Goal: Task Accomplishment & Management: Complete application form

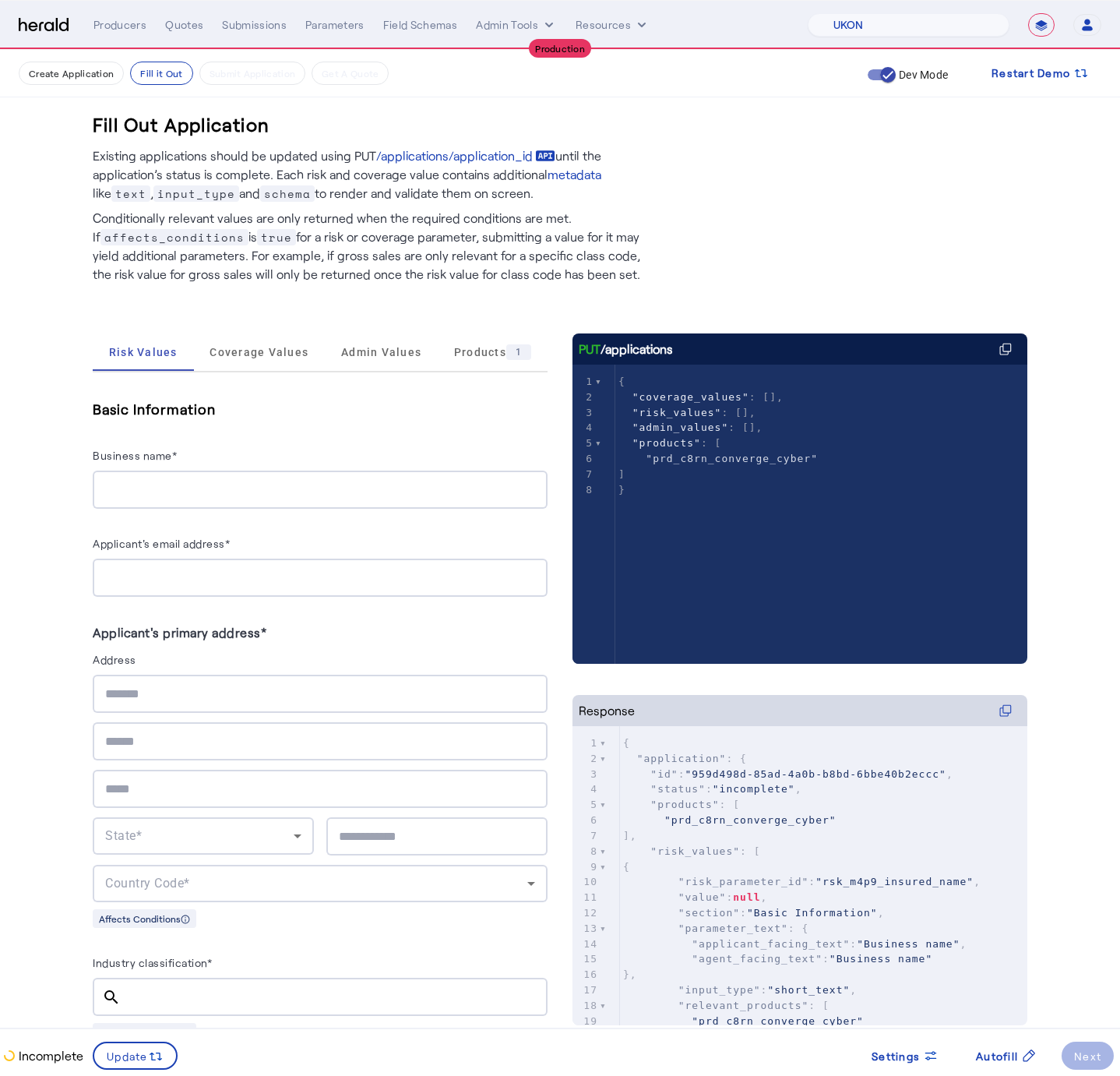
select select "pfm_v94t_fifthwall"
click at [1039, 24] on select "**********" at bounding box center [1040, 25] width 27 height 24
select select "*******"
click at [1028, 13] on select "**********" at bounding box center [1040, 25] width 27 height 24
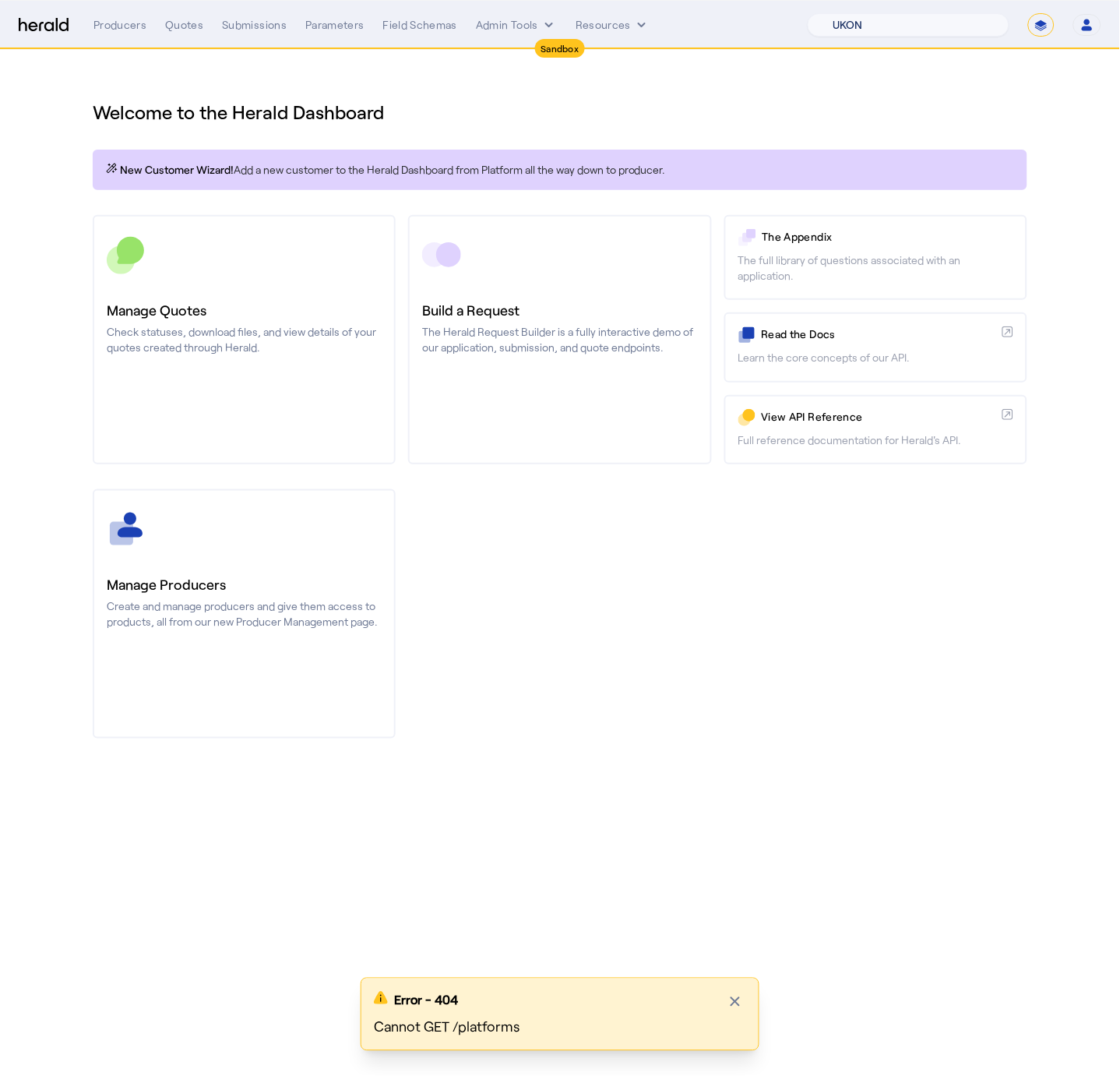
click at [866, 22] on select "1Fort Affinity Risk Arlington Roe Billy BindHQ Bunker CRC Campus Coverage Citad…" at bounding box center [908, 25] width 201 height 24
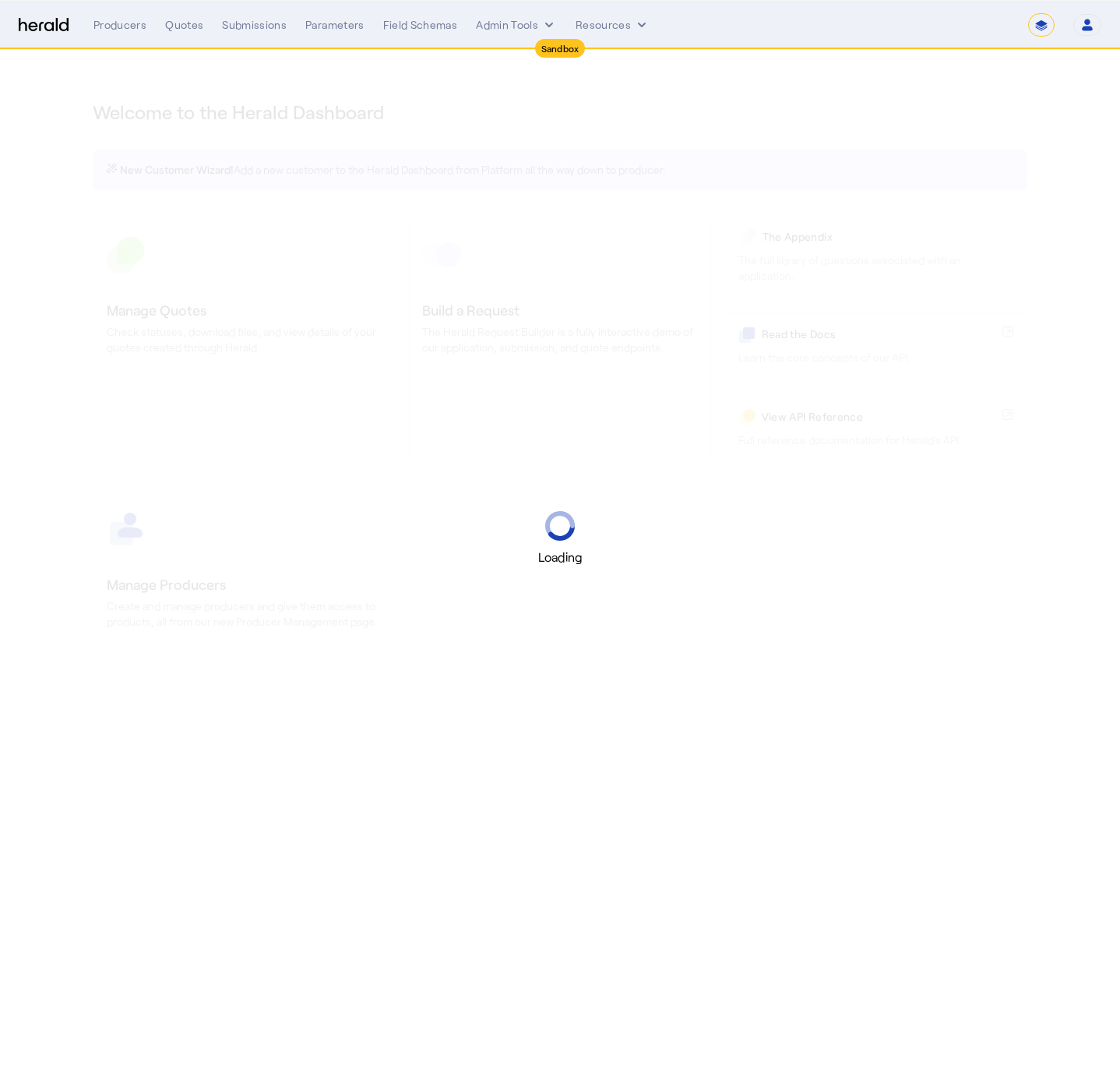
select select "*******"
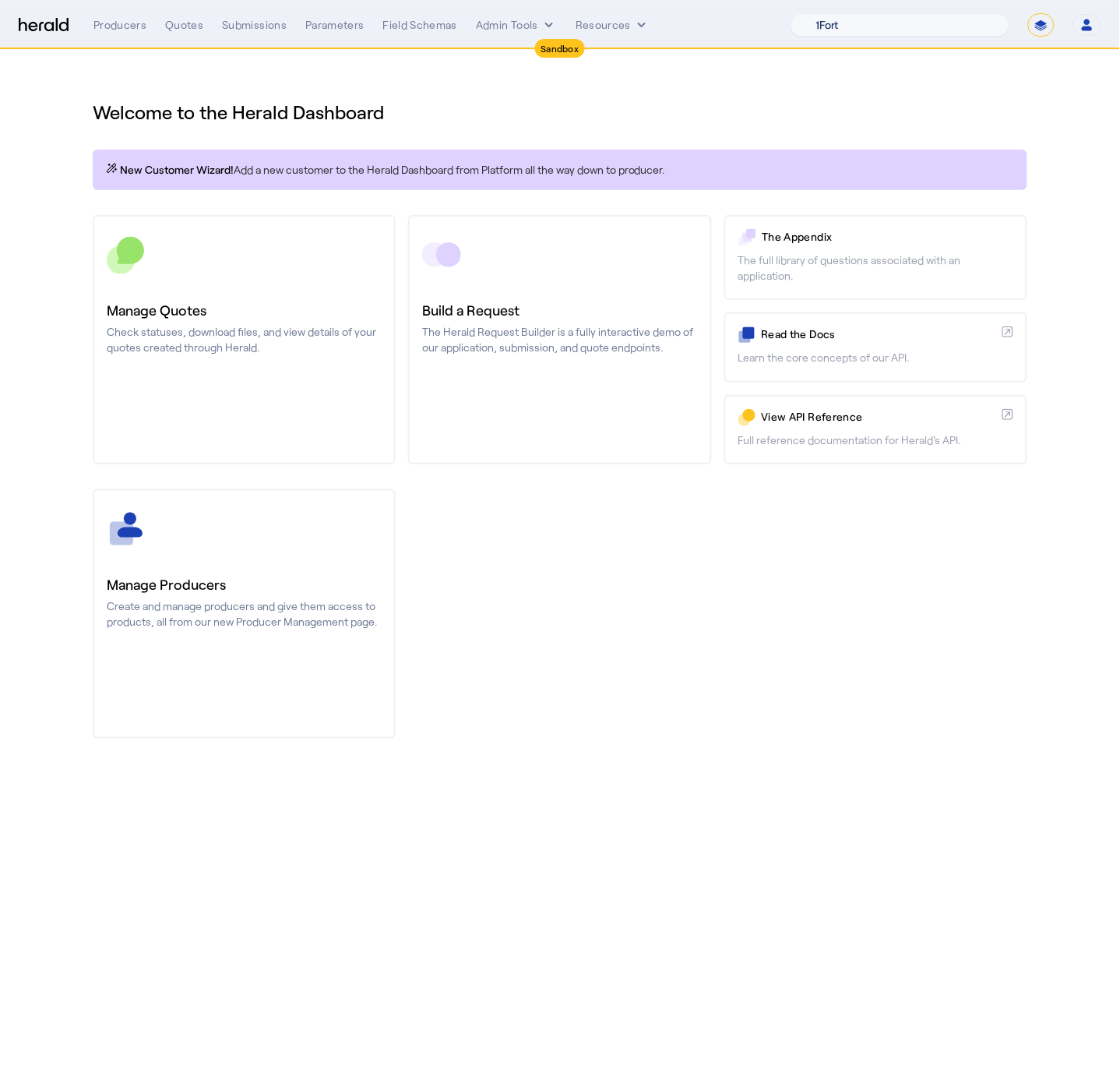
click at [937, 22] on select "1Fort Acrisure Acturis Affinity Advisors Affinity Risk Agentero AmWins Anzen Ao…" at bounding box center [900, 25] width 219 height 24
select select "pfm_129z_babbix"
click at [833, 13] on select "1Fort Acrisure Acturis Affinity Advisors Affinity Risk Agentero AmWins Anzen Ao…" at bounding box center [900, 25] width 219 height 24
click at [577, 280] on div "You are now impersonating the Babbix platform." at bounding box center [560, 538] width 1120 height 1076
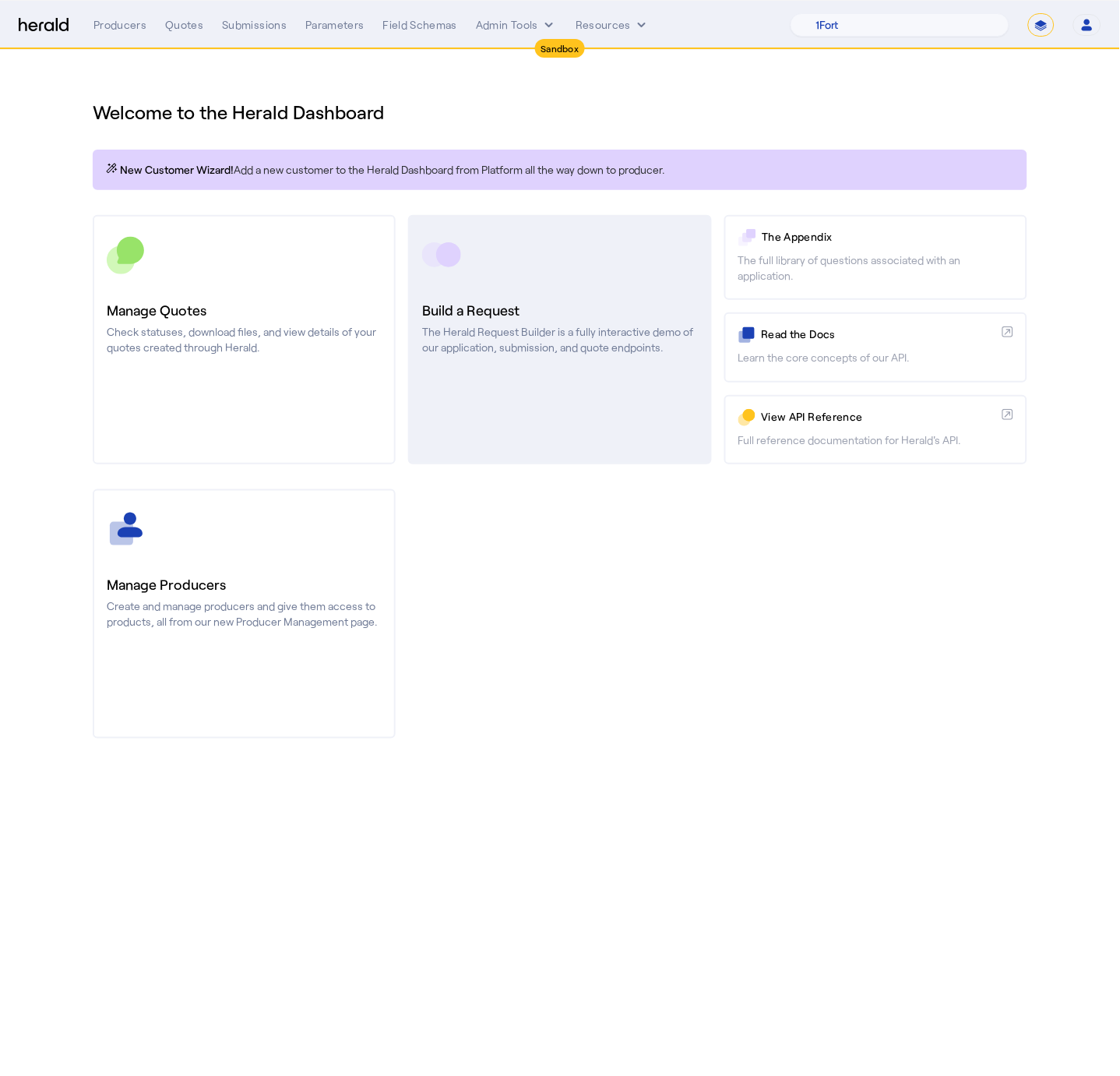
click at [509, 303] on h3 "Build a Request" at bounding box center [560, 310] width 275 height 22
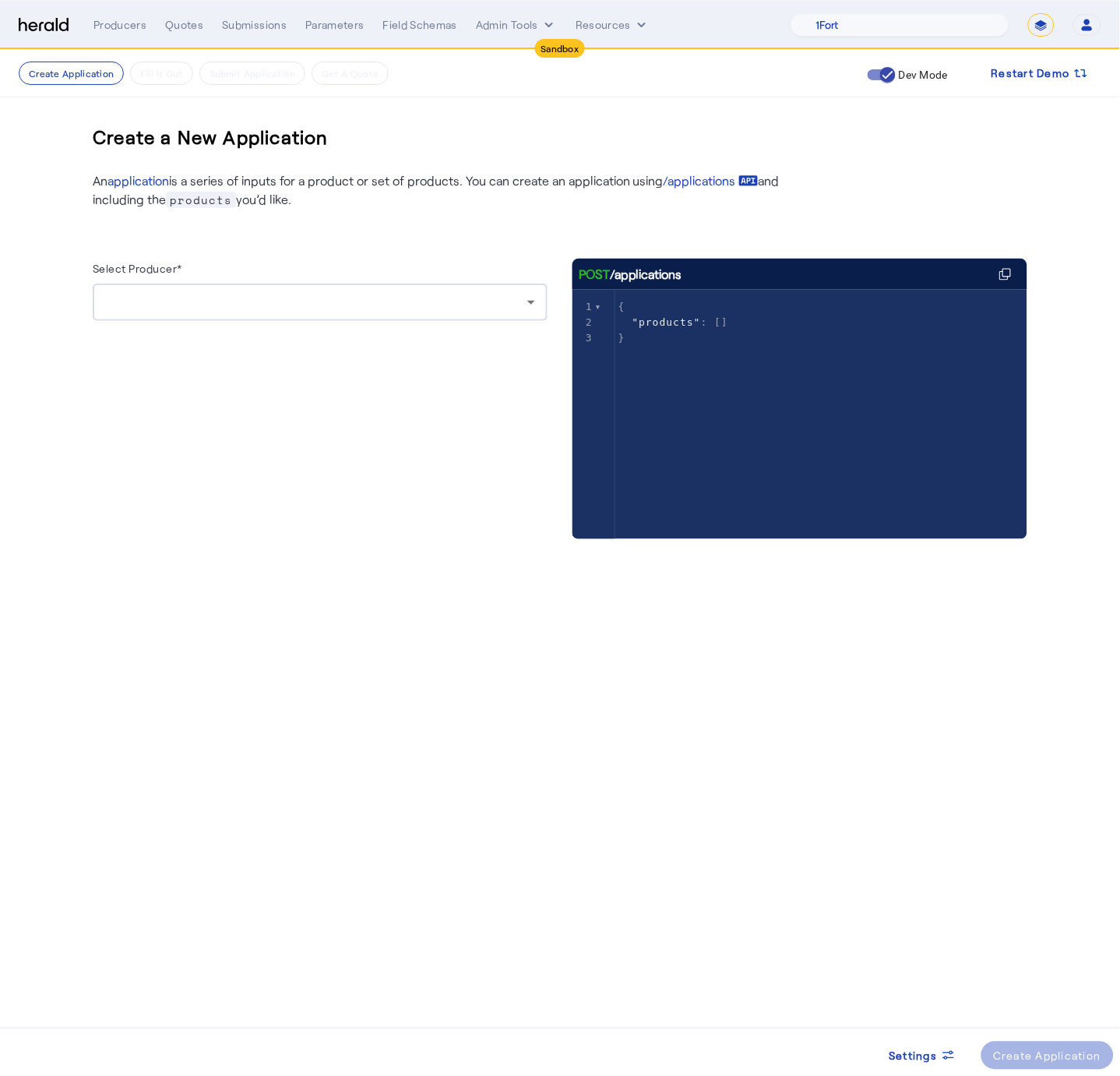
click at [413, 302] on div at bounding box center [316, 302] width 422 height 19
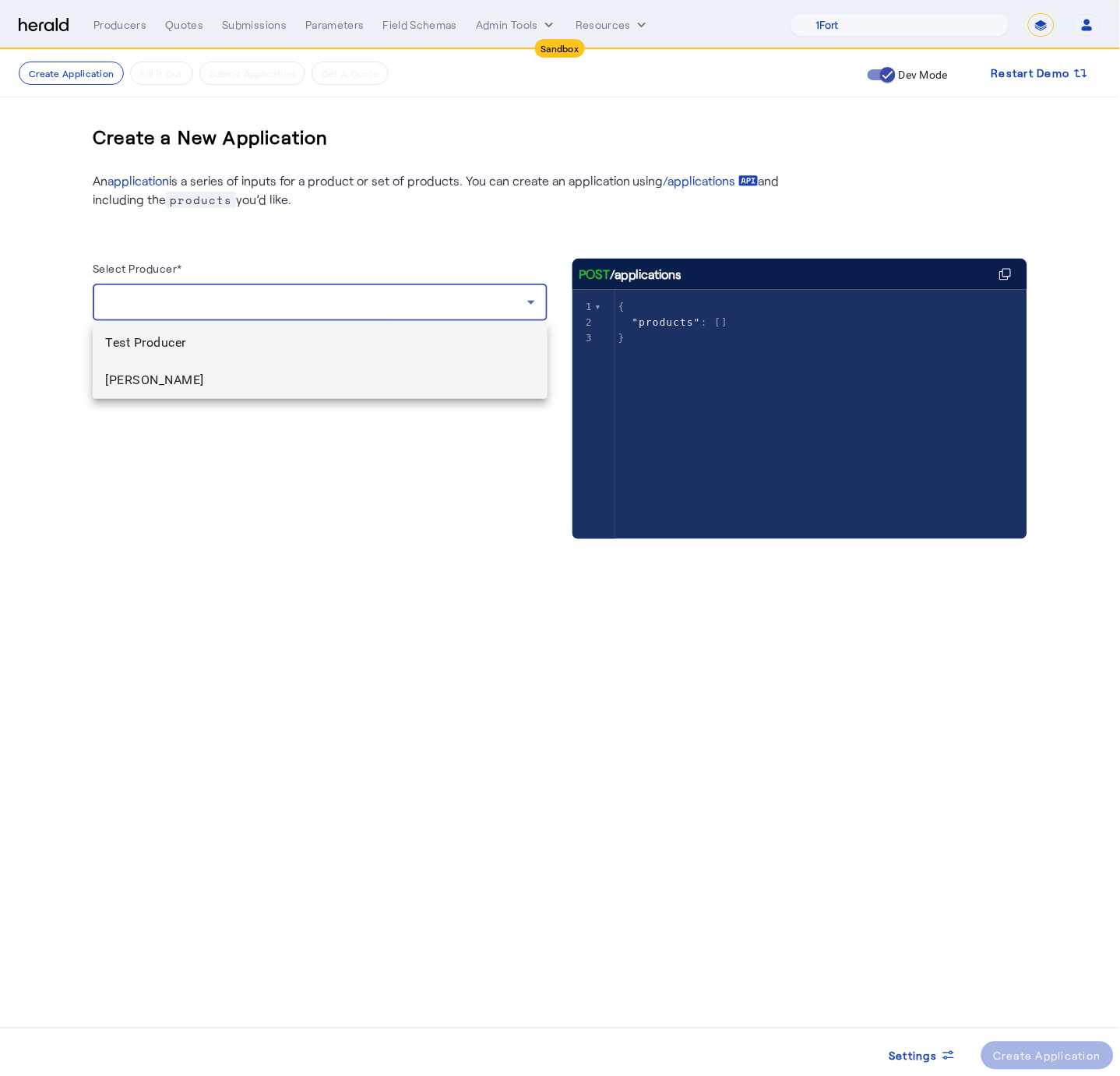
click at [346, 388] on span "Charles Babbage" at bounding box center [320, 379] width 430 height 19
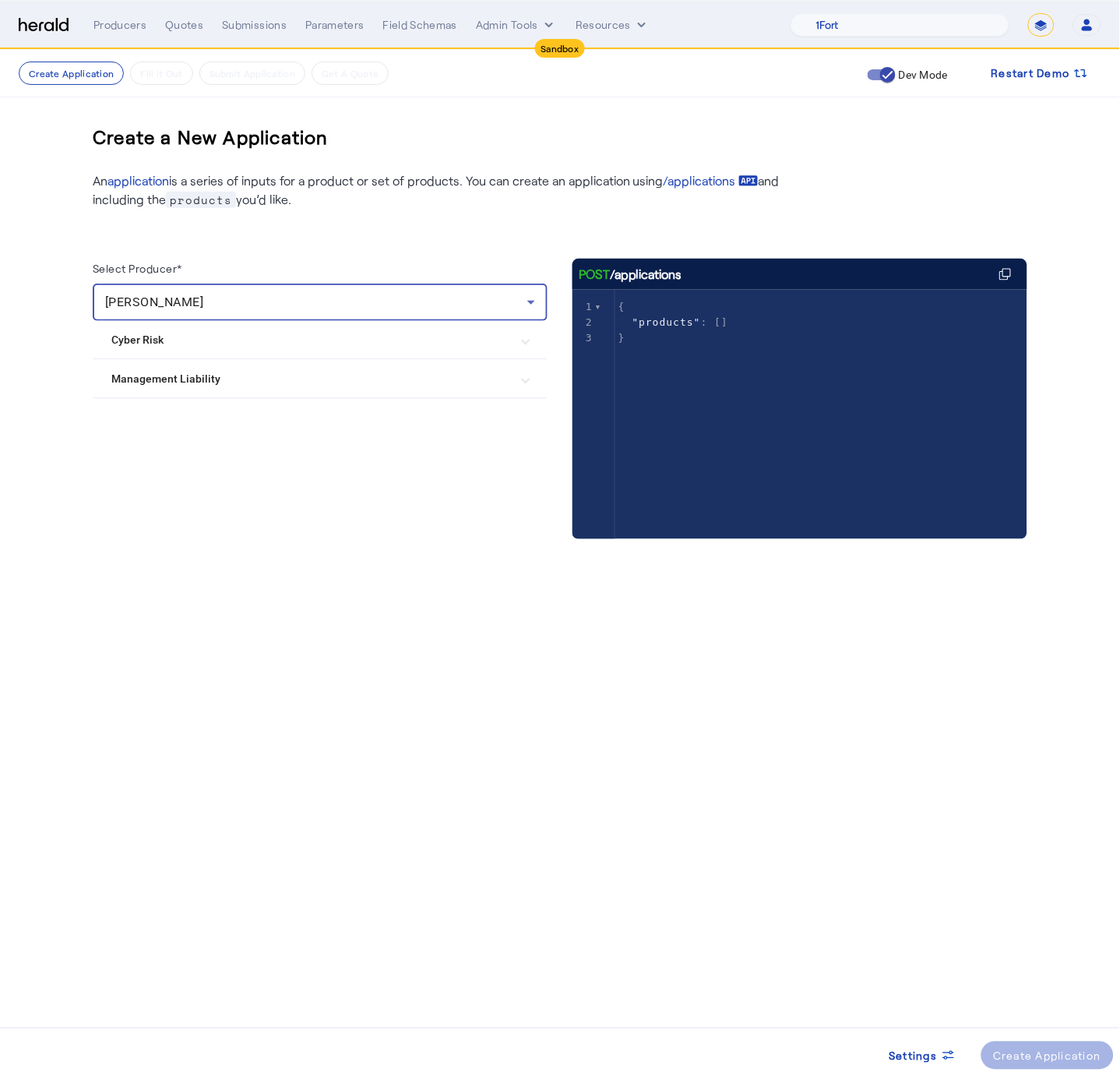
click at [356, 390] on mat-expansion-panel-header "Management Liability" at bounding box center [319, 378] width 455 height 37
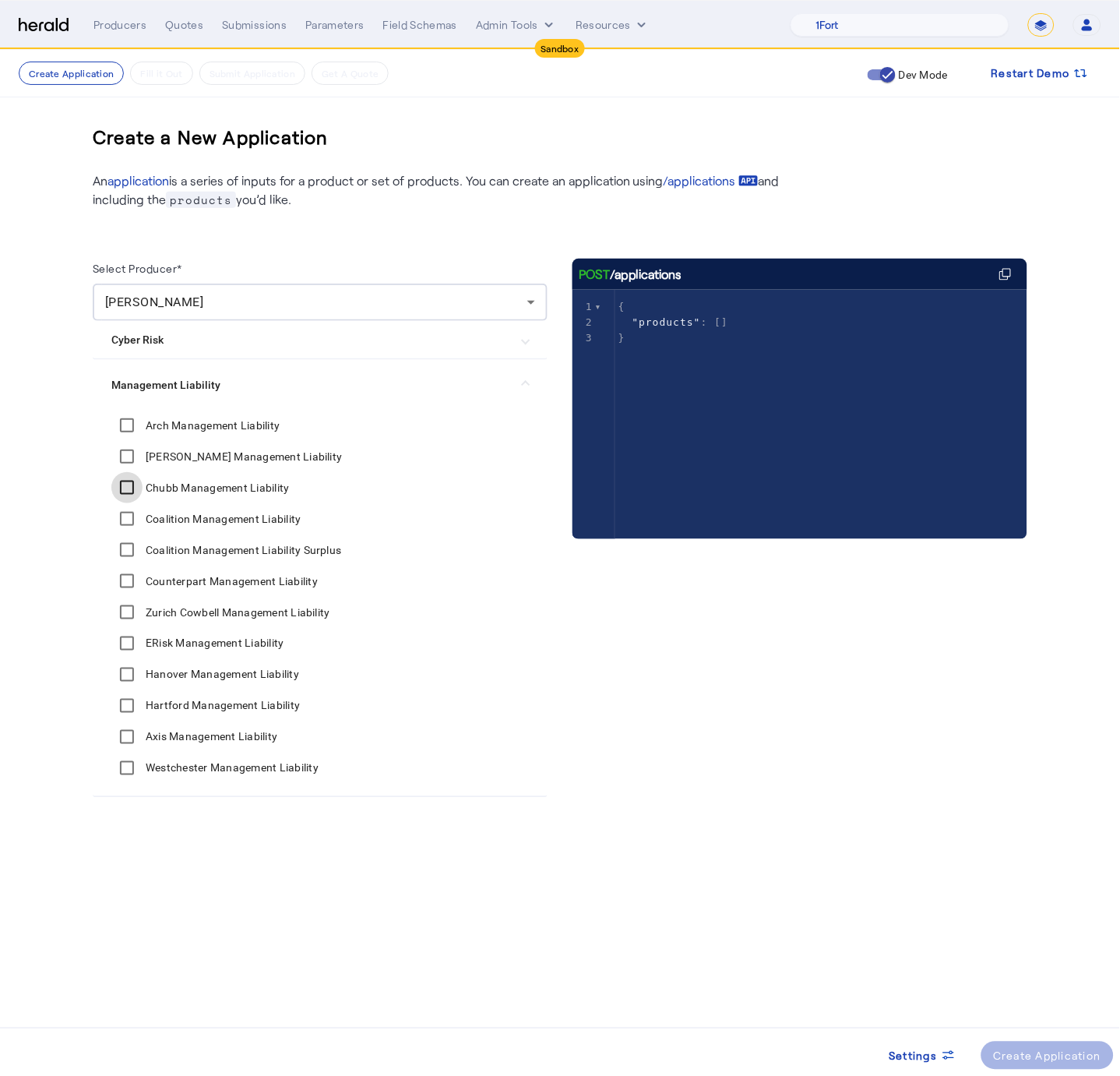
click at [145, 488] on div at bounding box center [127, 487] width 37 height 37
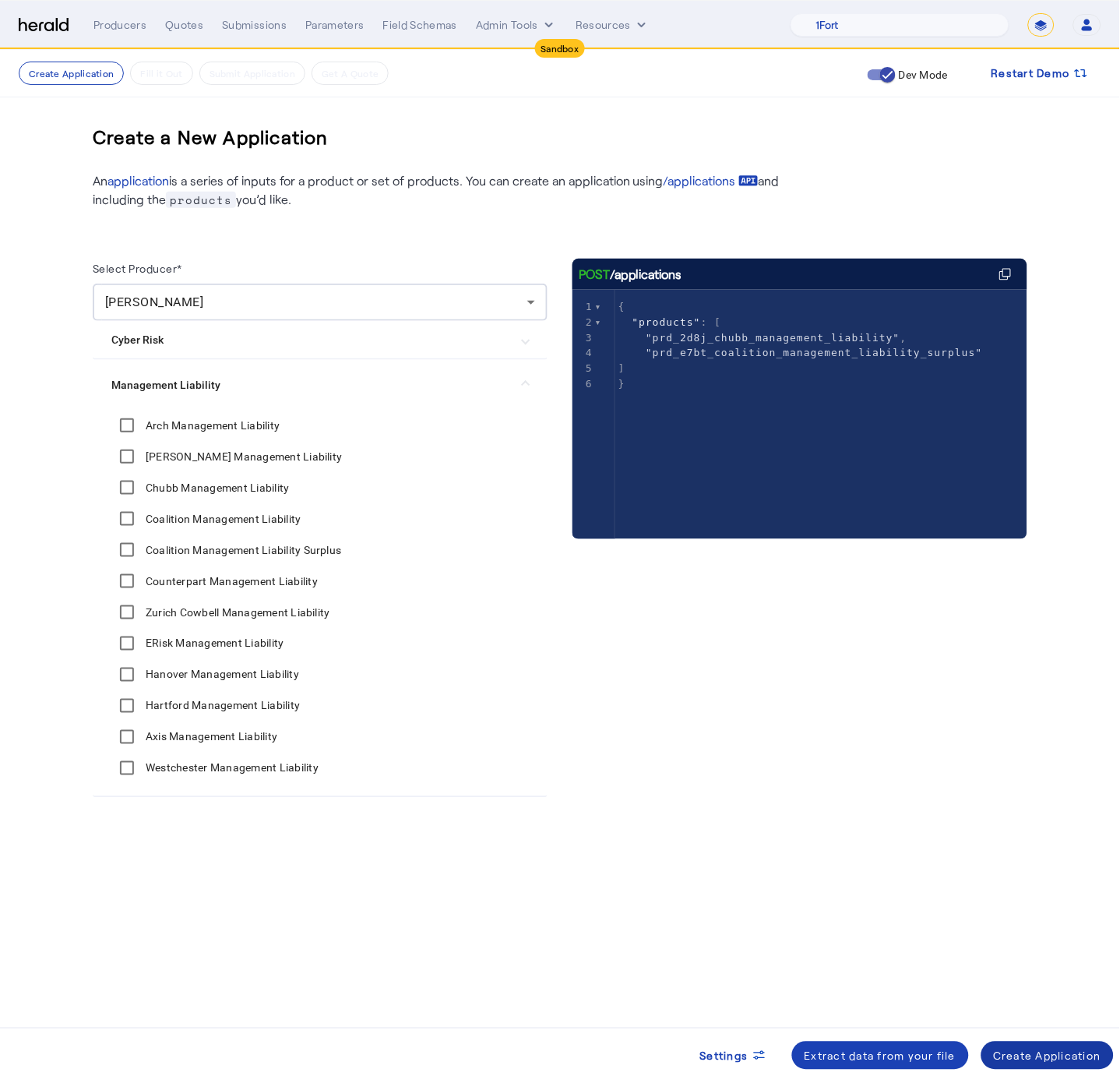
drag, startPoint x: 1028, startPoint y: 1046, endPoint x: 1021, endPoint y: 1031, distance: 16.6
click at [1028, 1045] on span at bounding box center [1048, 1055] width 134 height 37
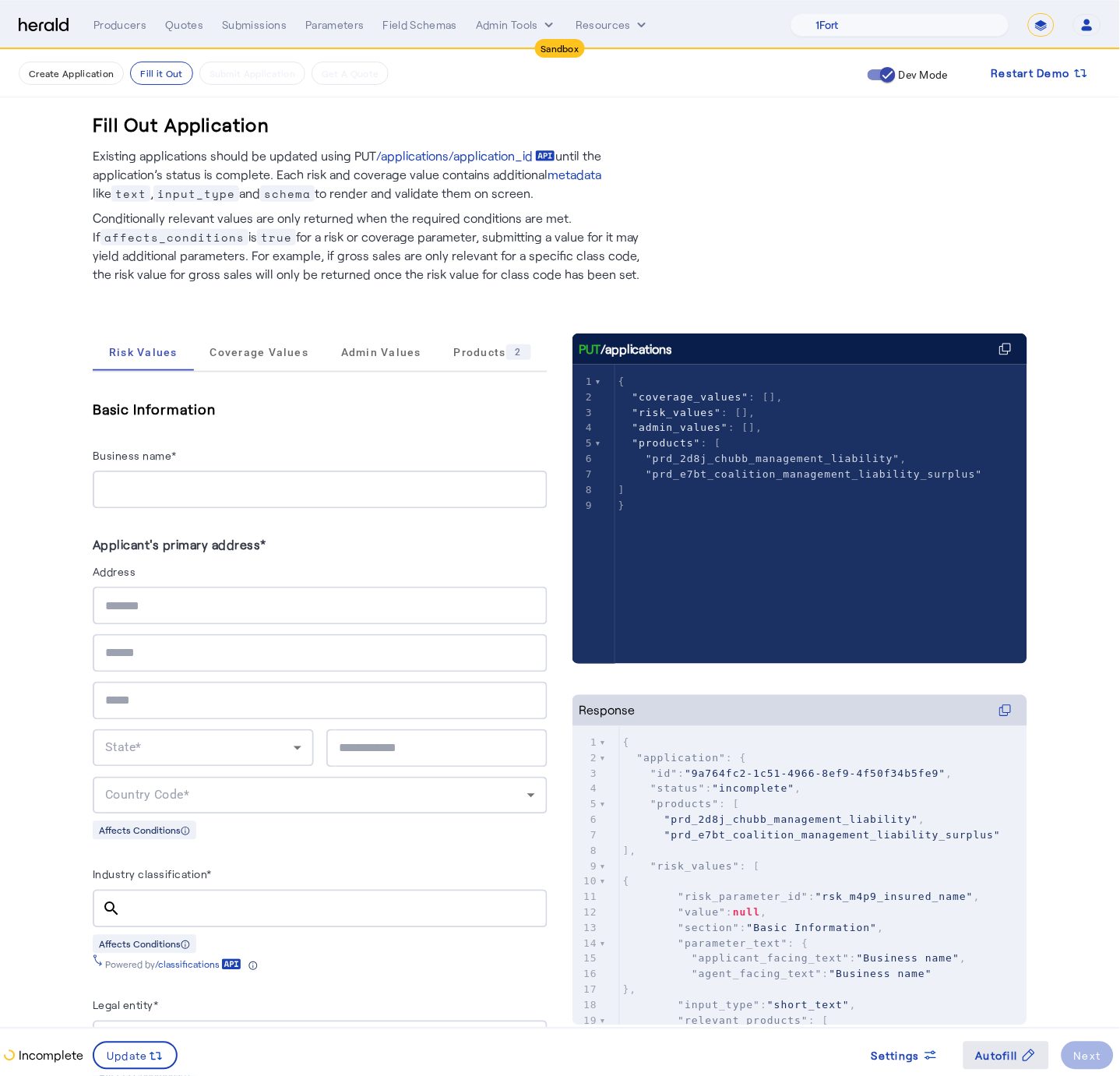
click at [991, 1064] on span at bounding box center [1005, 1055] width 85 height 37
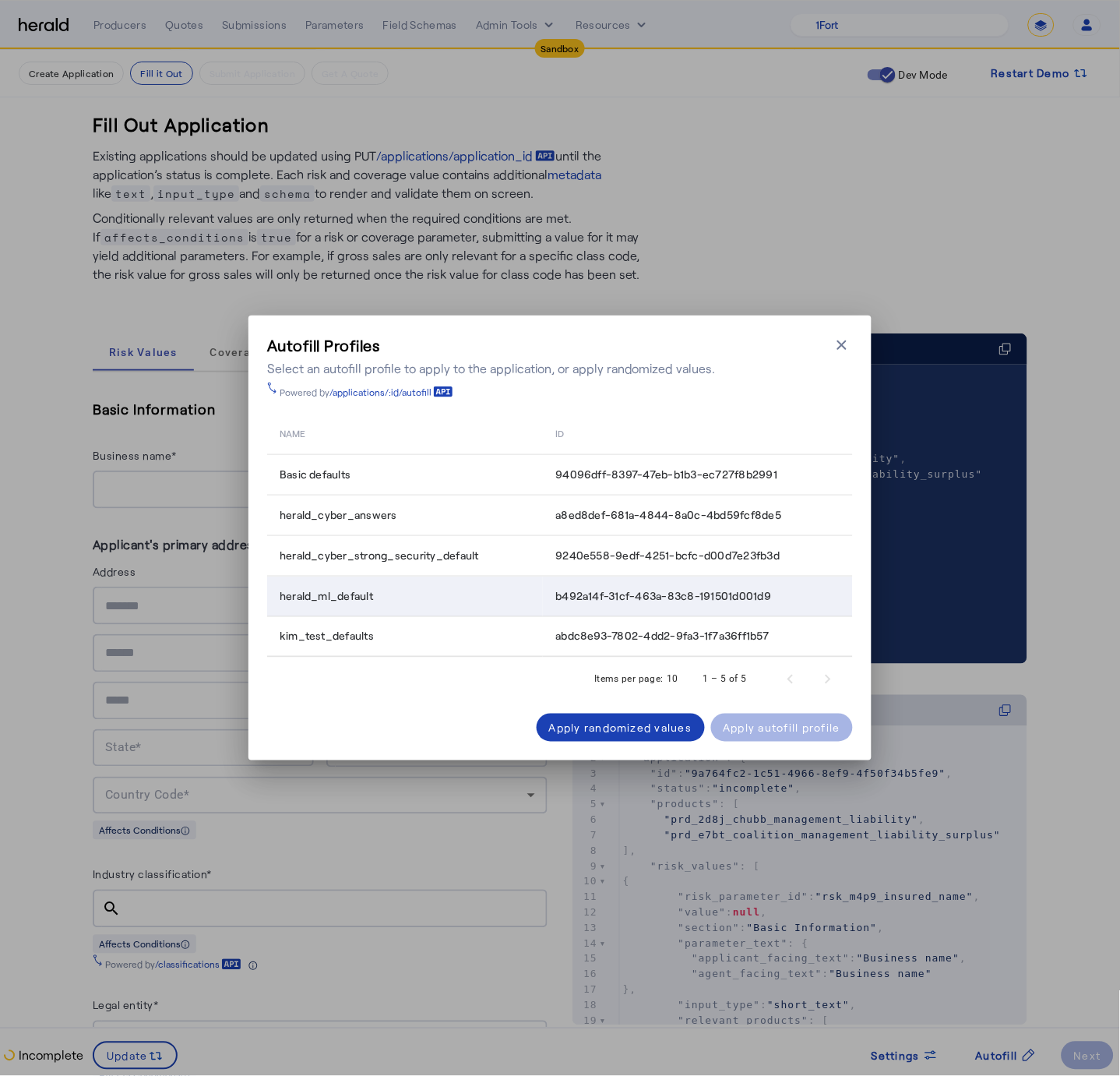
click at [476, 592] on div "herald_ml_default" at bounding box center [409, 595] width 257 height 16
click at [770, 732] on div "Apply autofill profile" at bounding box center [782, 727] width 118 height 17
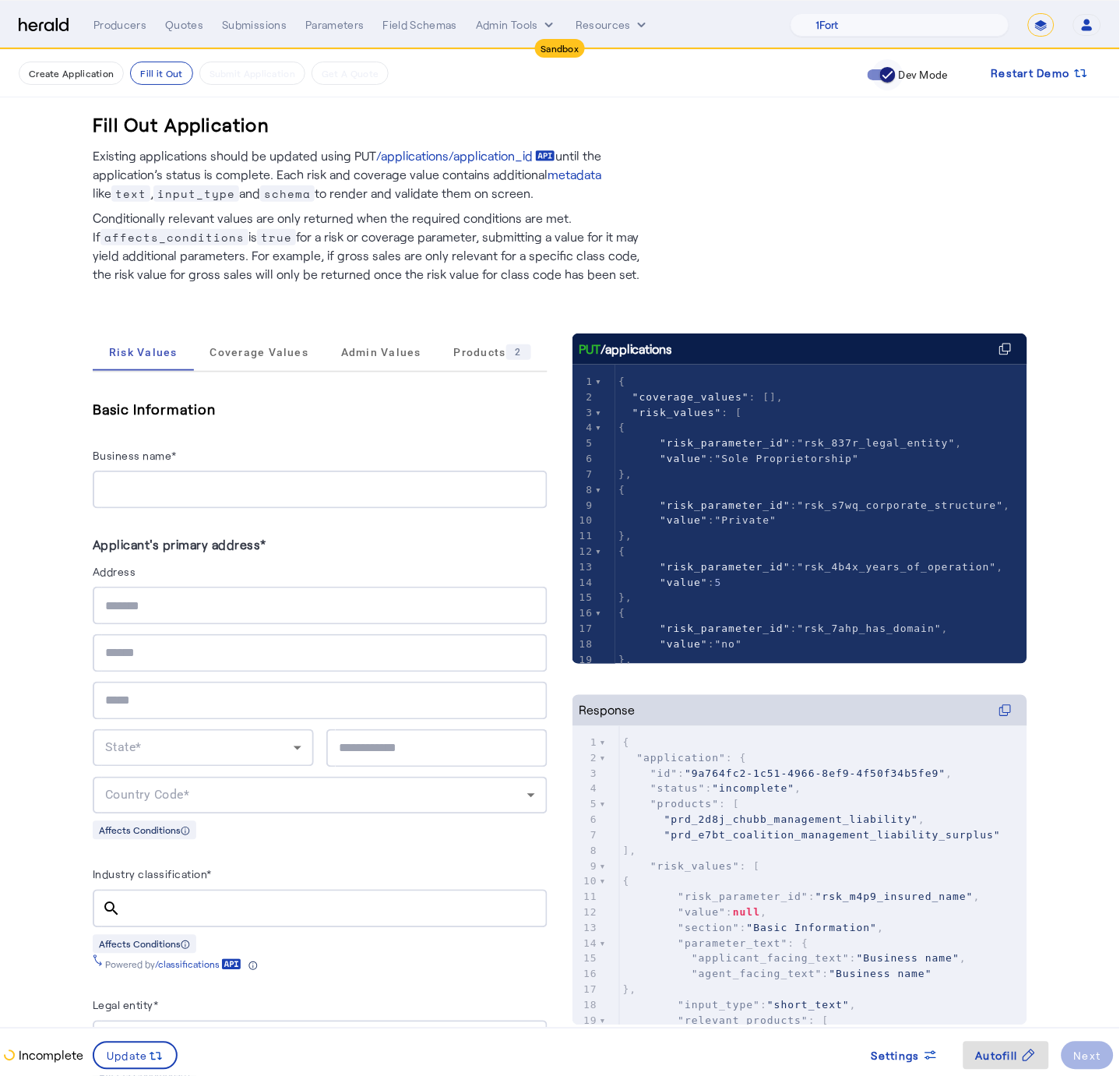
click at [882, 73] on icon "button" at bounding box center [887, 75] width 14 height 14
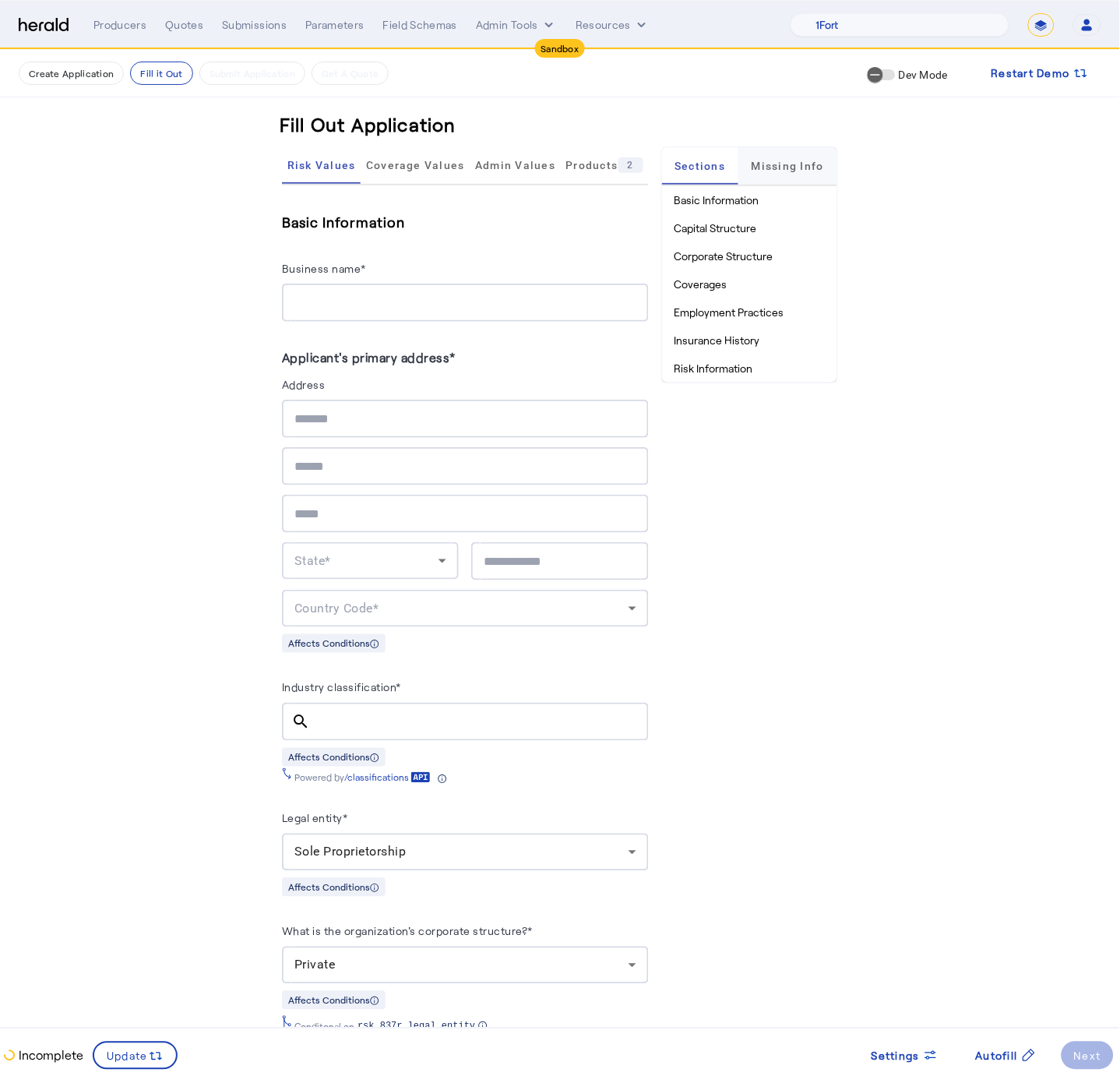
click at [791, 167] on span "Missing Info" at bounding box center [788, 165] width 73 height 11
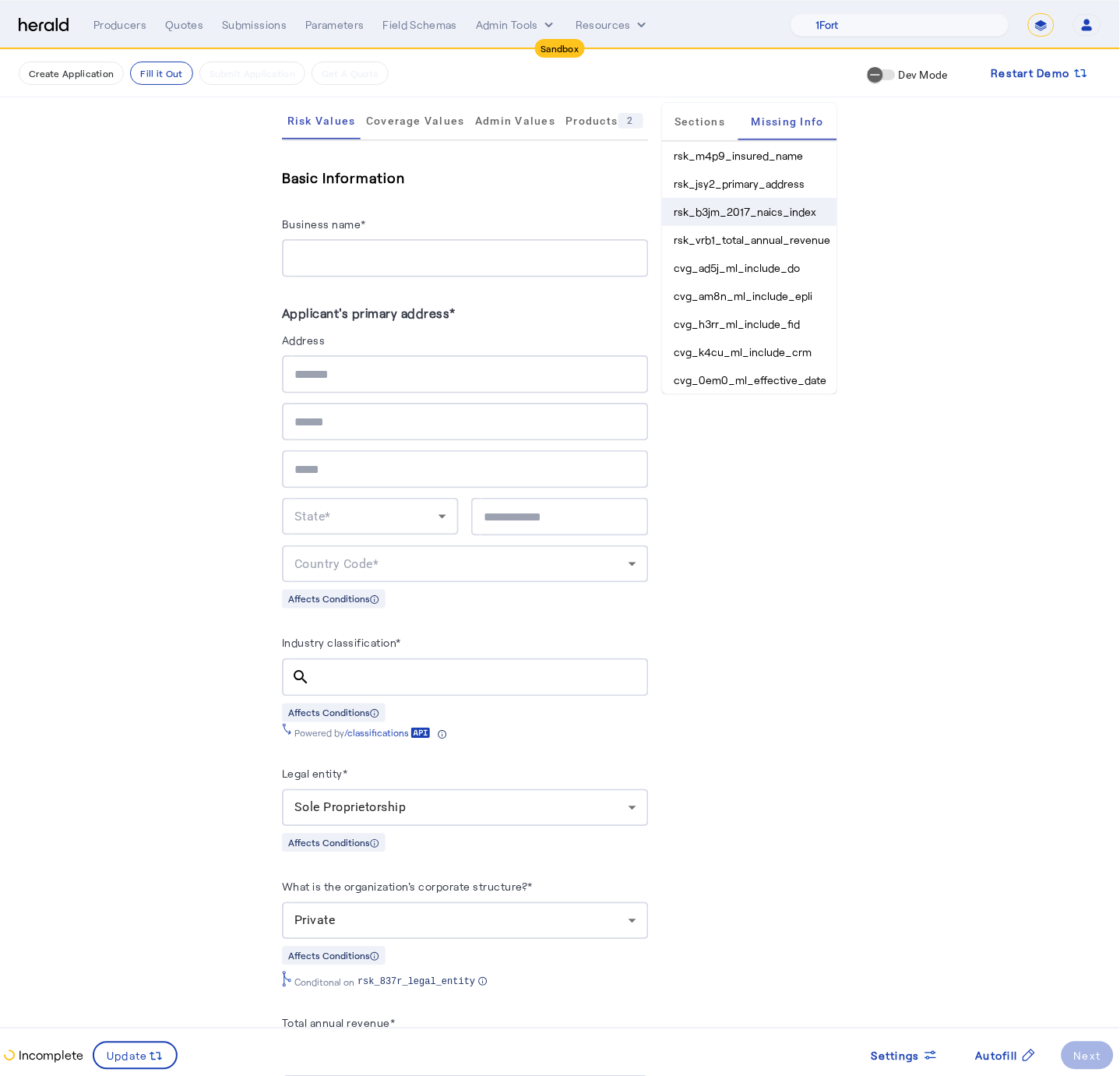
scroll to position [47, 0]
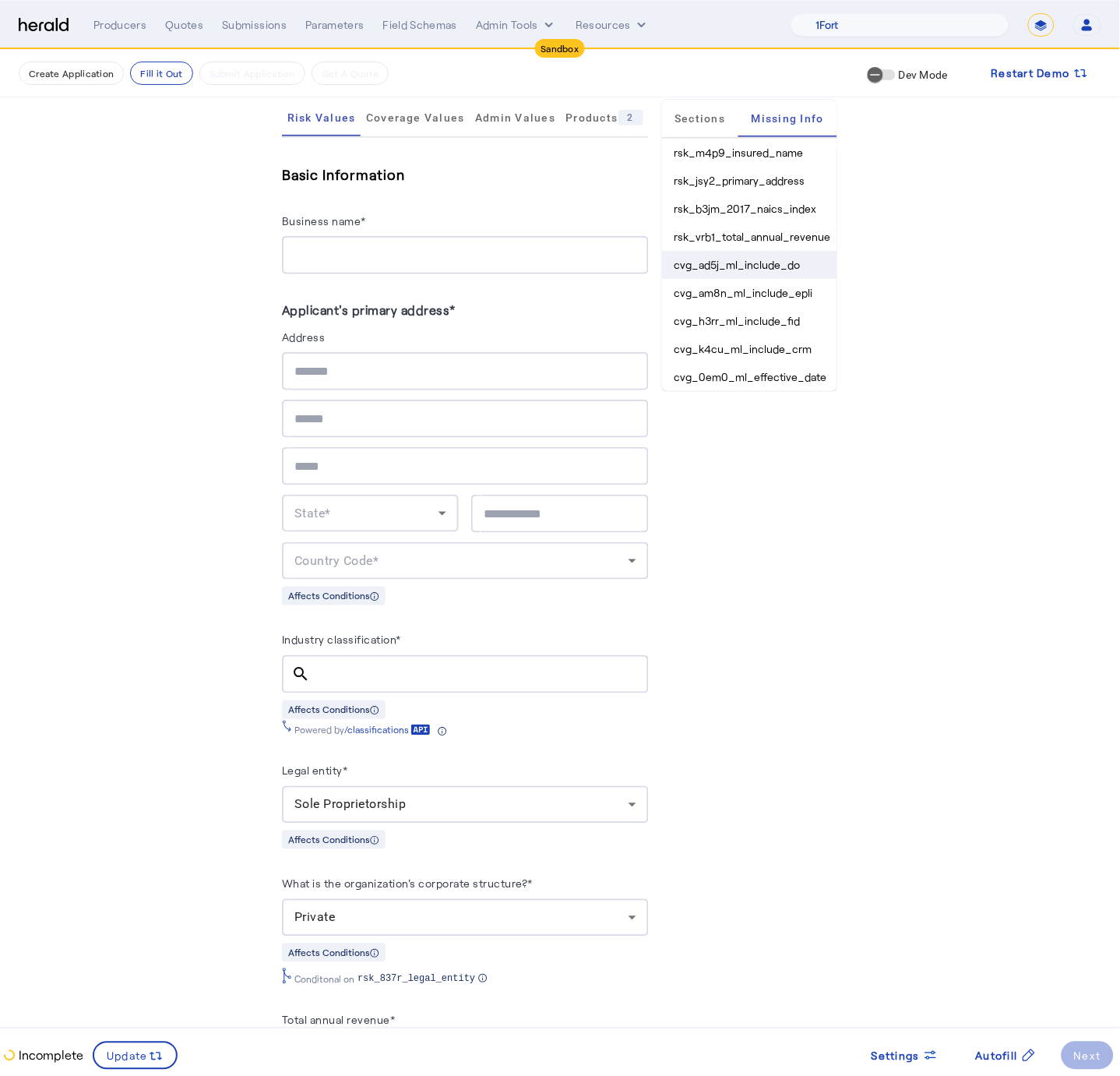
drag, startPoint x: 813, startPoint y: 266, endPoint x: 674, endPoint y: 265, distance: 139.0
click at [674, 265] on li "cvg_ad5j_ml_include_do" at bounding box center [750, 264] width 175 height 28
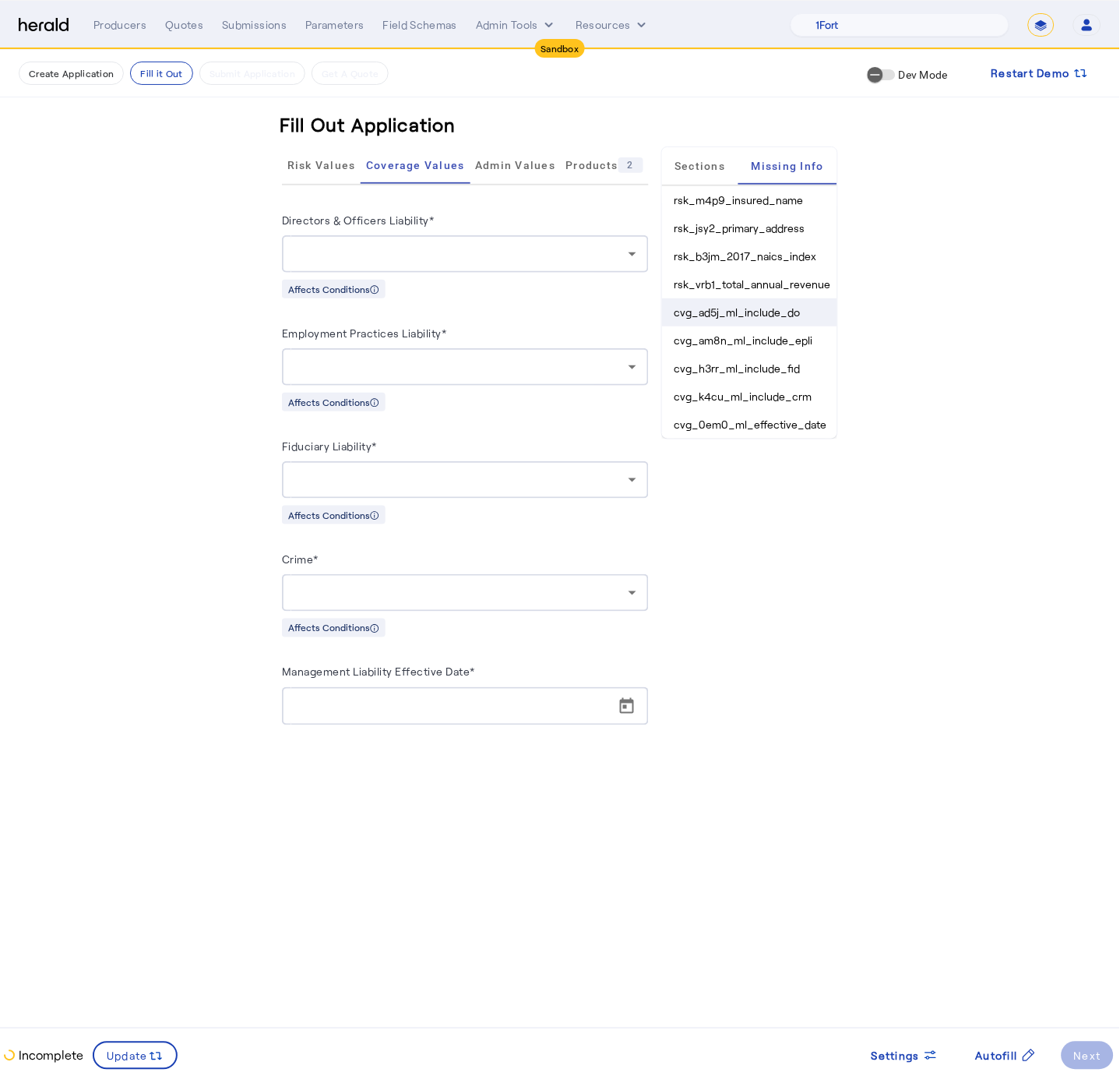
drag, startPoint x: 811, startPoint y: 396, endPoint x: 669, endPoint y: 311, distance: 165.5
click at [669, 311] on ul "rsk_m4p9_insured_name rsk_jsy2_primary_address rsk_b3jm_2017_naics_index rsk_vr…" at bounding box center [750, 311] width 175 height 253
copy ul "cvg_ad5j_ml_include_do cvg_am8n_ml_include_epli cvg_h3rr_ml_include_fid cvg_k4c…"
click at [181, 27] on div "Quotes" at bounding box center [184, 25] width 38 height 16
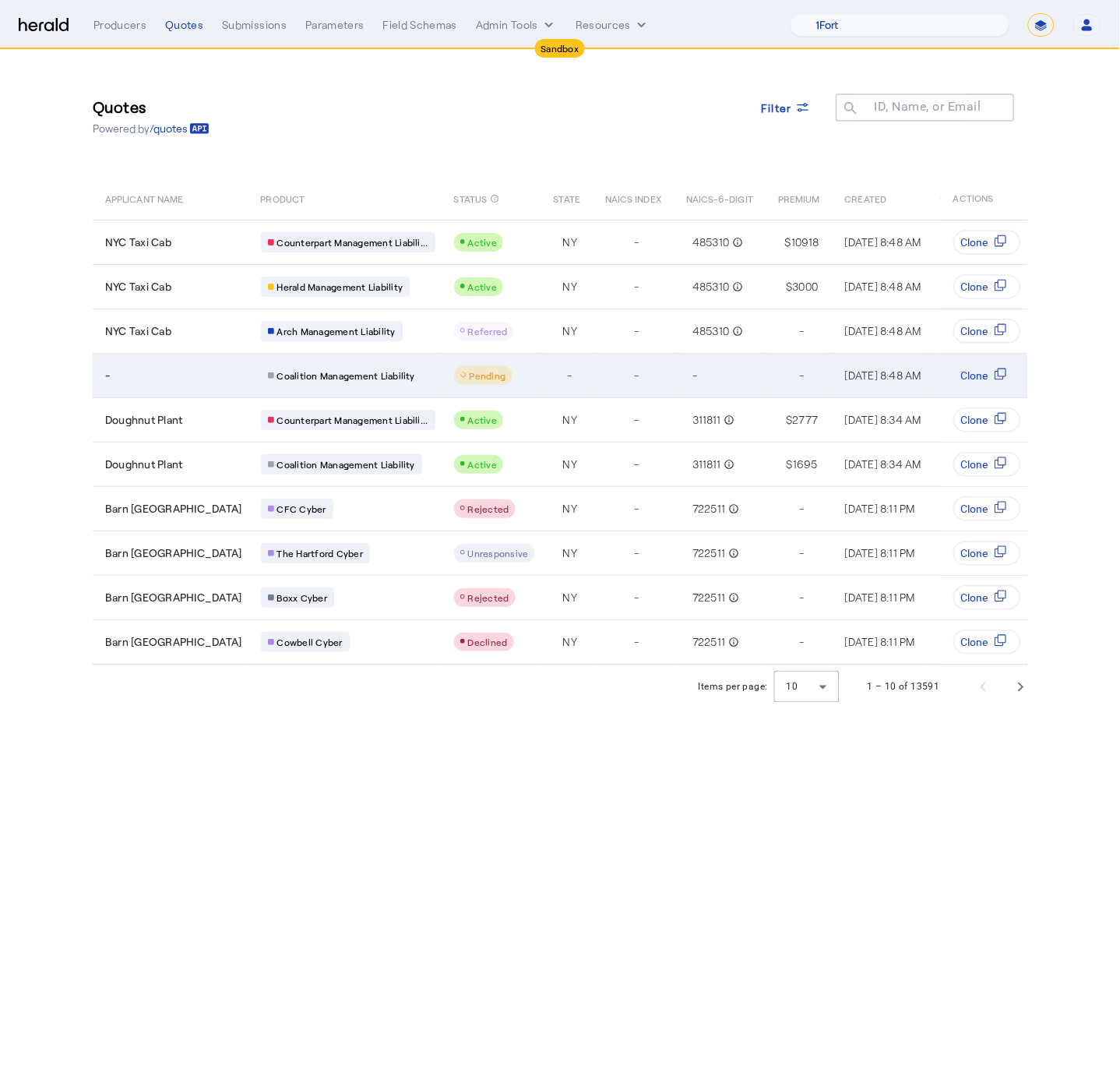
click at [204, 377] on div "-" at bounding box center [174, 375] width 138 height 16
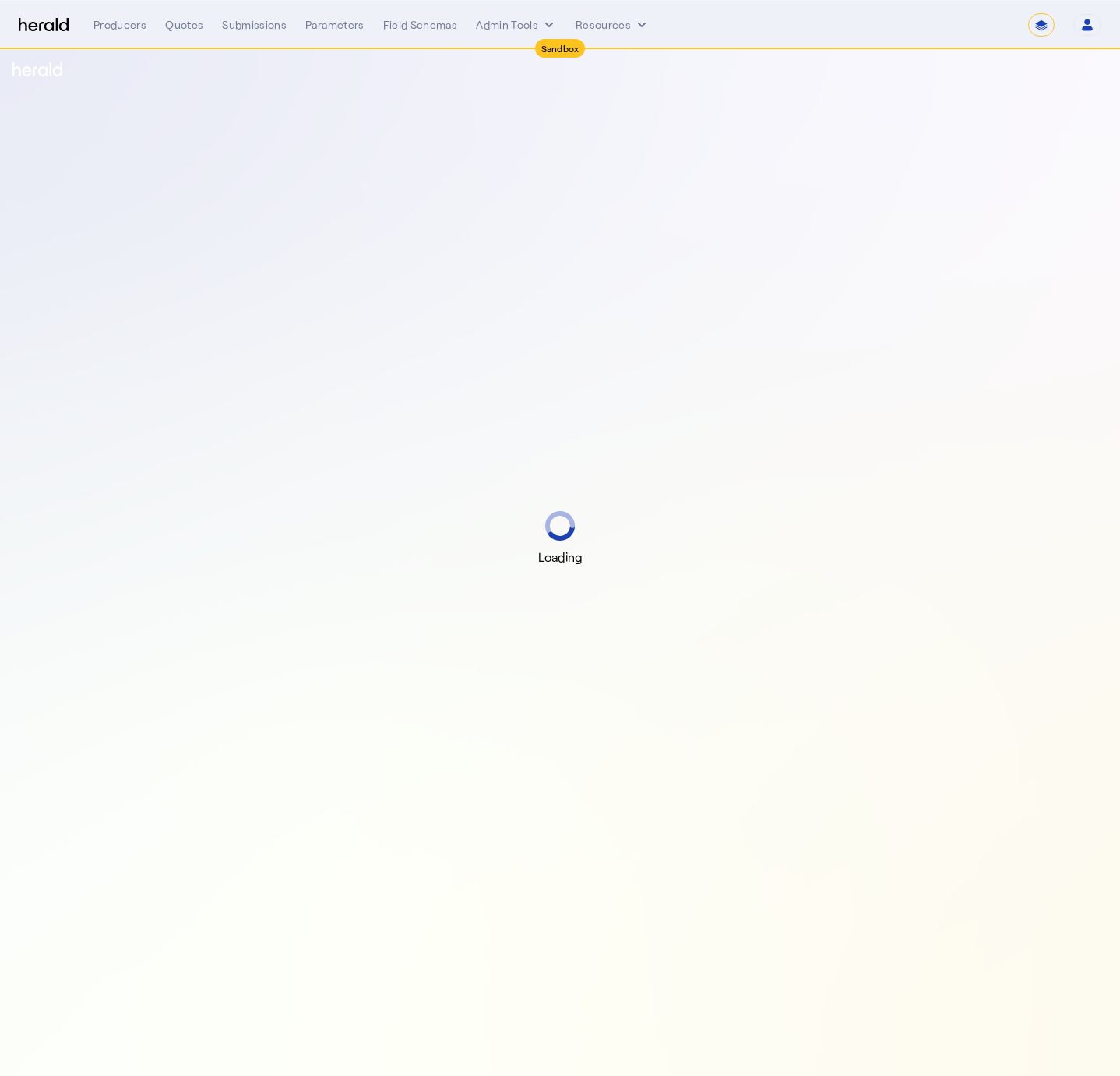
select select "*******"
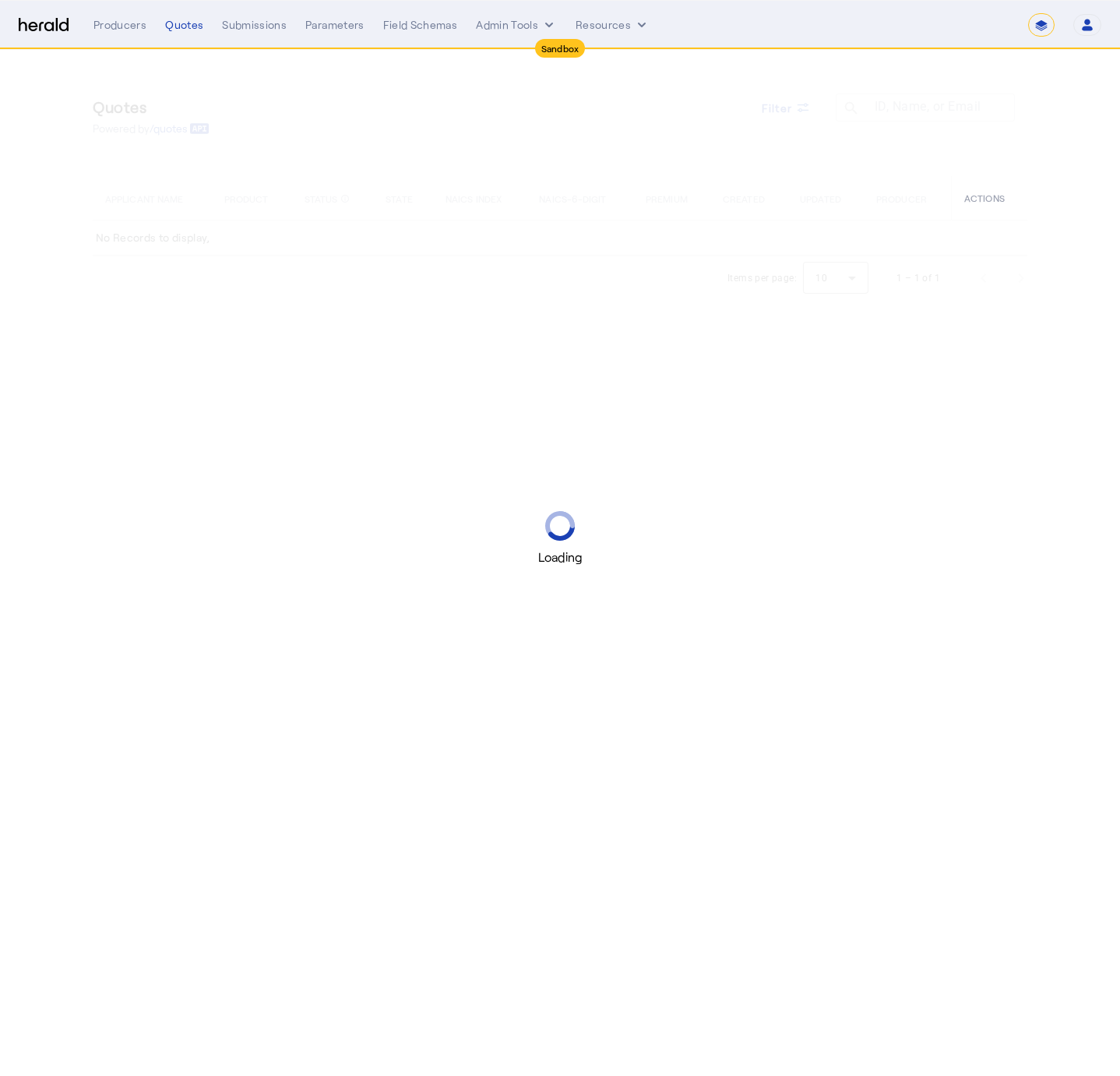
select select "*******"
select select "pfm_129z_babbix"
select select "*******"
select select "pfm_129z_babbix"
select select "*******"
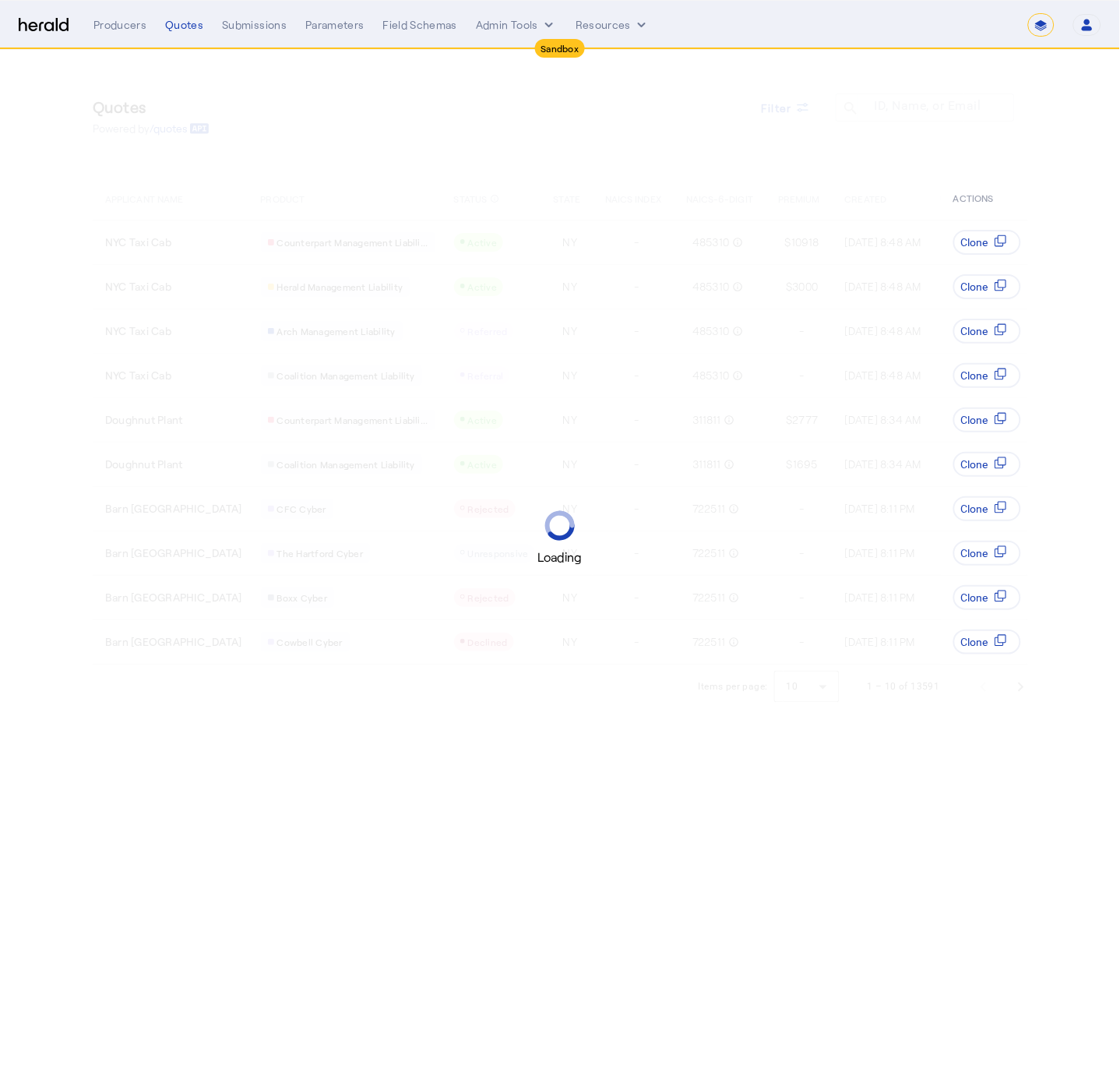
select select "pfm_129z_babbix"
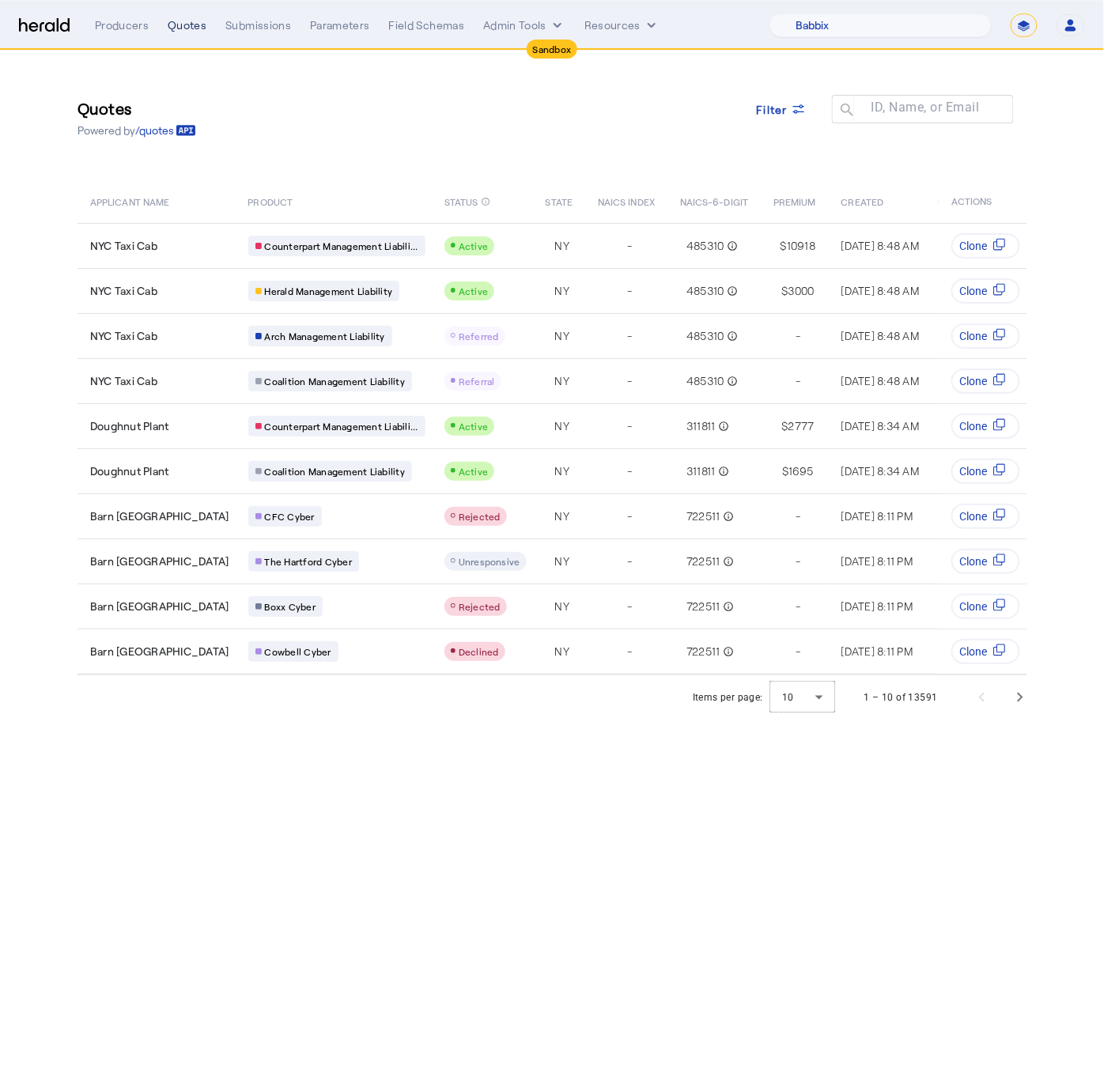
click at [186, 22] on div "Quotes" at bounding box center [186, 25] width 39 height 16
click at [52, 29] on img at bounding box center [44, 25] width 51 height 15
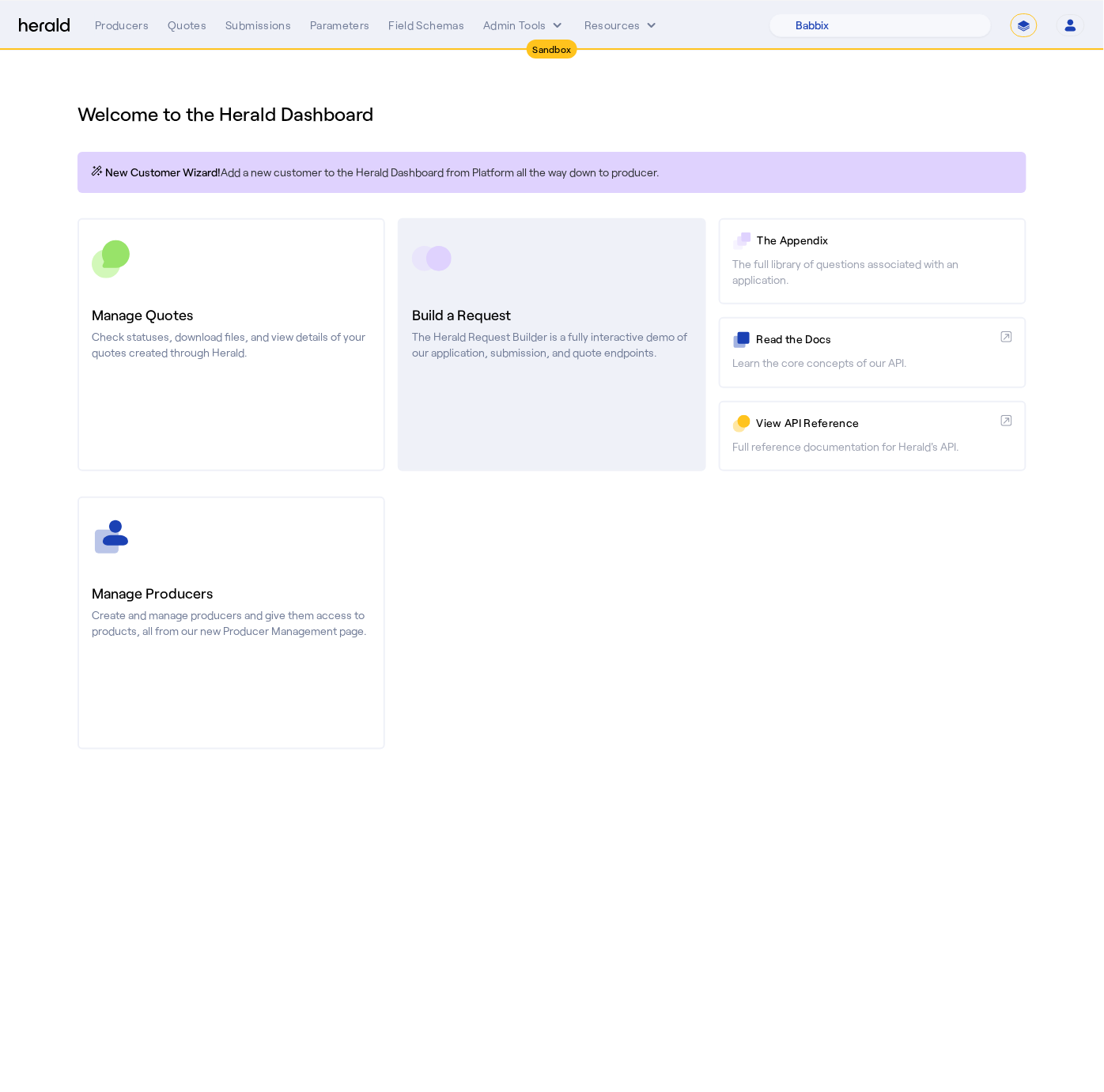
click at [479, 283] on link "Build a Request The Herald Request Builder is a fully interactive demo of our a…" at bounding box center [552, 345] width 307 height 253
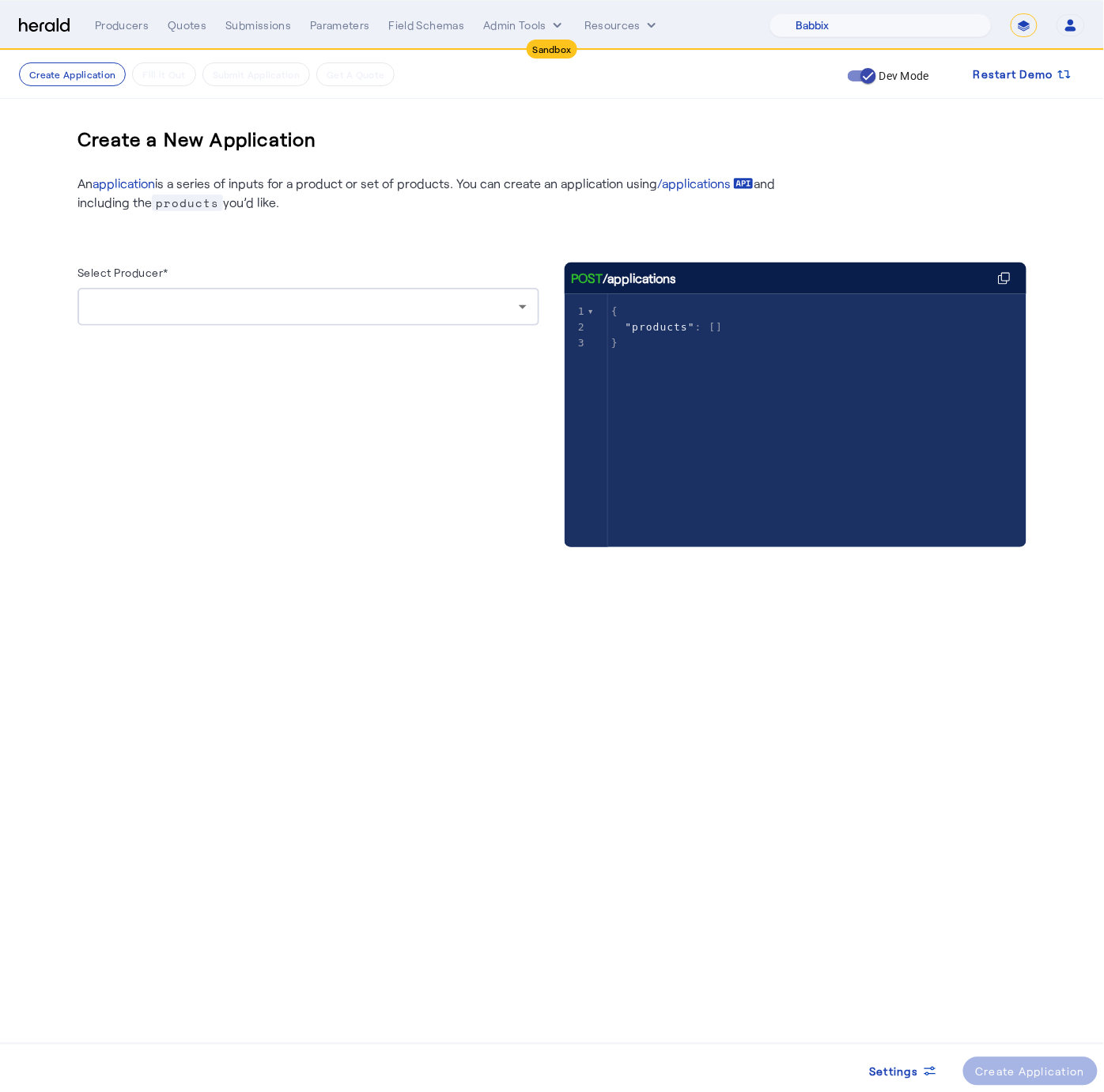
click at [470, 319] on div at bounding box center [308, 307] width 437 height 38
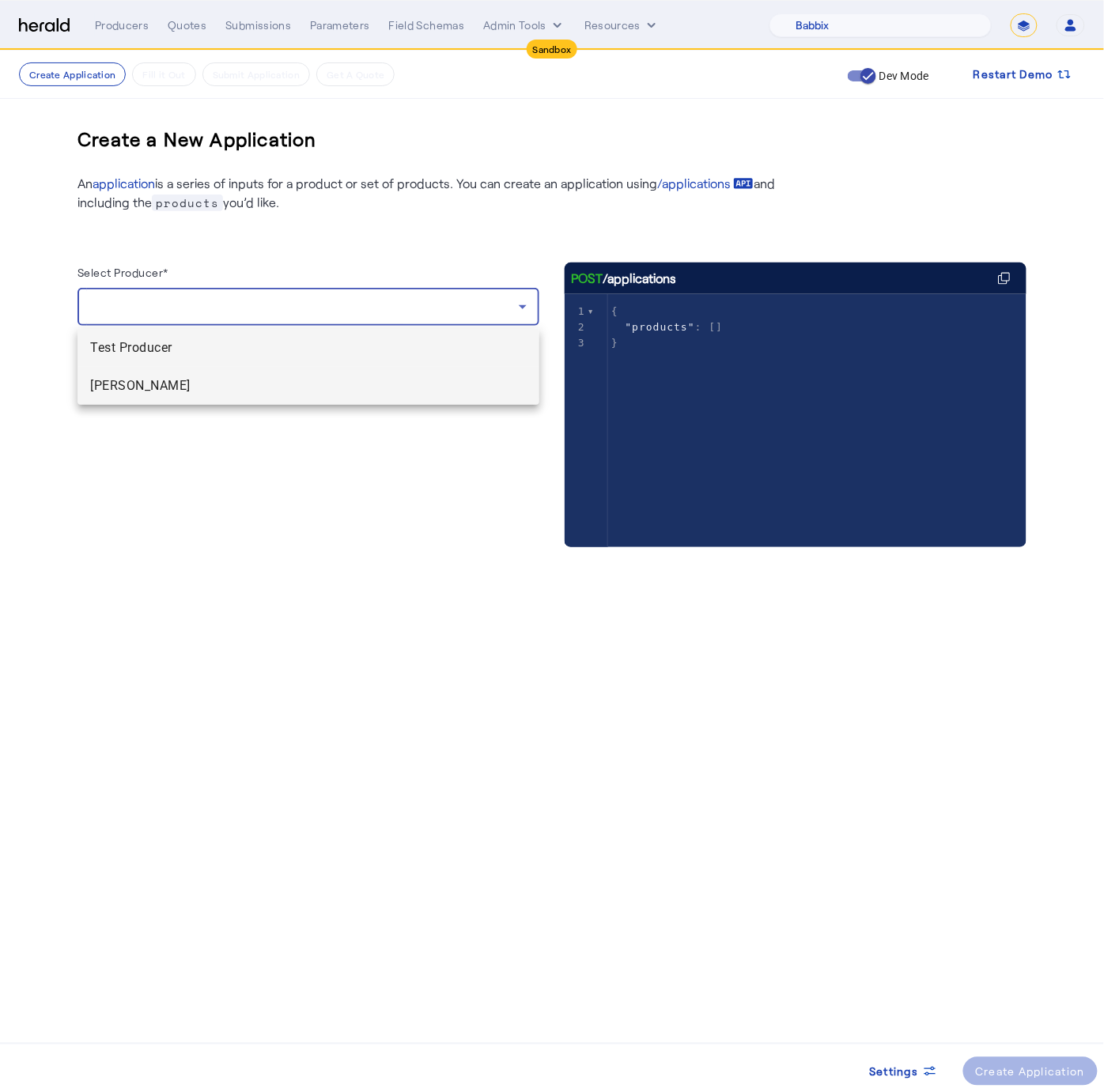
click at [438, 384] on span "Charles Babbage" at bounding box center [308, 385] width 437 height 19
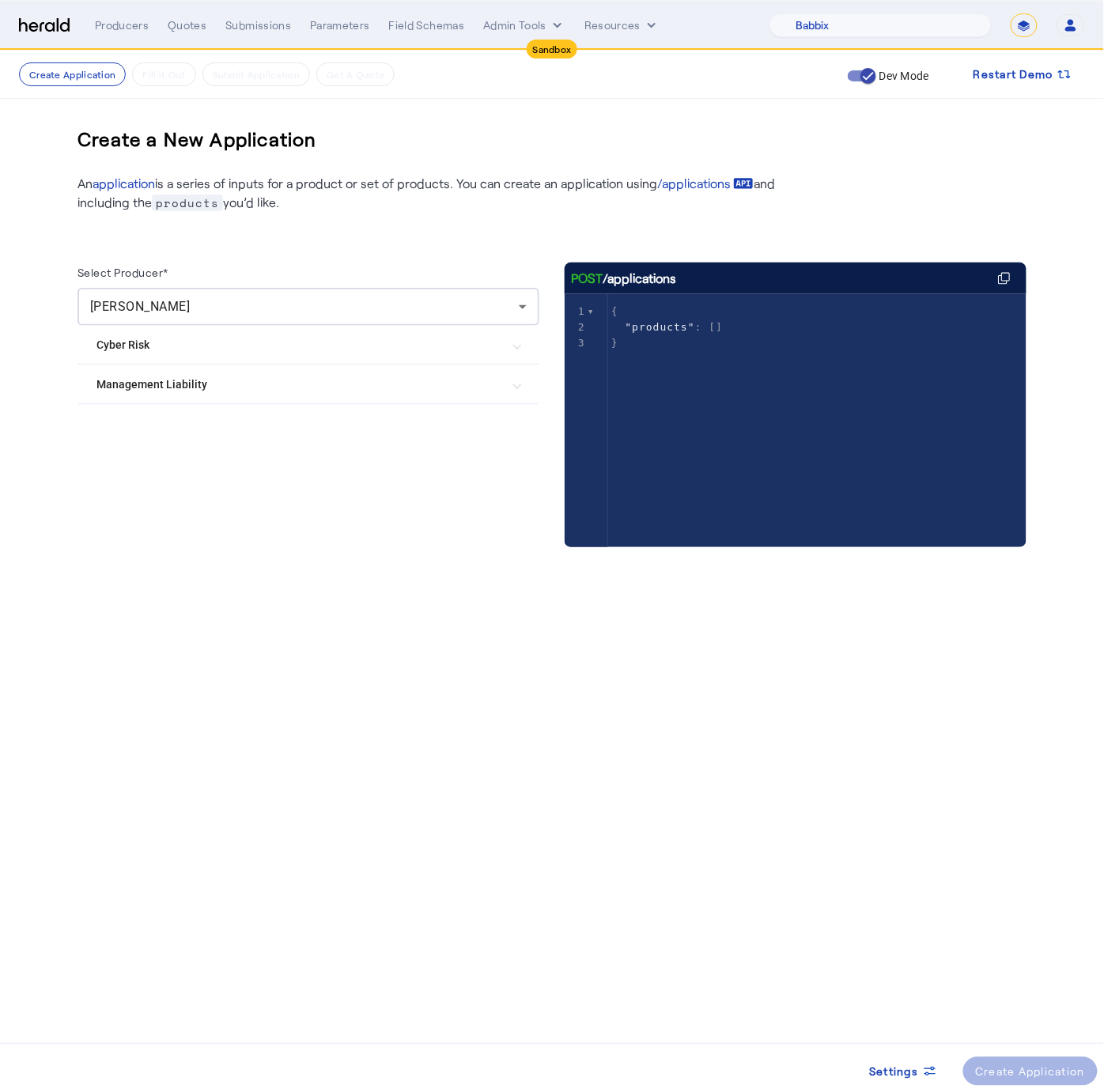
click at [285, 386] on Liability "Management Liability" at bounding box center [299, 384] width 405 height 17
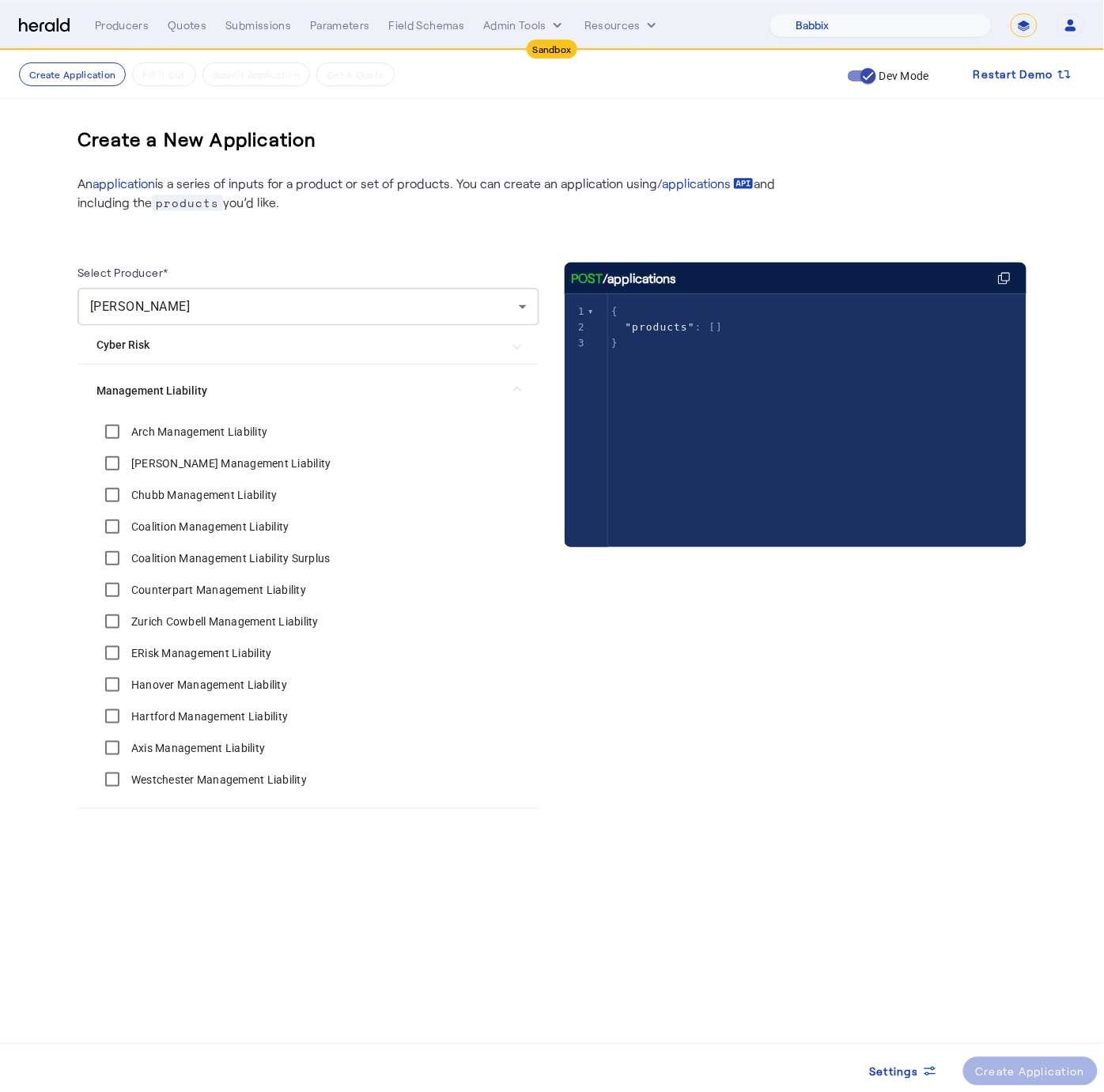
click at [161, 433] on label "Arch Management Liability" at bounding box center [197, 432] width 140 height 16
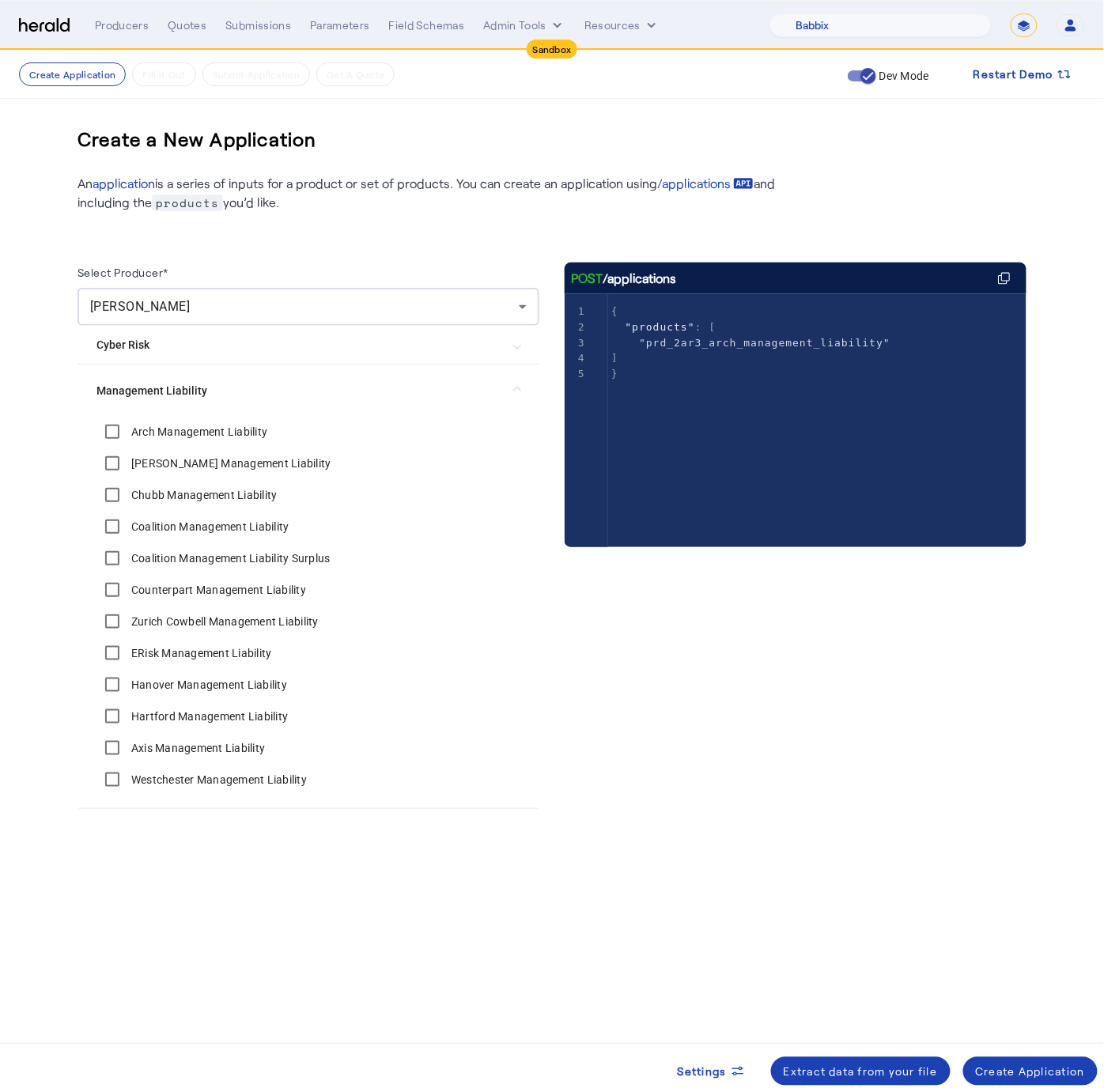
click at [160, 456] on label "Berkley MP Management Liability" at bounding box center [229, 464] width 203 height 16
click at [159, 494] on label "Chubb Management Liability" at bounding box center [202, 495] width 150 height 16
click at [156, 523] on label "Coalition Management Liability" at bounding box center [208, 527] width 162 height 16
click at [162, 558] on label "Coalition Management Liability Surplus" at bounding box center [228, 558] width 202 height 16
click at [170, 585] on label "Counterpart Management Liability" at bounding box center [216, 589] width 178 height 16
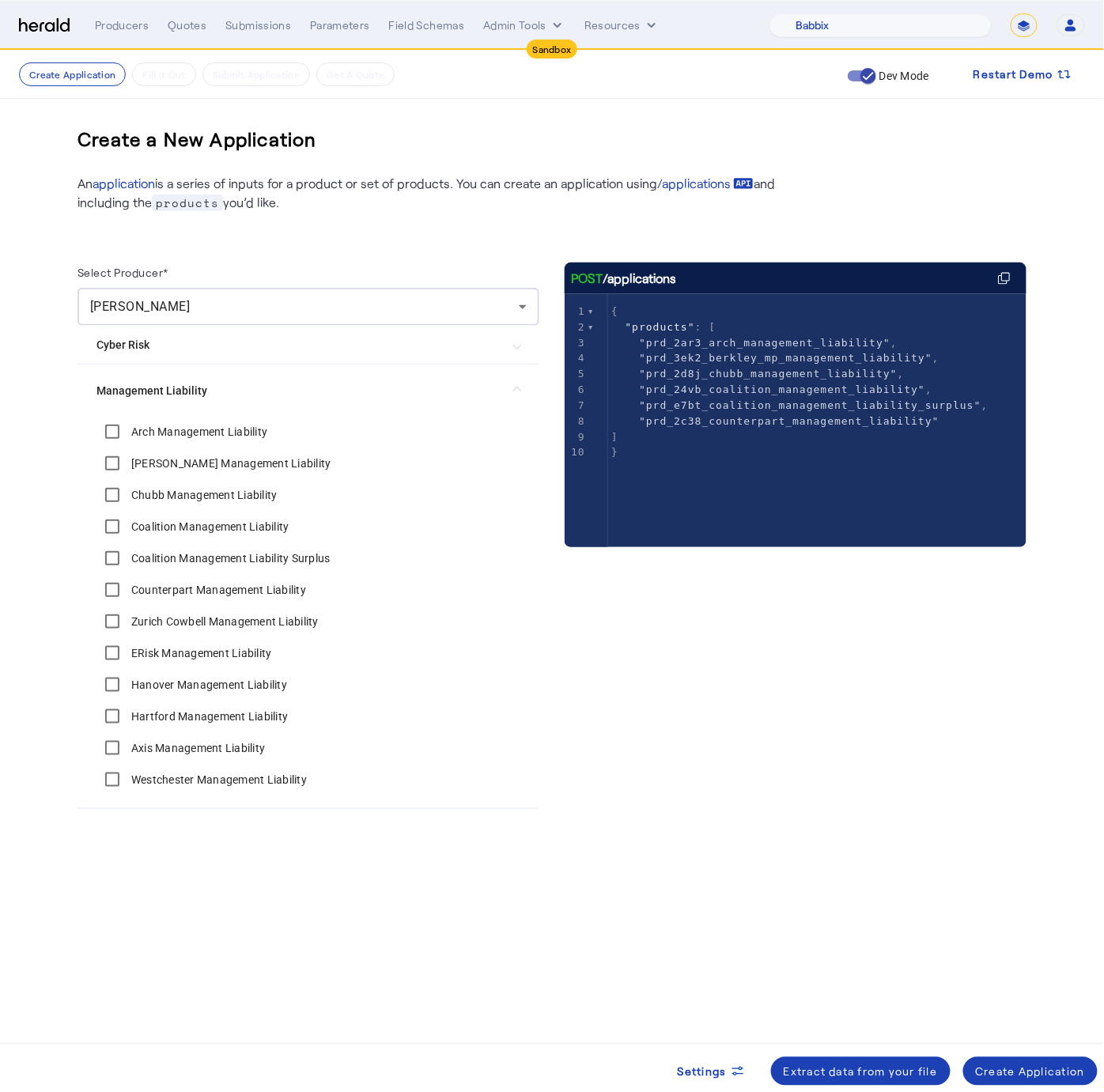
click at [174, 621] on label "Zurich Cowbell Management Liability" at bounding box center [222, 621] width 190 height 16
click at [184, 647] on label "ERisk Management Liability" at bounding box center [199, 653] width 144 height 16
click at [183, 679] on label "Hanover Management Liability" at bounding box center [206, 685] width 159 height 16
click at [179, 719] on label "Hartford Management Liability" at bounding box center [207, 716] width 160 height 16
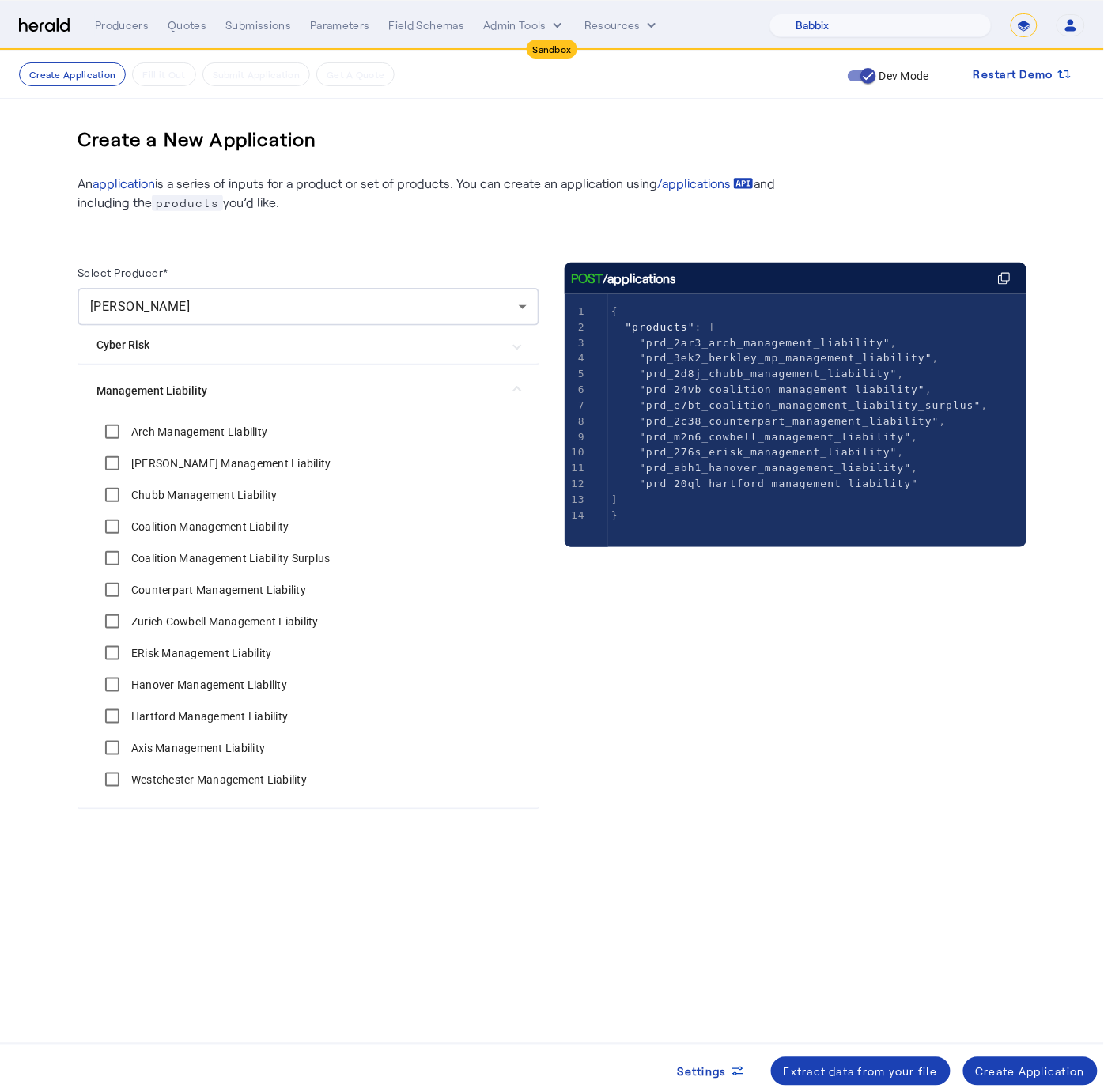
click at [177, 747] on label "Axis Management Liability" at bounding box center [195, 748] width 137 height 16
drag, startPoint x: 193, startPoint y: 779, endPoint x: 244, endPoint y: 778, distance: 51.0
click at [195, 779] on label "Westchester Management Liability" at bounding box center [216, 780] width 179 height 16
click at [1051, 1068] on div "Create Application" at bounding box center [1030, 1071] width 110 height 17
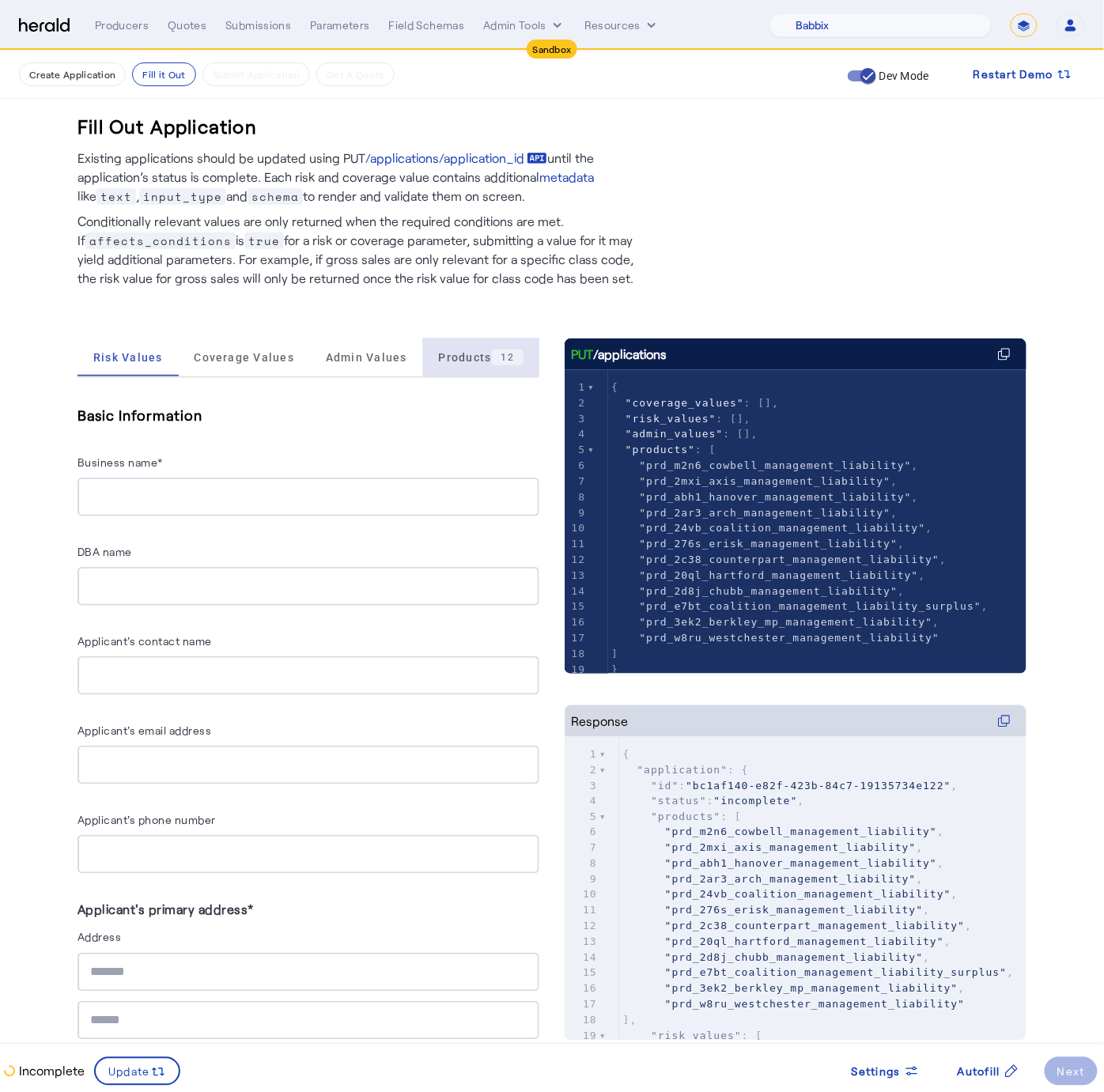
click at [439, 359] on span "Products 12" at bounding box center [482, 357] width 86 height 16
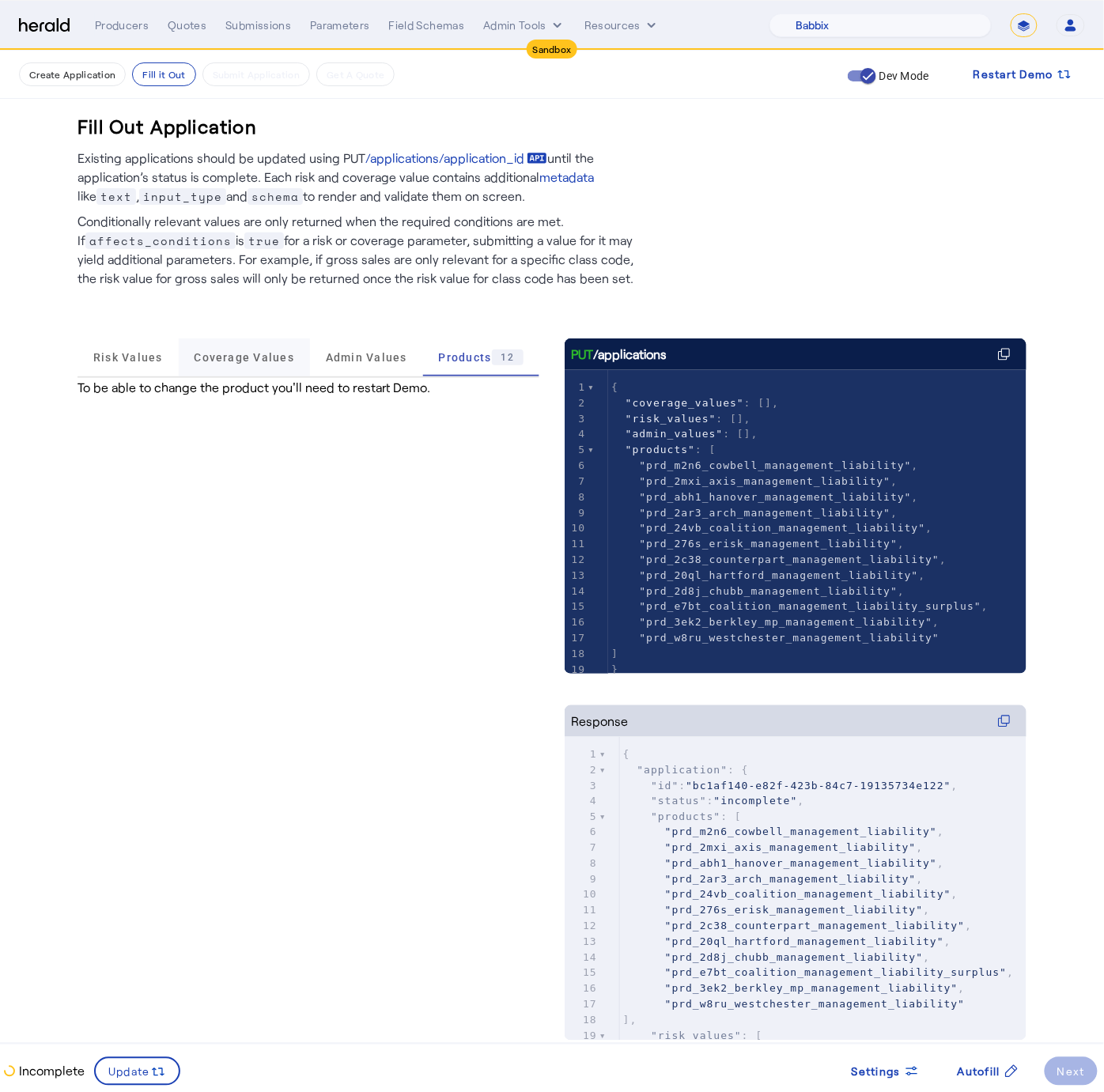
click at [243, 369] on span "Coverage Values" at bounding box center [243, 357] width 101 height 38
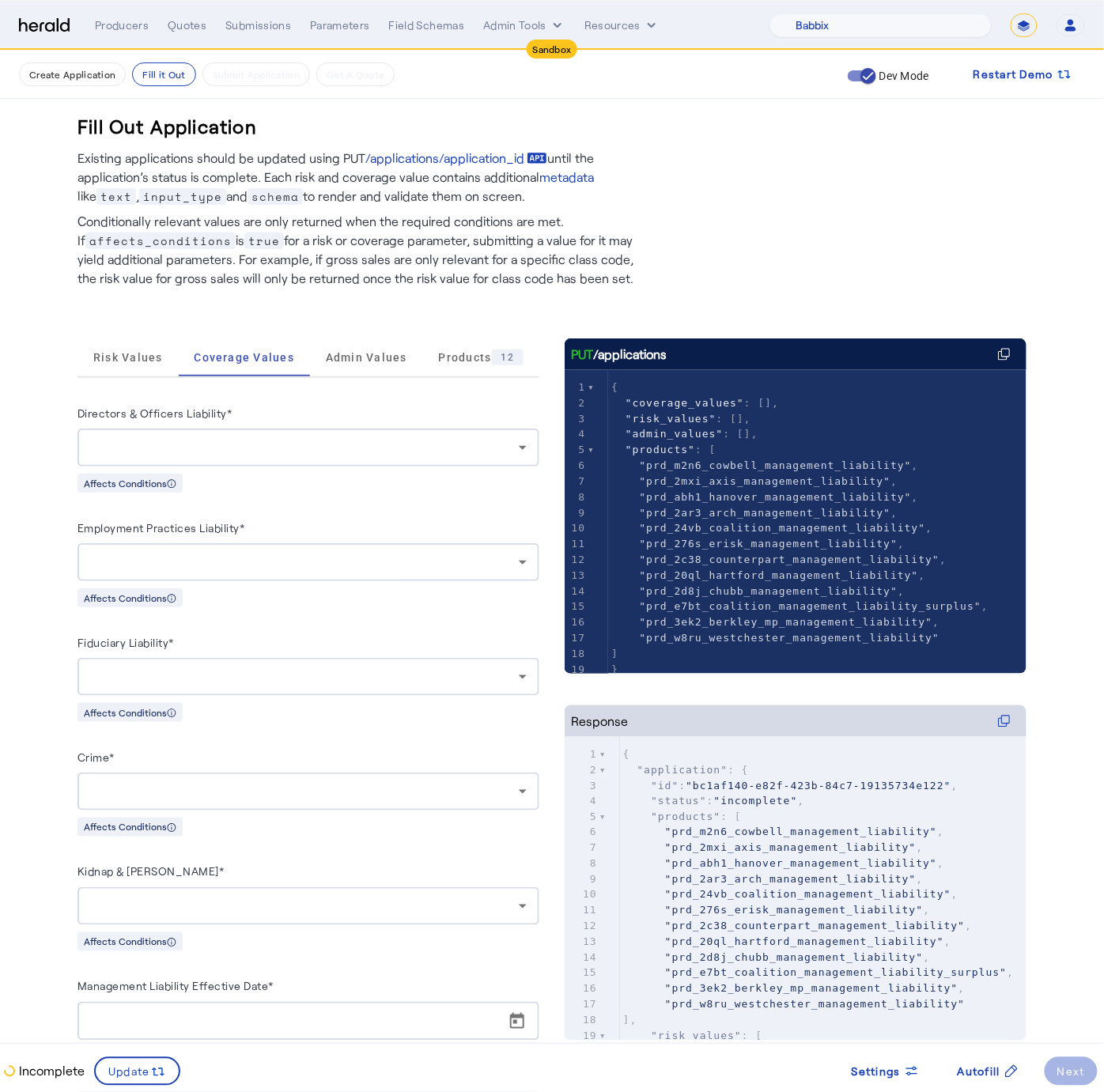
click at [281, 441] on div at bounding box center [304, 447] width 429 height 19
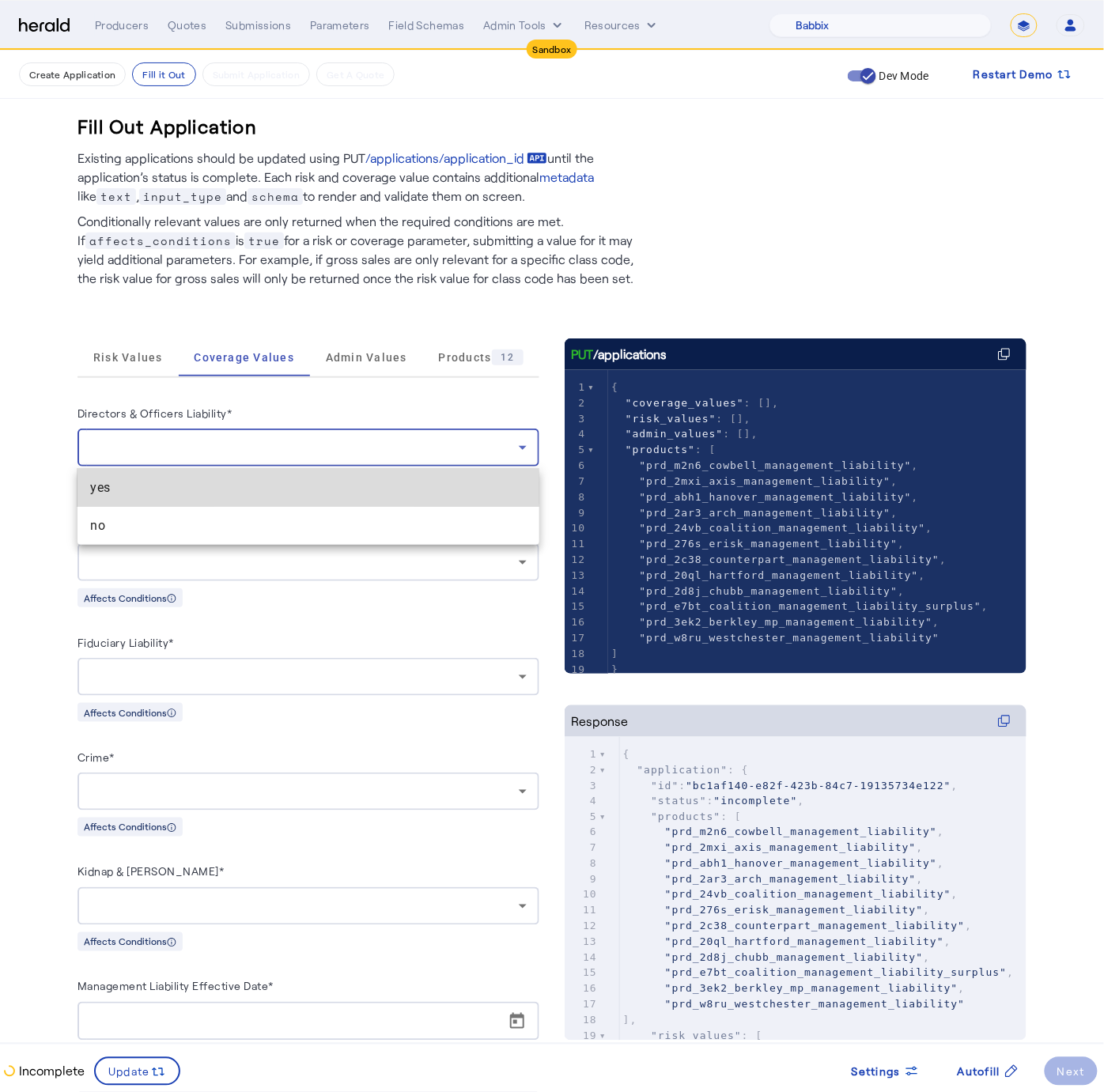
click at [276, 488] on span "yes" at bounding box center [308, 488] width 437 height 19
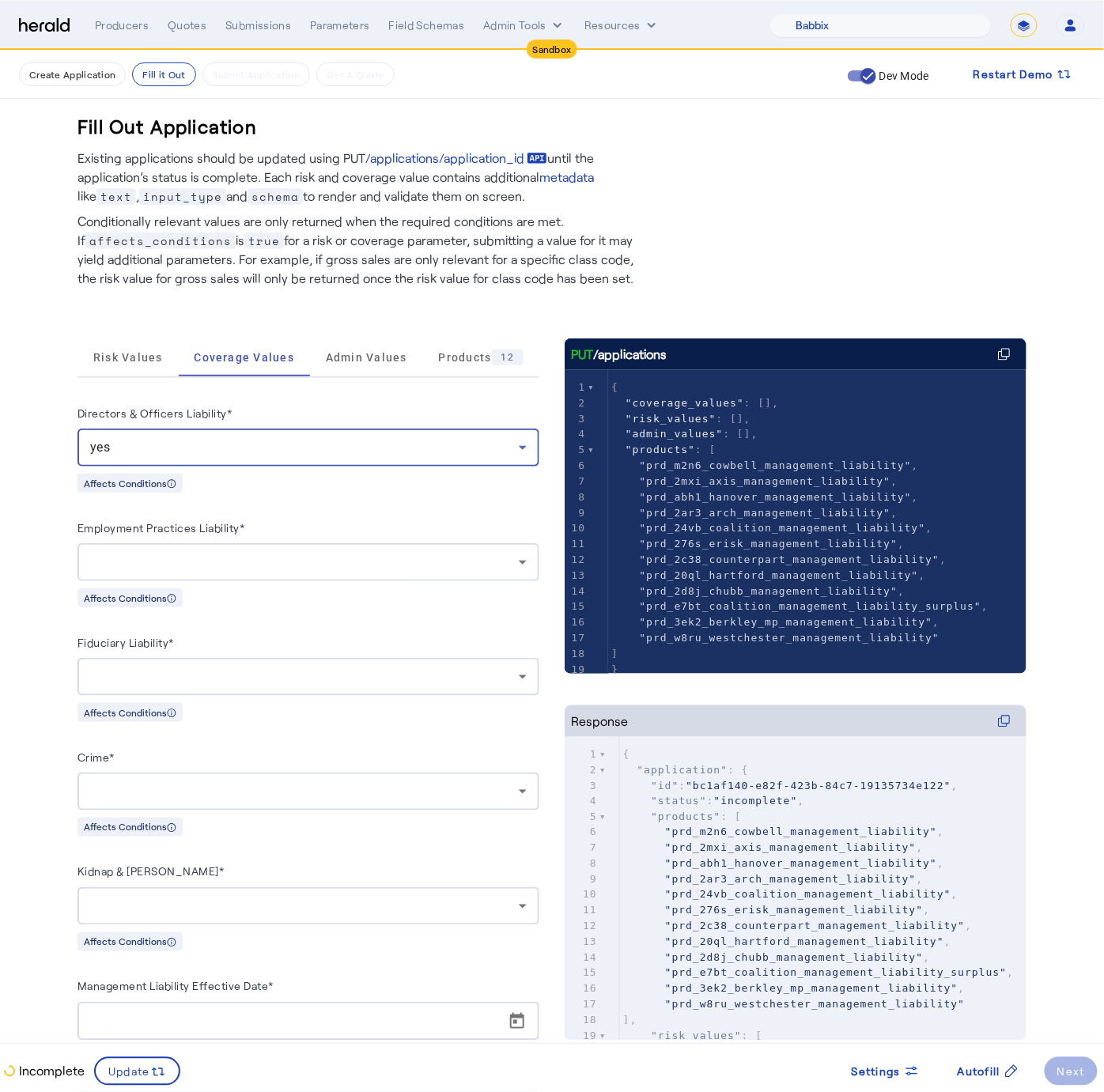
click at [274, 566] on div at bounding box center [304, 561] width 429 height 19
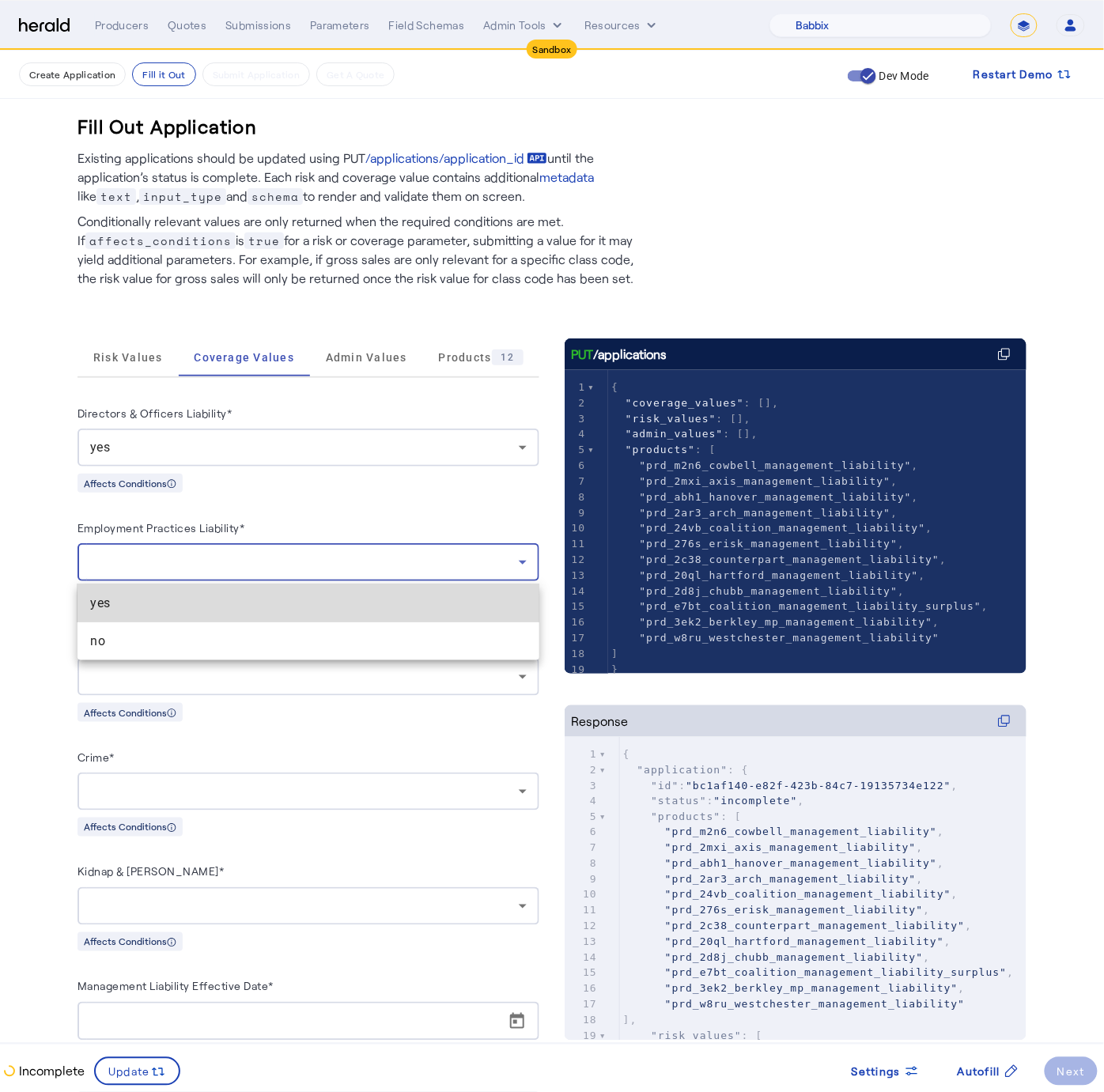
click at [261, 610] on span "yes" at bounding box center [308, 602] width 437 height 19
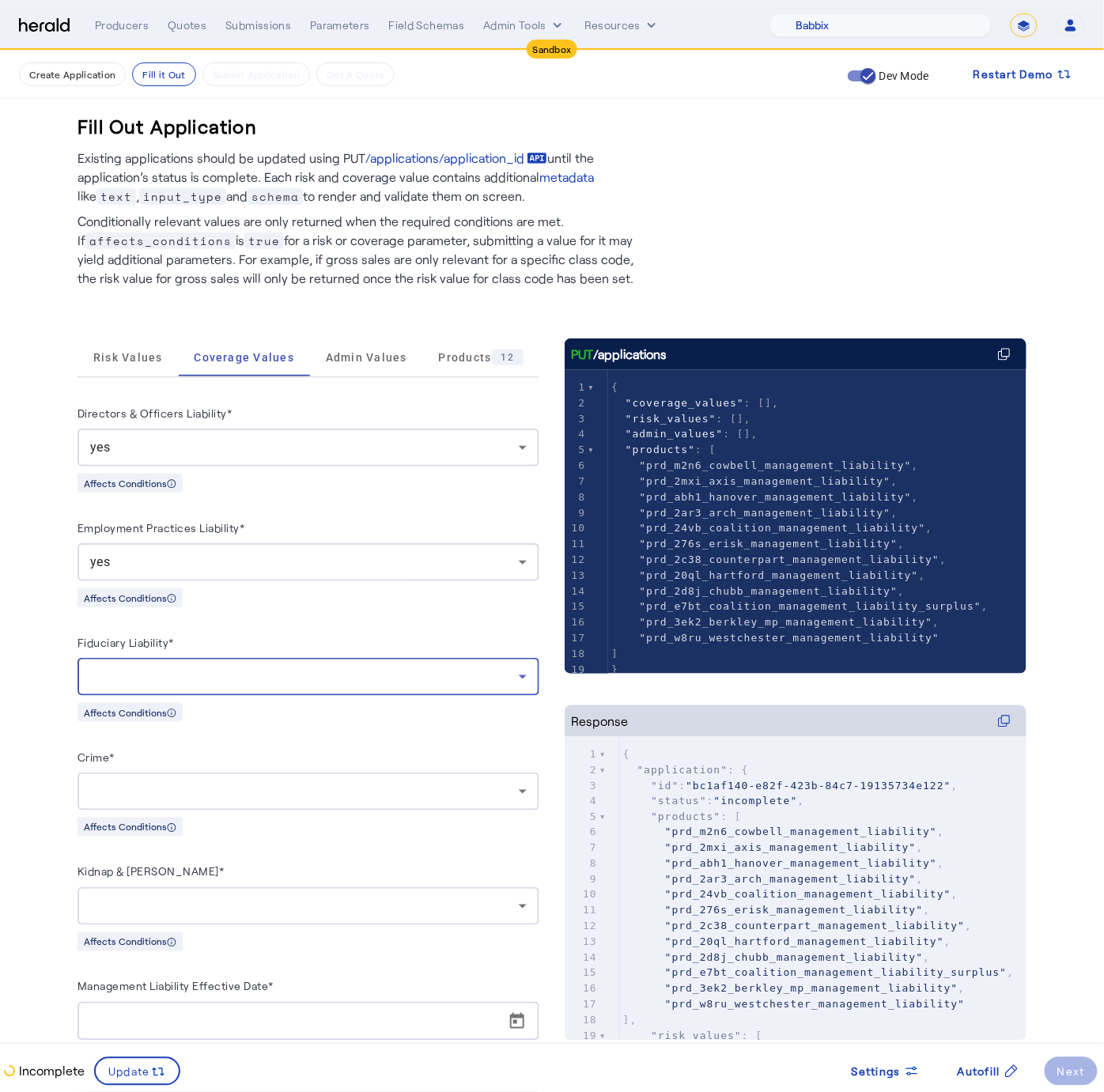
click at [226, 669] on div at bounding box center [304, 676] width 429 height 19
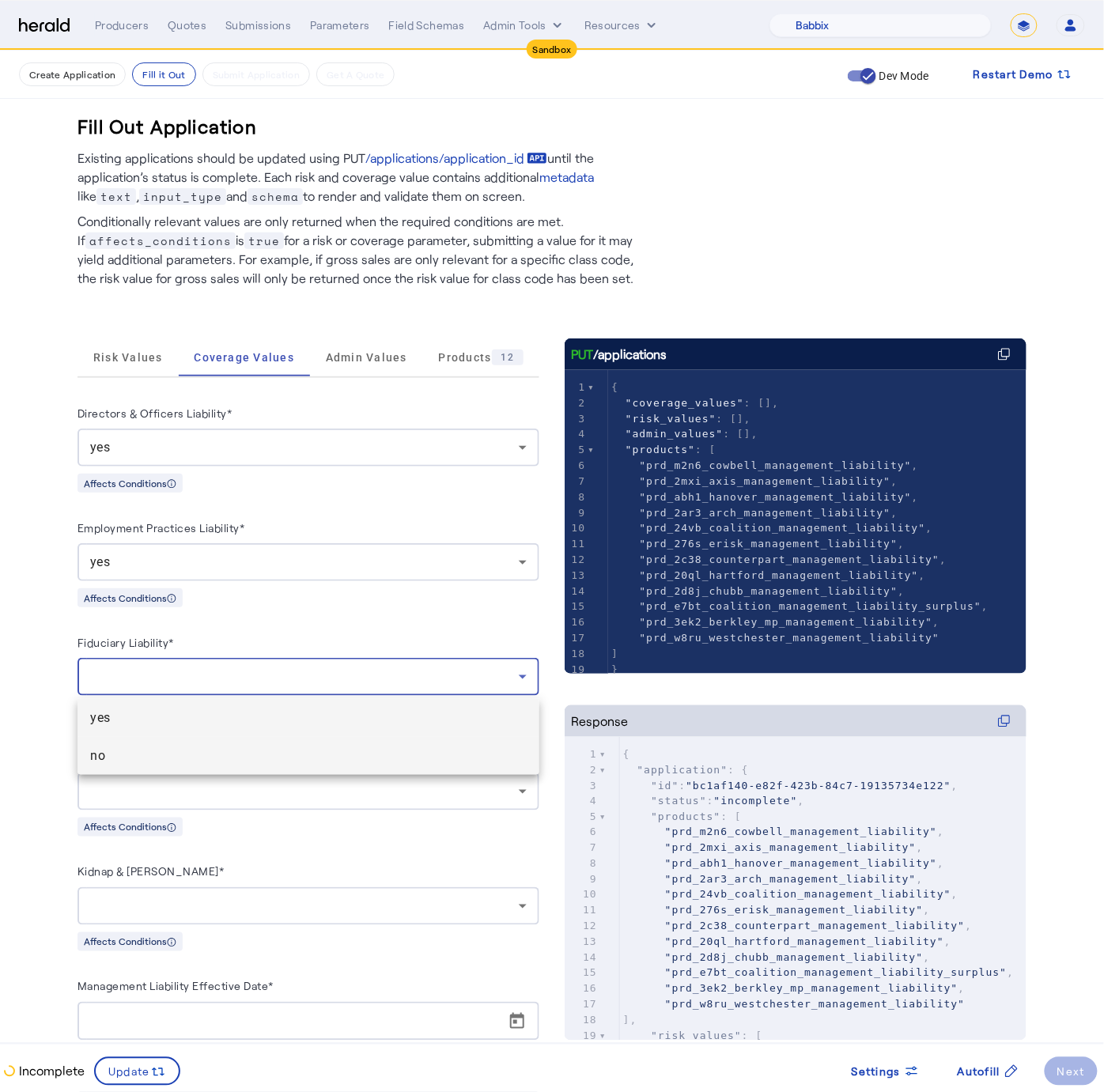
click at [153, 754] on span "no" at bounding box center [308, 755] width 437 height 19
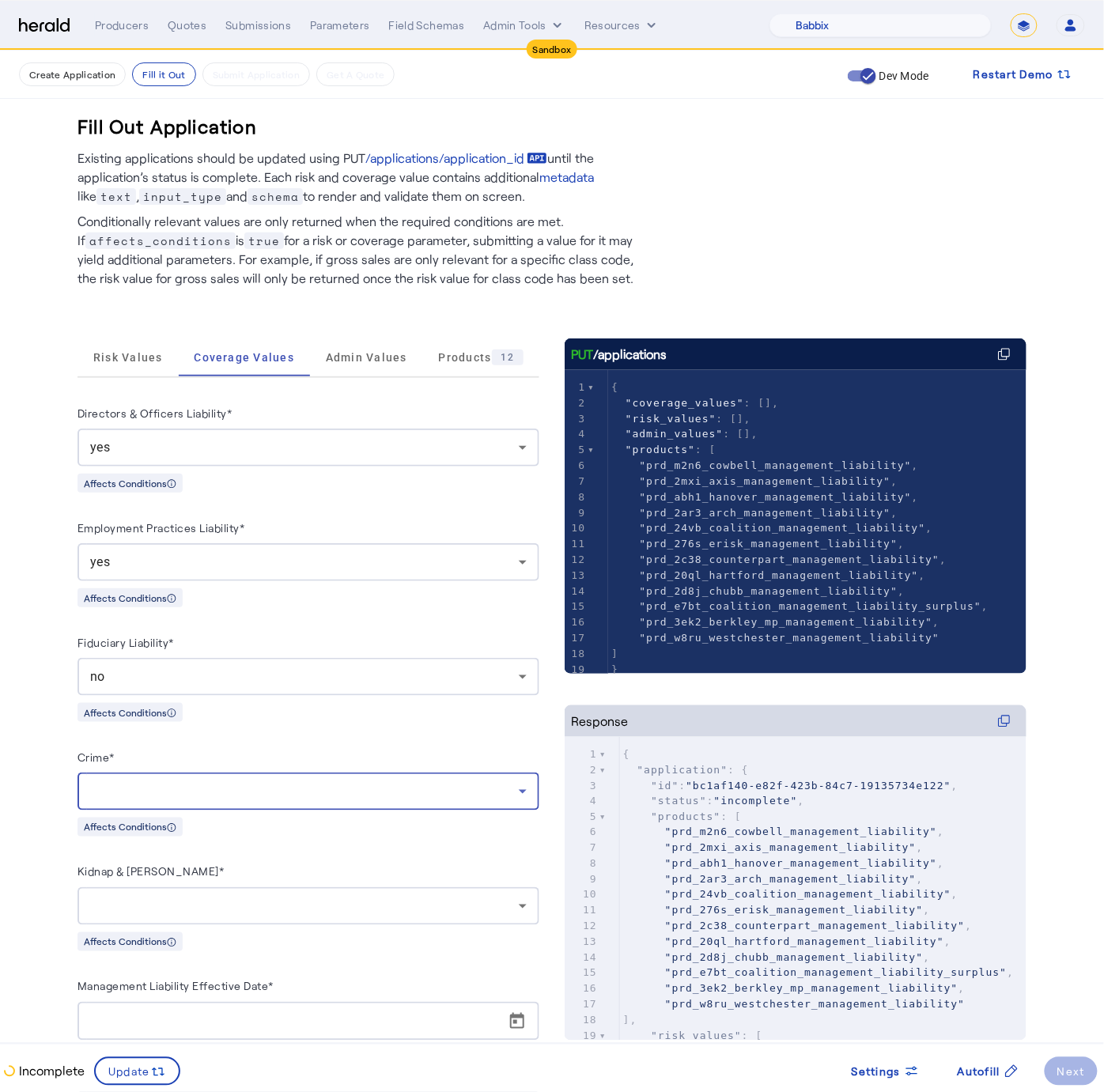
click at [182, 795] on div at bounding box center [304, 791] width 429 height 19
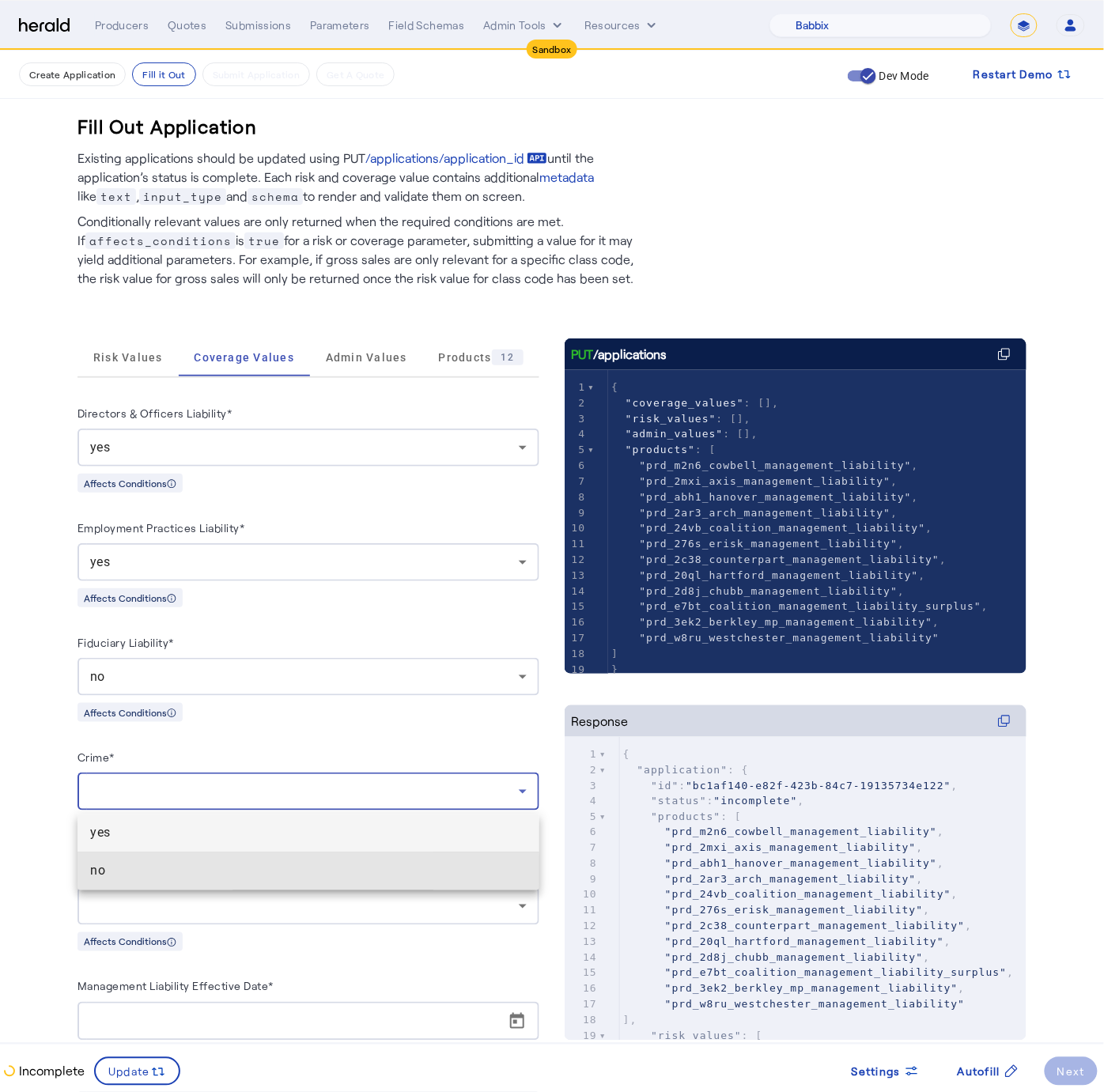
drag, startPoint x: 184, startPoint y: 873, endPoint x: 183, endPoint y: 861, distance: 12.0
click at [185, 871] on span "no" at bounding box center [308, 871] width 437 height 19
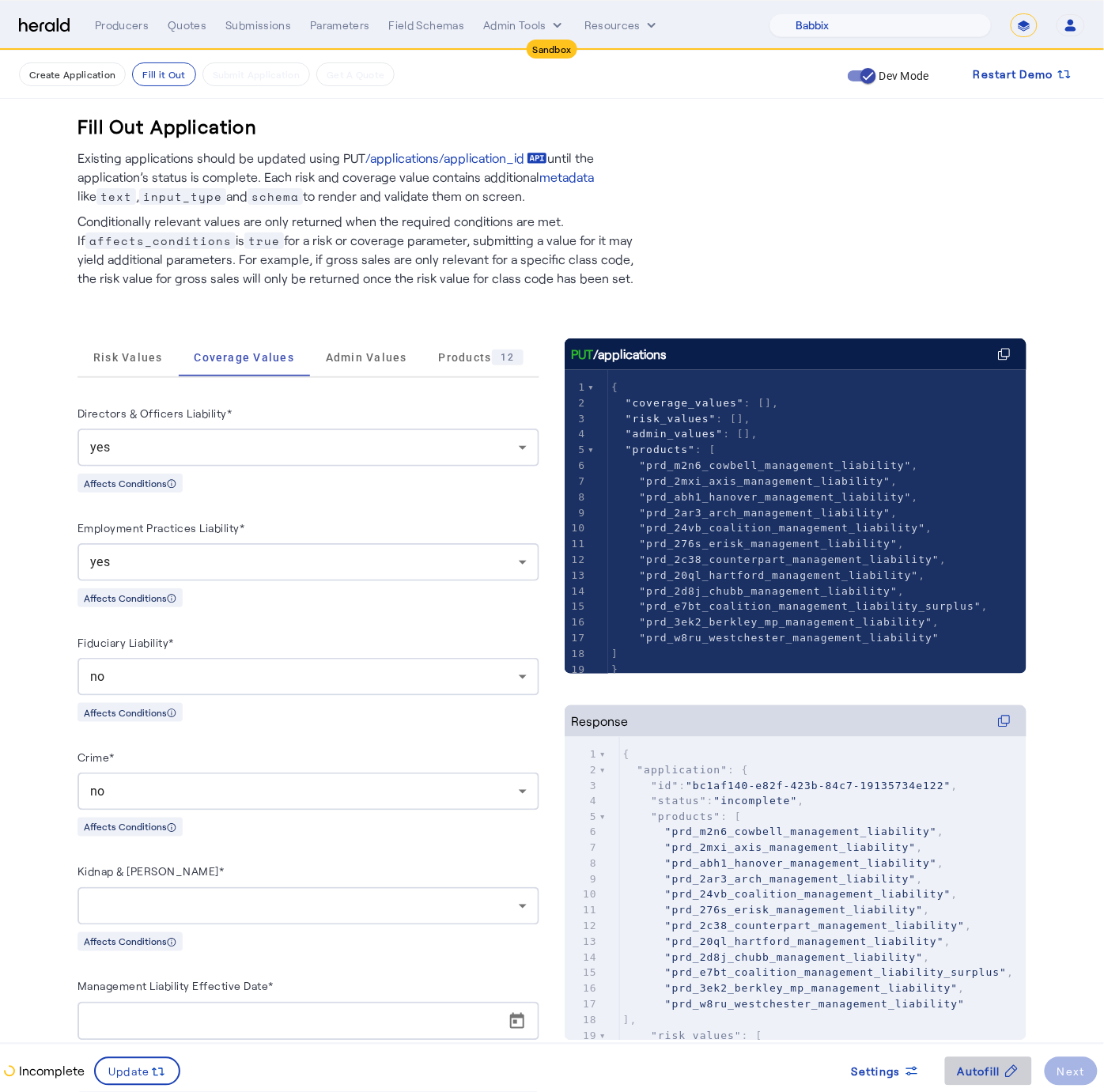
click at [970, 1077] on span "Autofill" at bounding box center [978, 1071] width 43 height 17
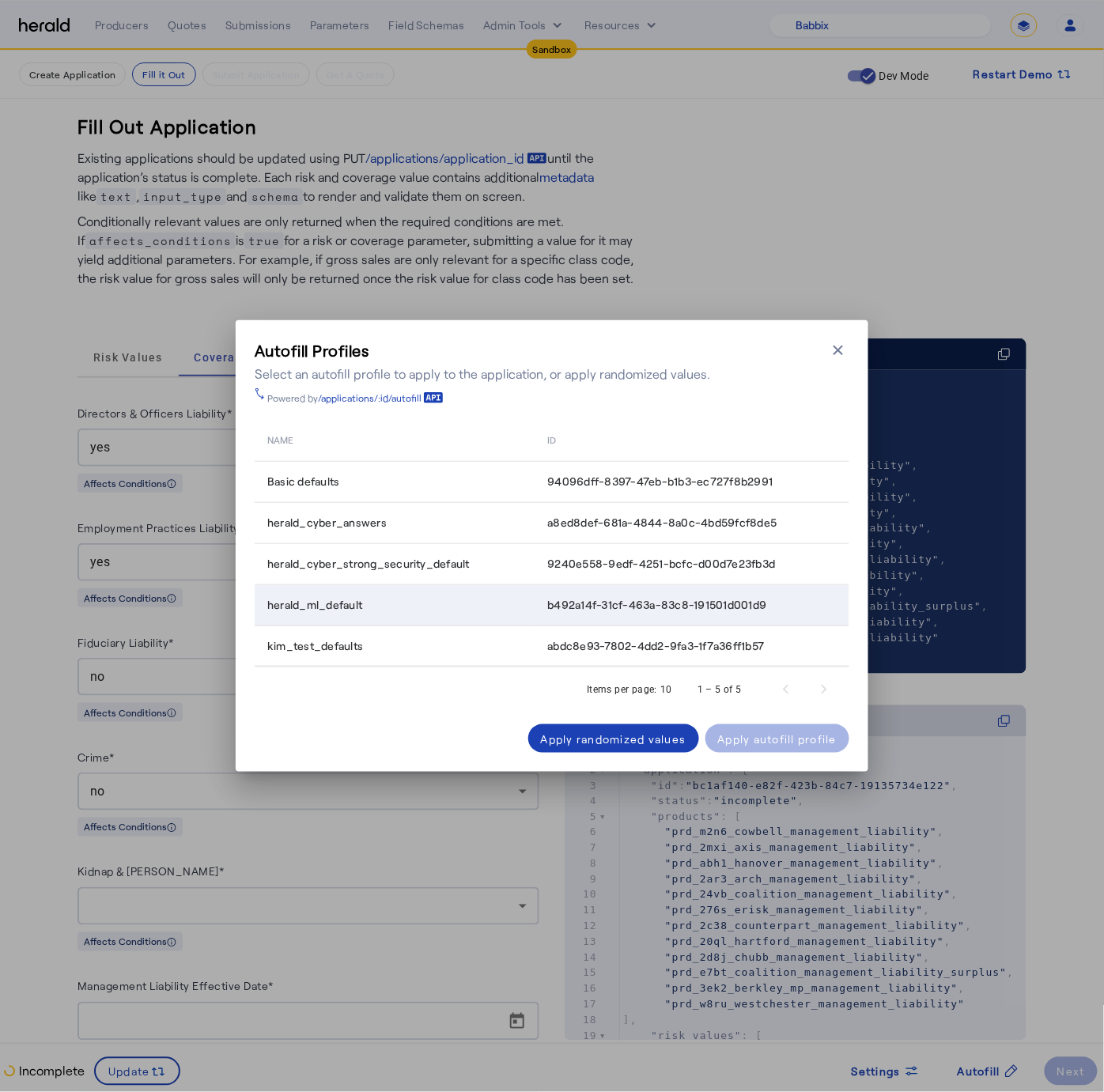
click at [482, 608] on div "herald_ml_default" at bounding box center [398, 604] width 261 height 16
click at [760, 738] on div "Apply autofill profile" at bounding box center [778, 738] width 120 height 17
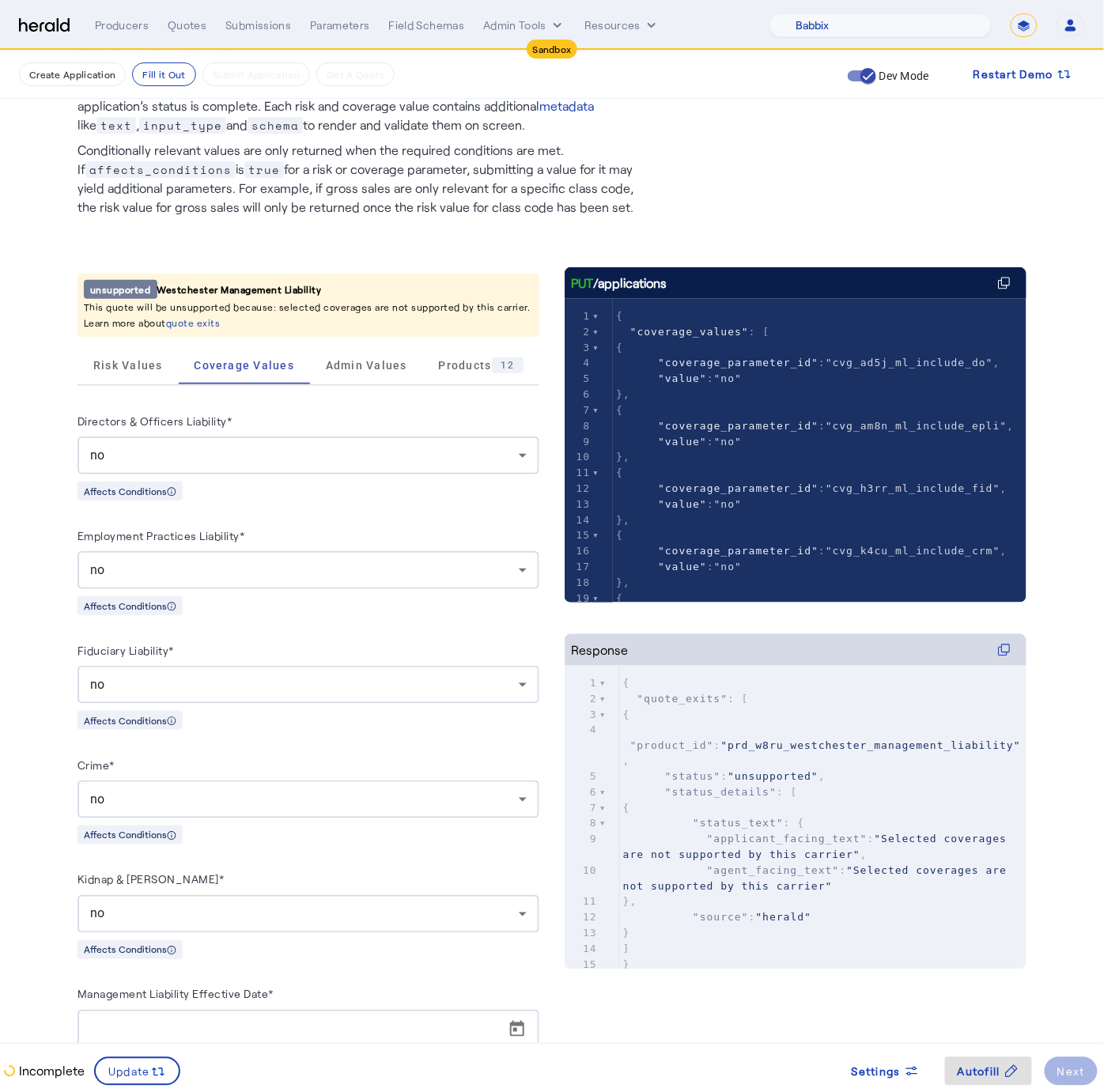
scroll to position [67, 0]
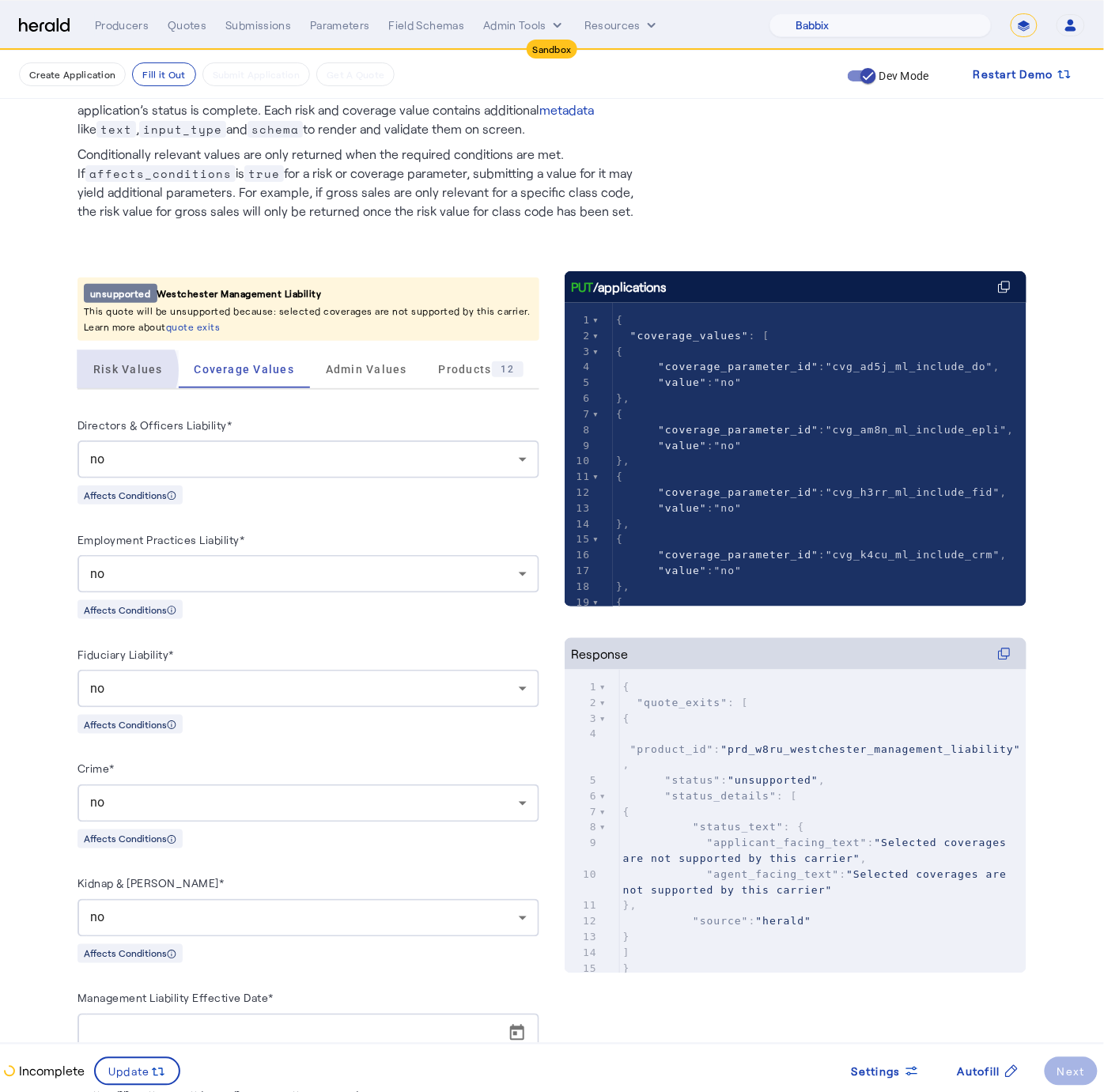
click at [121, 370] on span "Risk Values" at bounding box center [129, 369] width 70 height 11
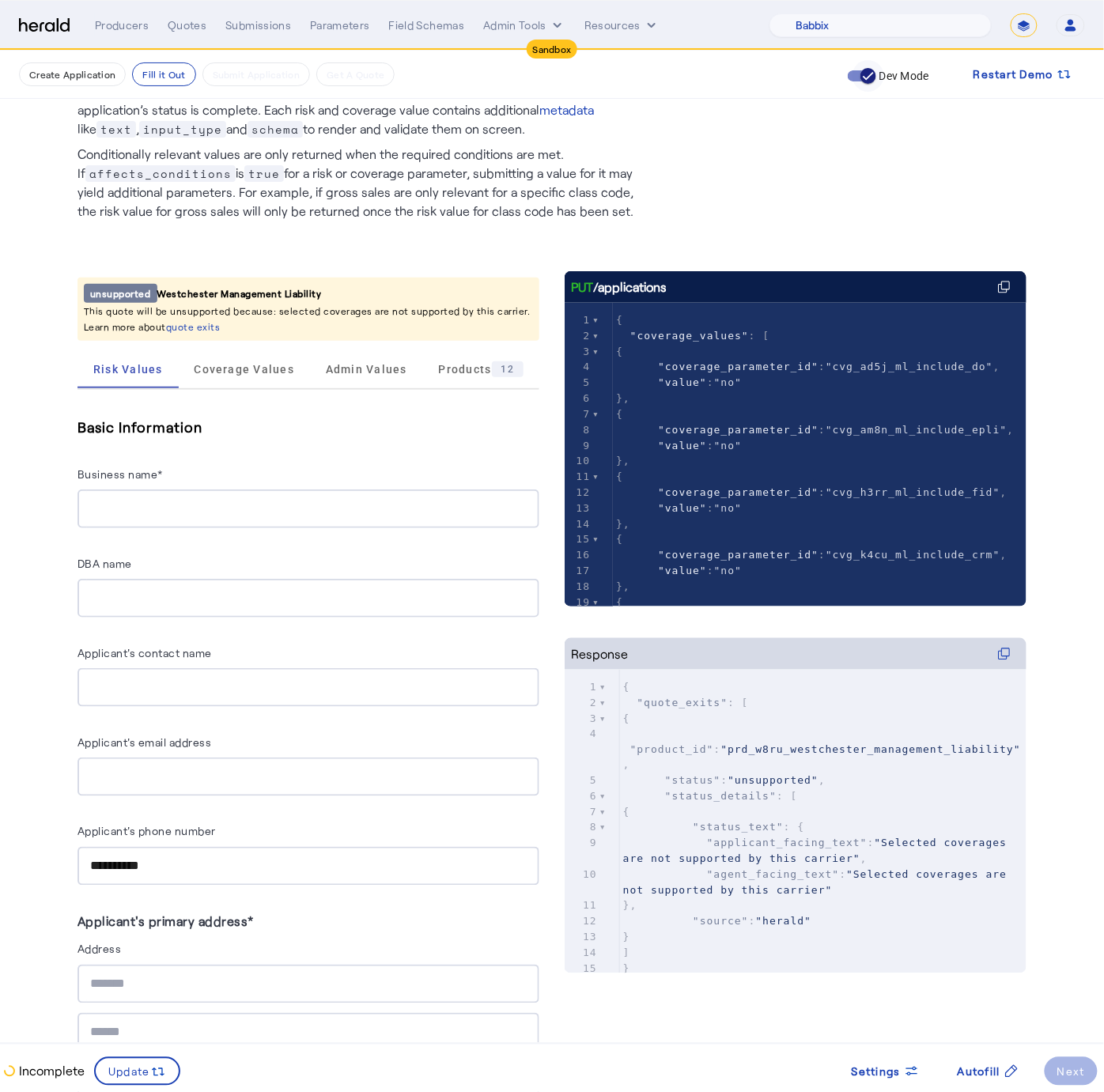
click at [852, 74] on span "button" at bounding box center [868, 76] width 32 height 32
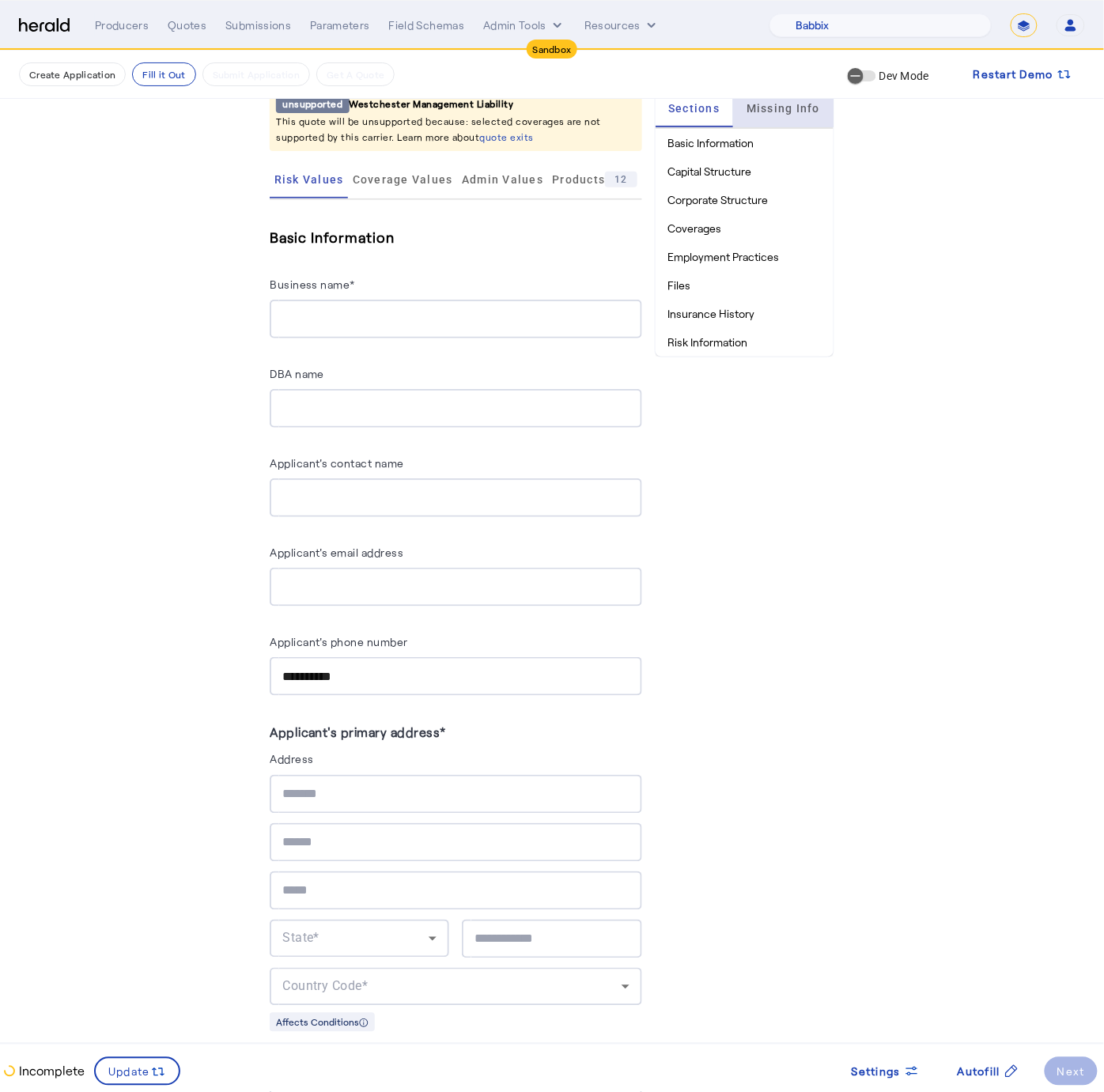
click at [779, 117] on span "Missing Info" at bounding box center [783, 109] width 74 height 38
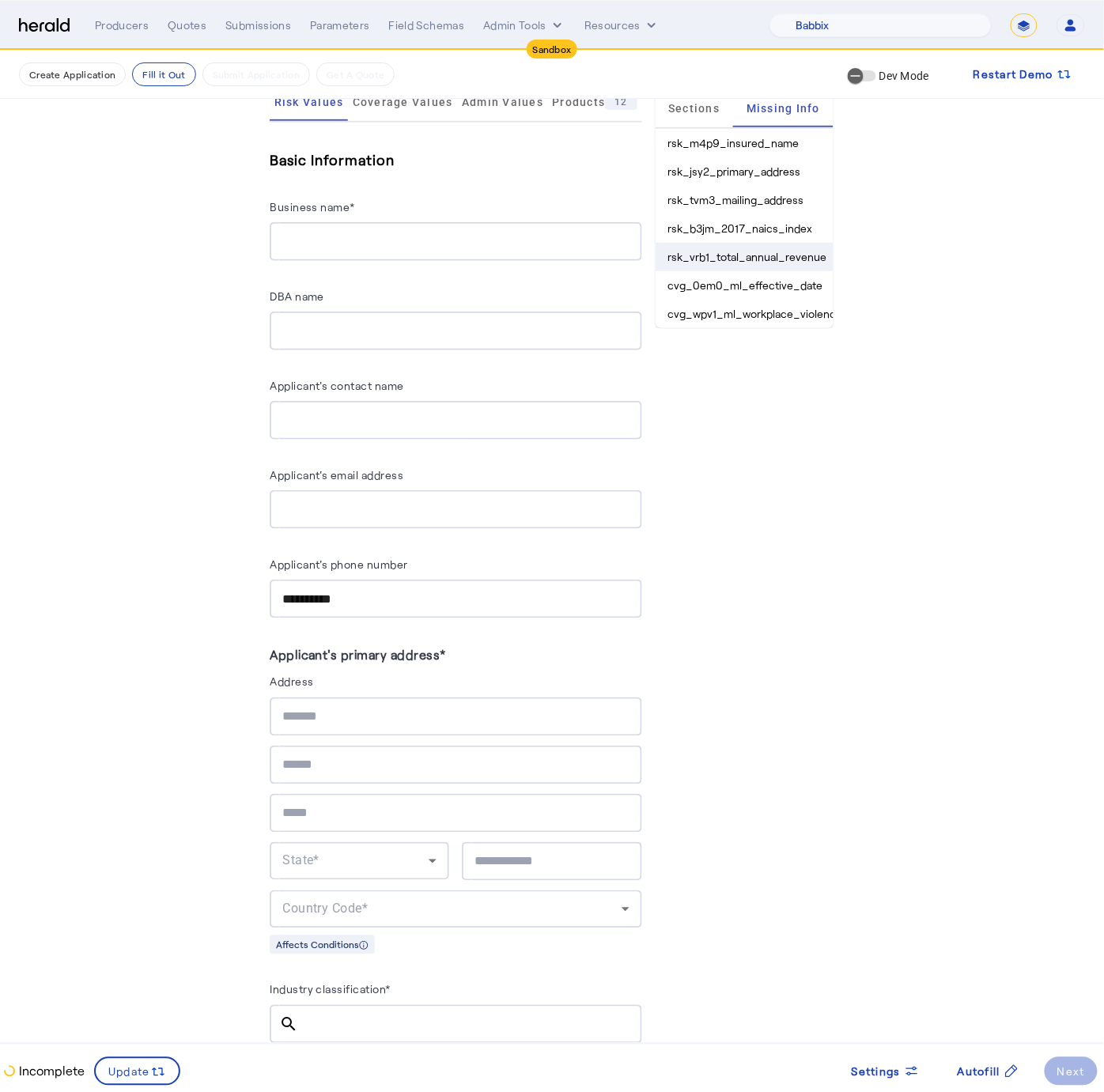
scroll to position [155, 0]
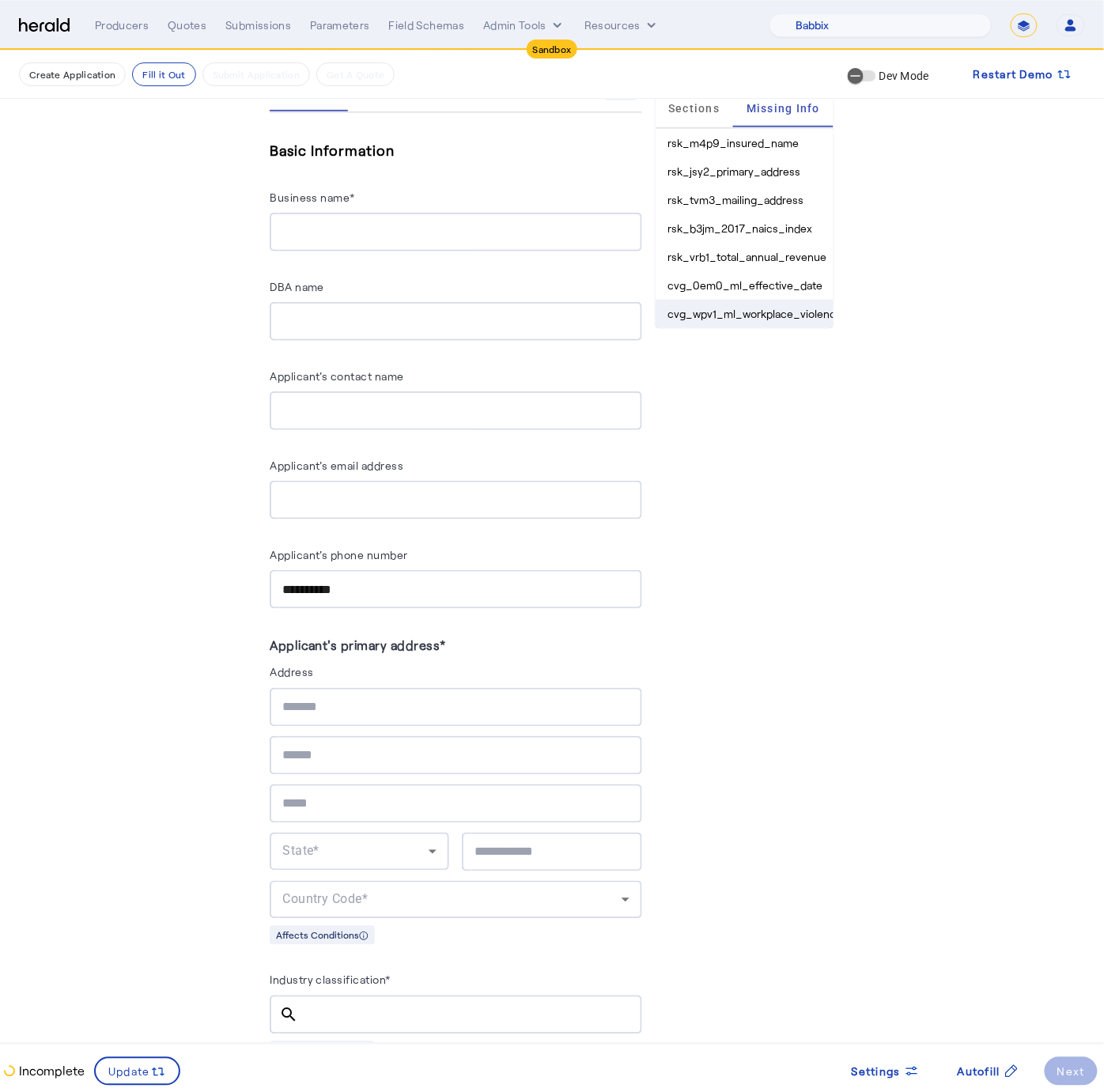
click at [781, 314] on li "cvg_wpv1_ml_workplace_violence_coverage" at bounding box center [744, 313] width 178 height 29
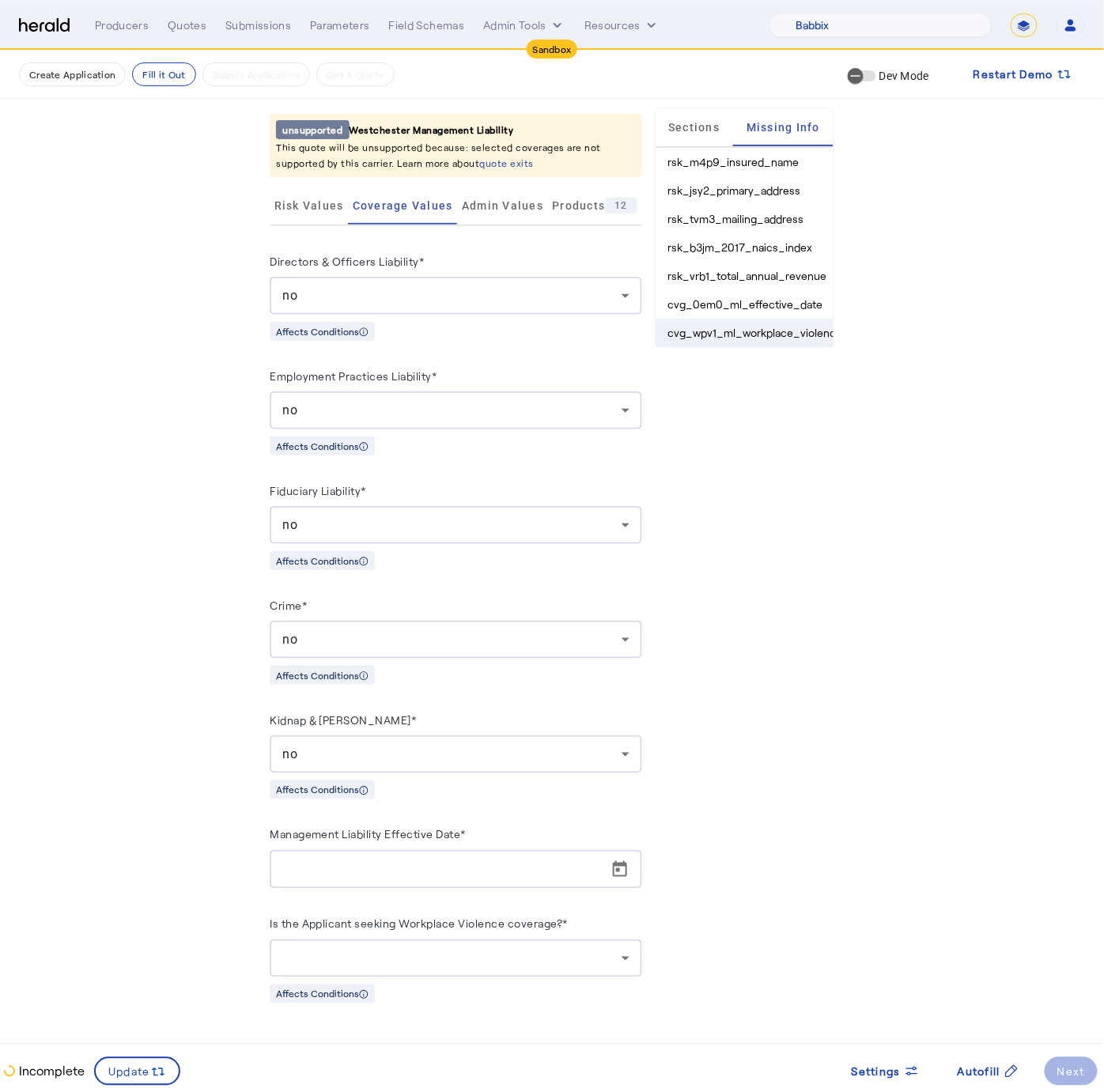
click at [722, 336] on li "cvg_wpv1_ml_workplace_violence_coverage" at bounding box center [744, 332] width 178 height 29
drag, startPoint x: 667, startPoint y: 329, endPoint x: 886, endPoint y: 336, distance: 219.1
click at [887, 329] on div "unsupported Westchester Management Liability This quote will be unsupported bec…" at bounding box center [552, 567] width 948 height 920
copy li "cvg_wpv1_ml_workplace_violence_coverag"
click at [731, 329] on li "cvg_wpv1_ml_workplace_violence_coverage" at bounding box center [744, 332] width 178 height 29
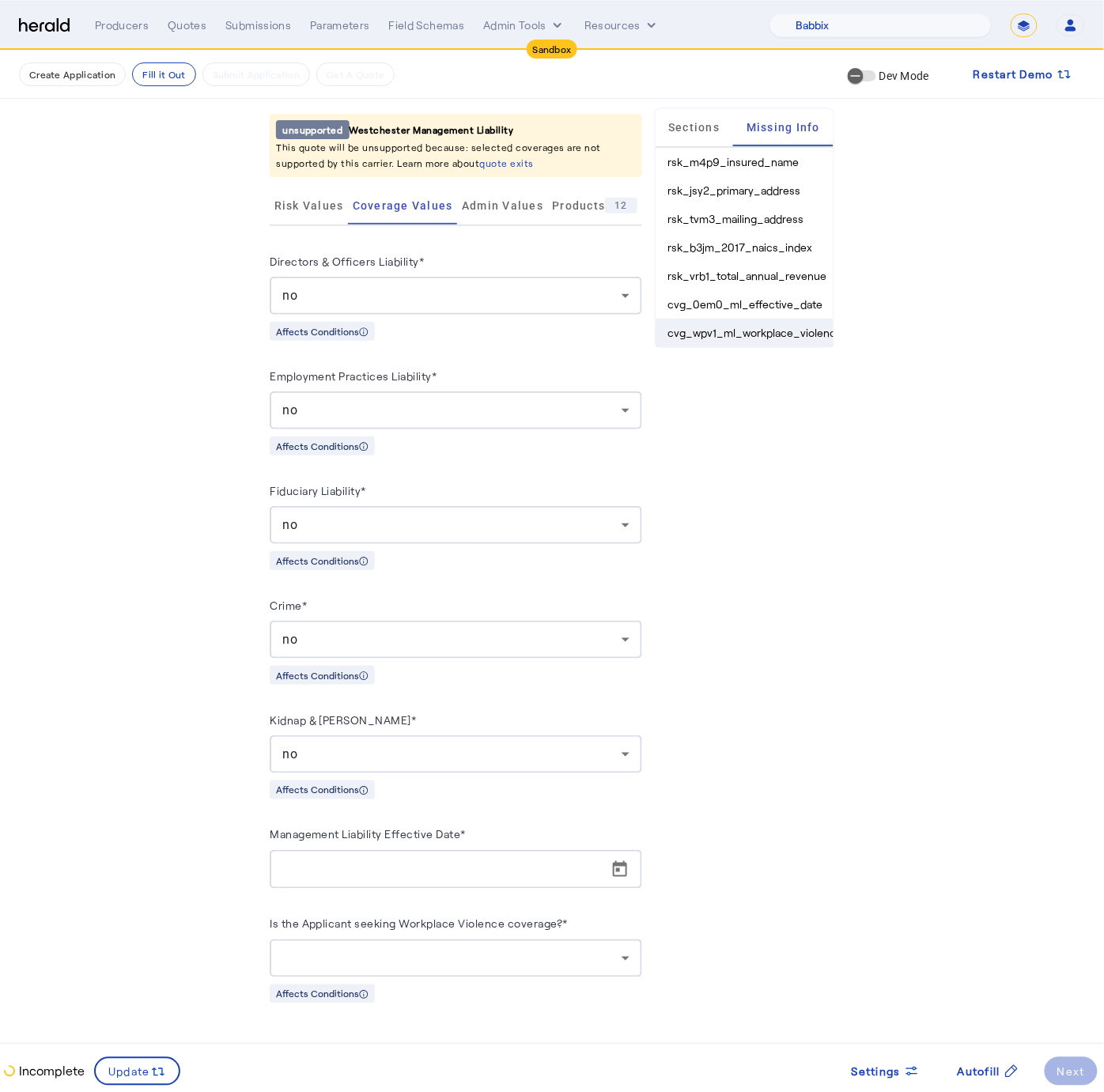
click at [731, 329] on li "cvg_wpv1_ml_workplace_violence_coverage" at bounding box center [744, 332] width 178 height 29
click at [718, 330] on li "cvg_wpv1_ml_workplace_violence_coverage" at bounding box center [744, 332] width 178 height 29
click at [484, 204] on span "Admin Values" at bounding box center [503, 205] width 82 height 11
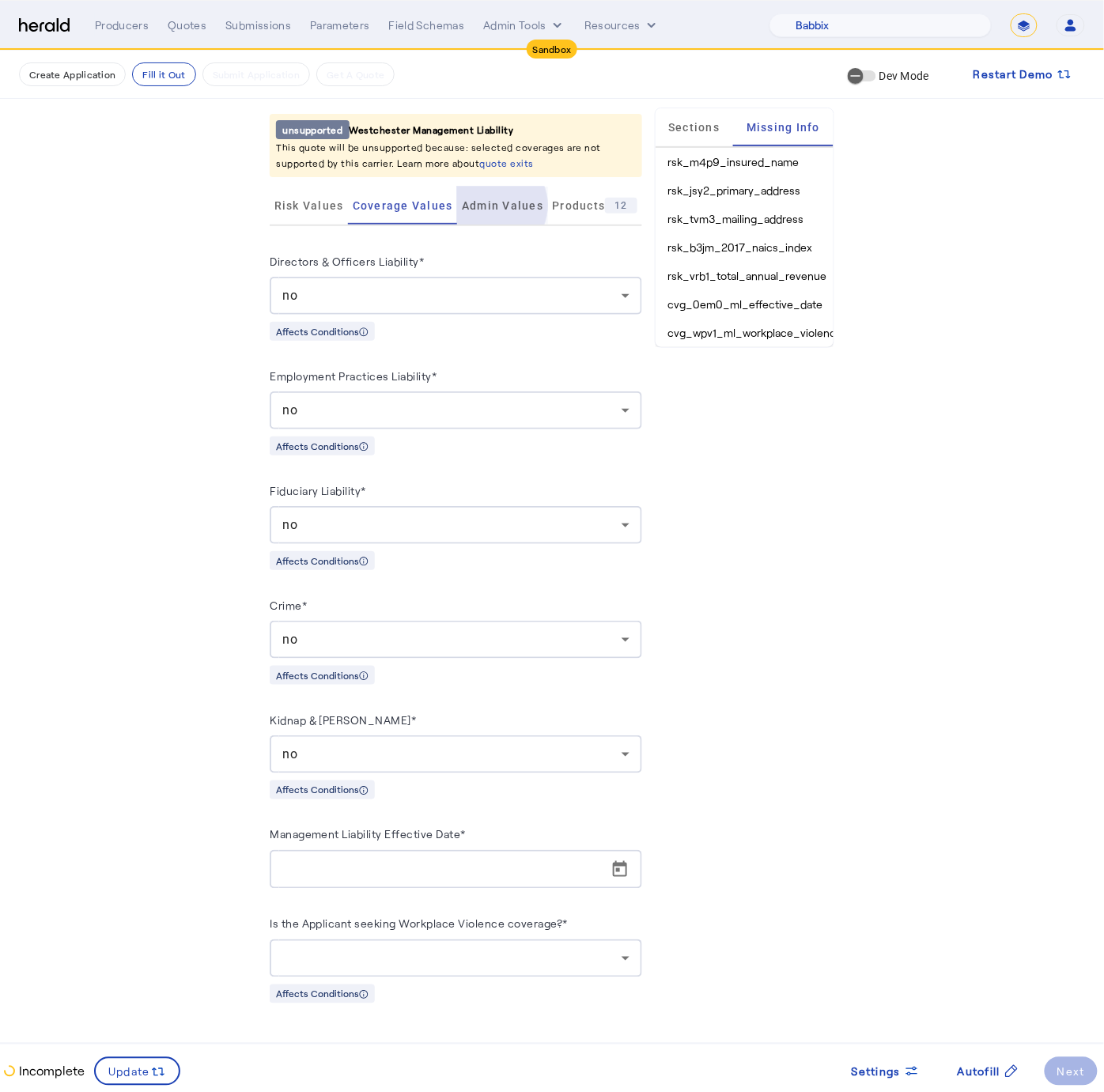
scroll to position [0, 0]
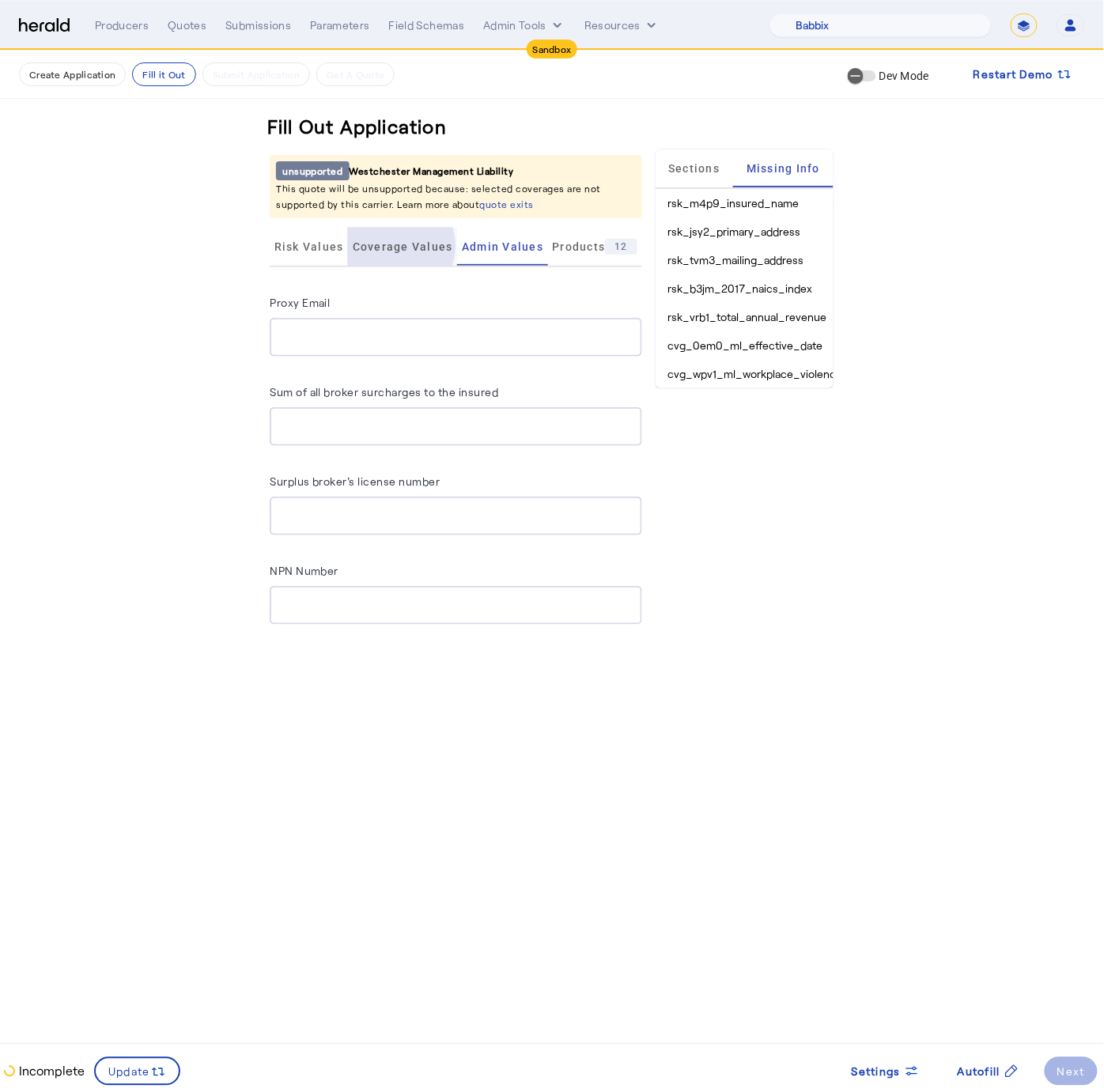
click at [387, 246] on span "Coverage Values" at bounding box center [403, 246] width 101 height 11
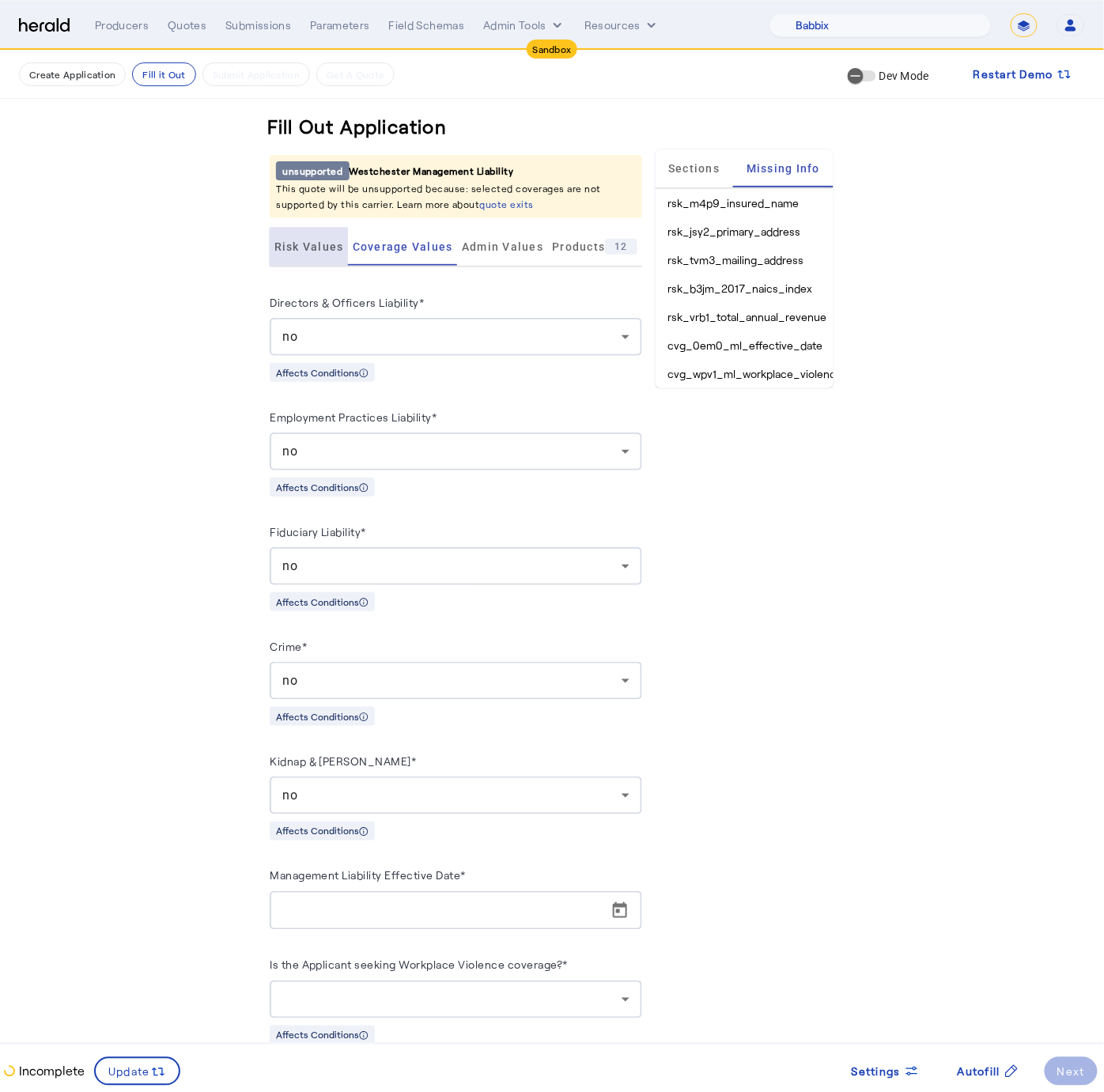
click at [313, 250] on span "Risk Values" at bounding box center [309, 246] width 70 height 11
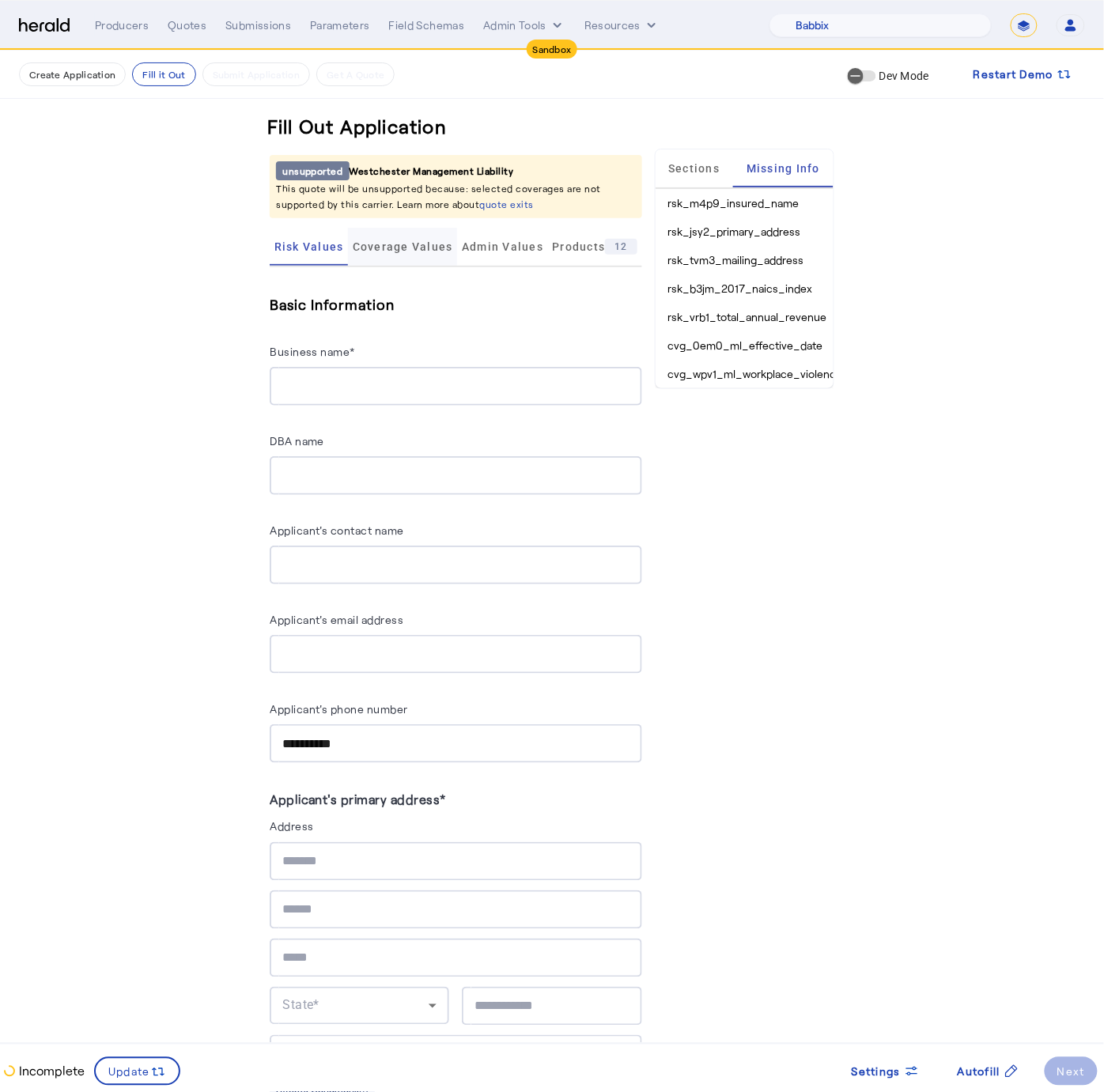
click at [409, 249] on span "Coverage Values" at bounding box center [403, 246] width 101 height 11
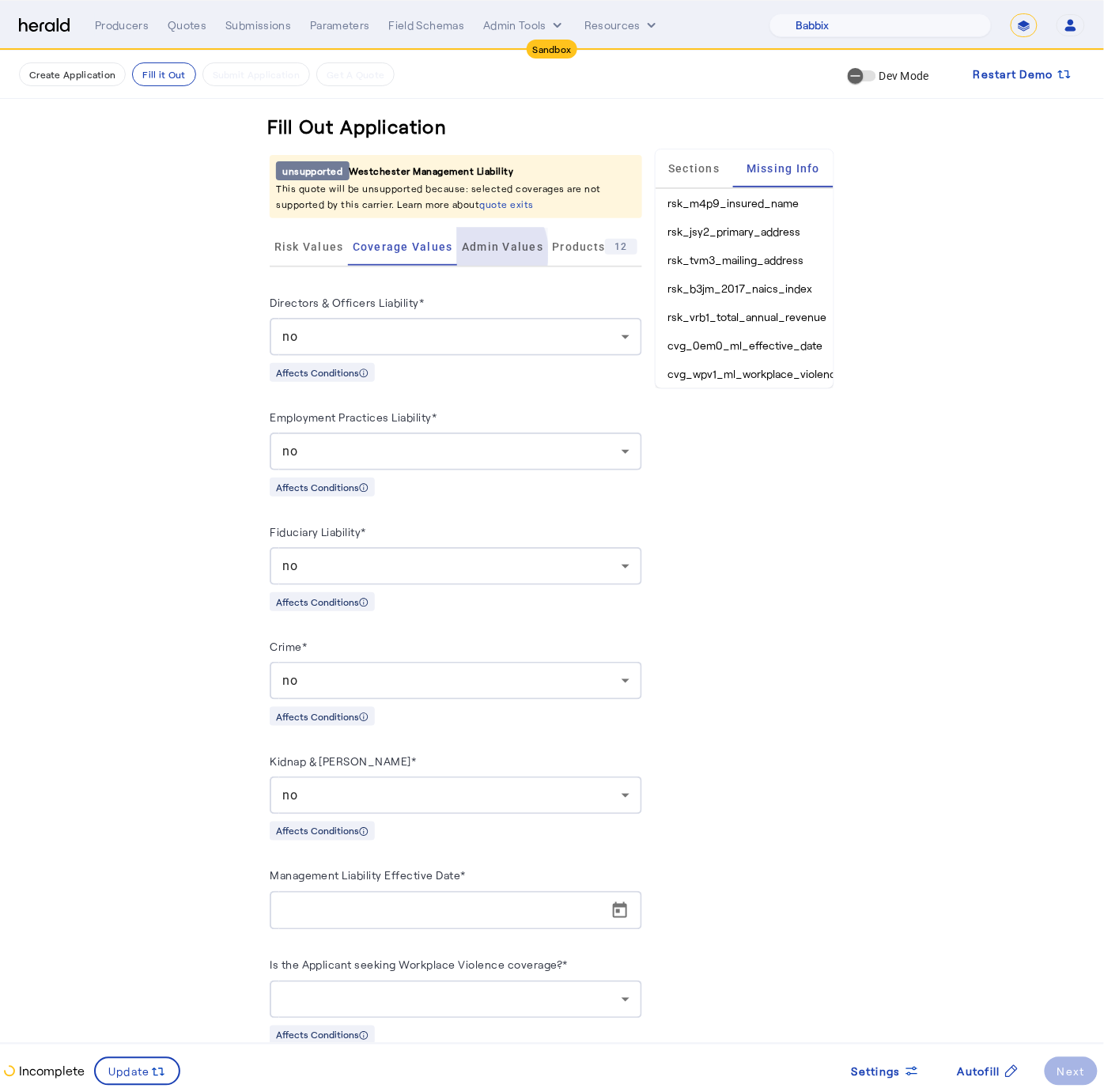
click at [467, 252] on span "Admin Values" at bounding box center [503, 246] width 82 height 38
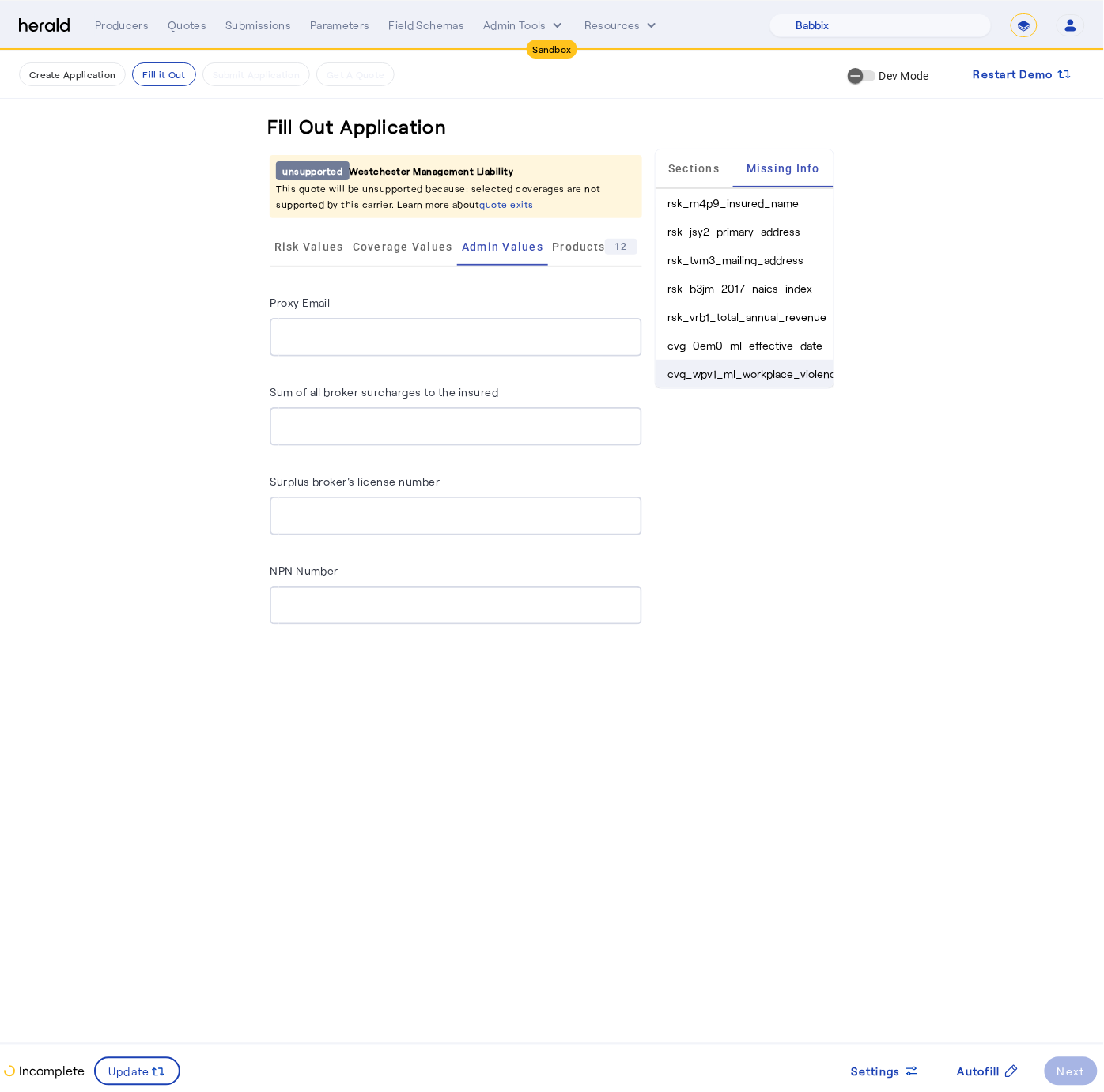
click at [766, 369] on li "cvg_wpv1_ml_workplace_violence_coverage" at bounding box center [744, 374] width 178 height 29
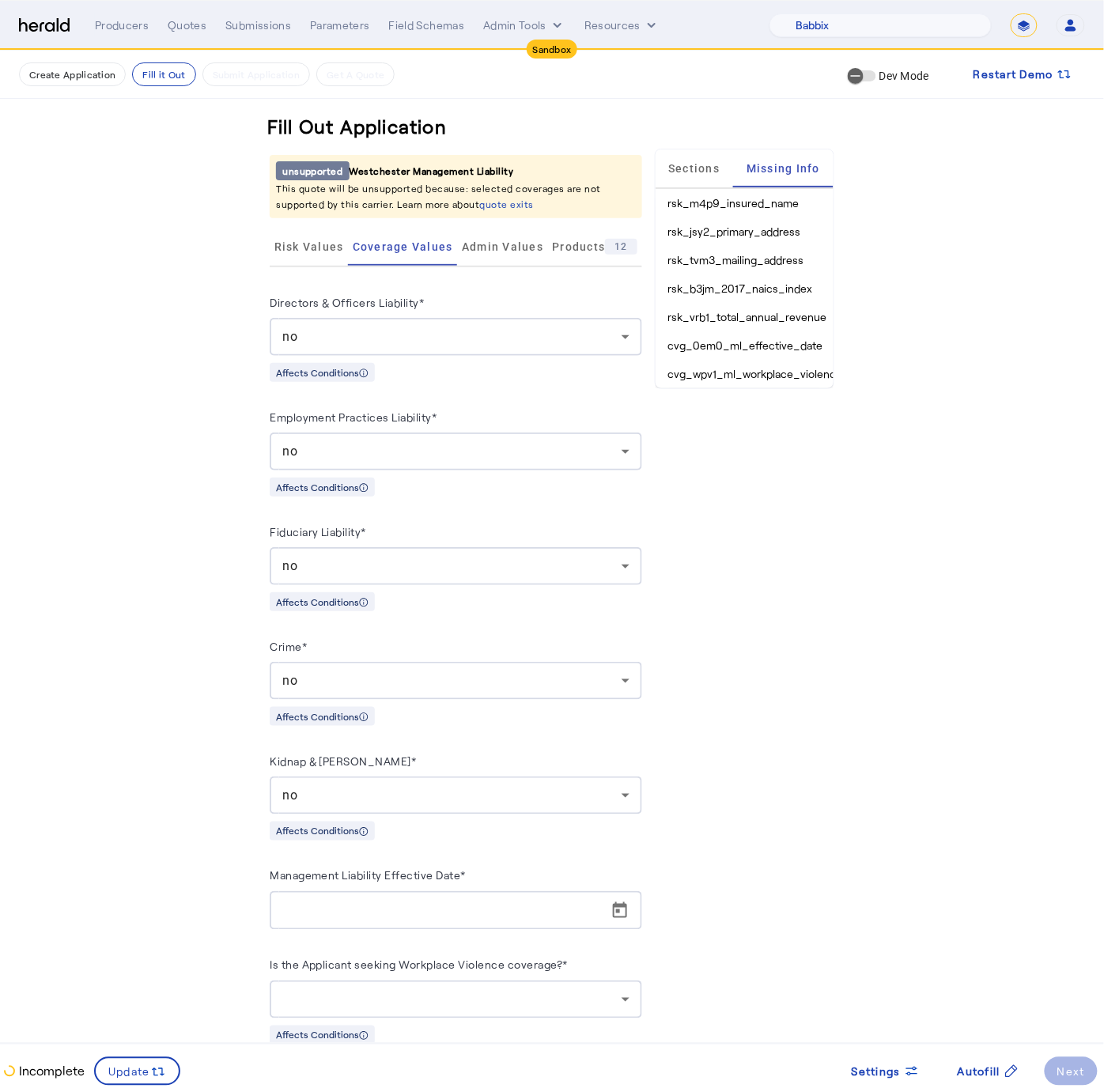
scroll to position [42, 0]
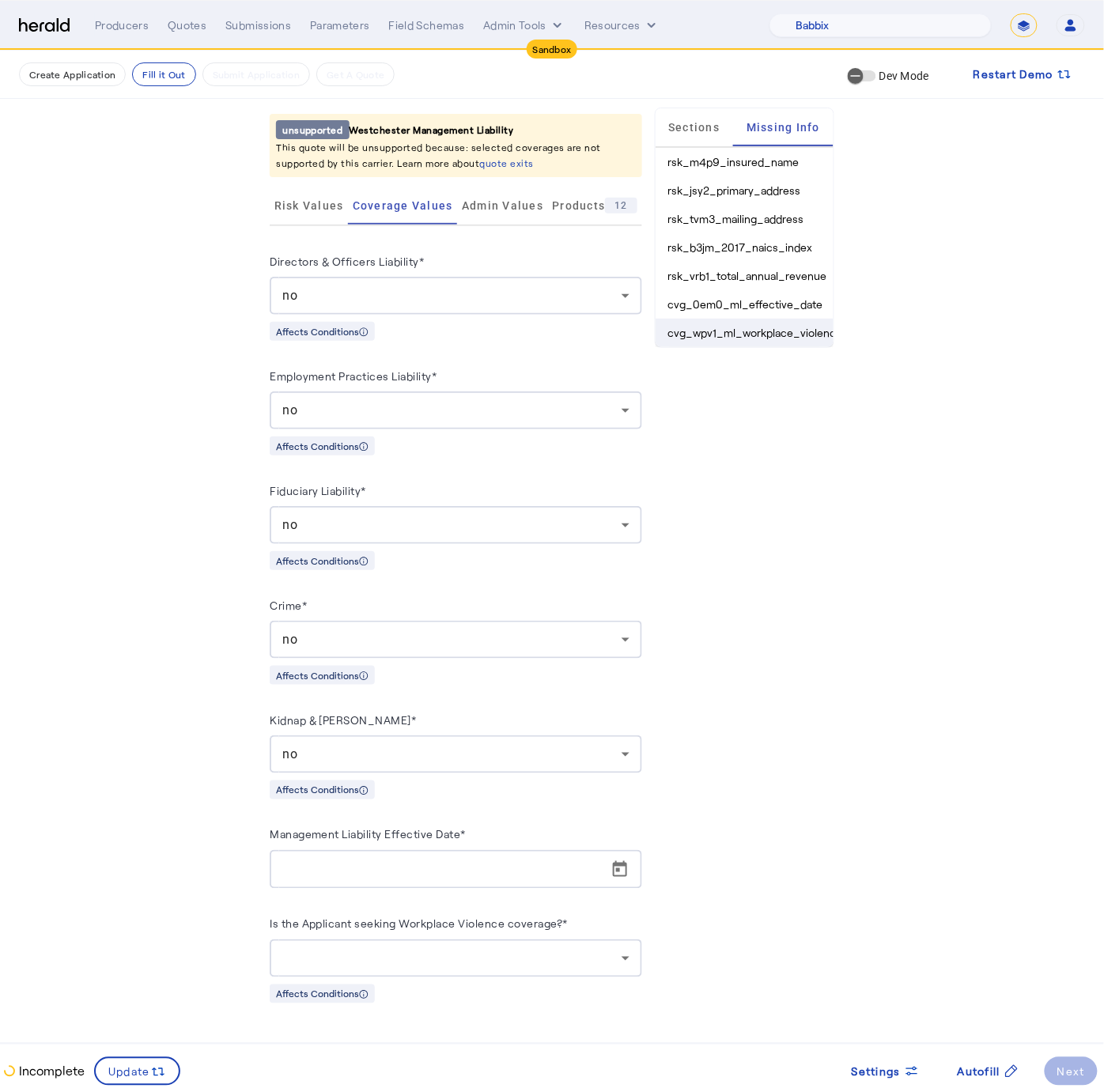
click at [711, 332] on li "cvg_wpv1_ml_workplace_violence_coverage" at bounding box center [744, 332] width 178 height 29
copy li "cvg_wpv1_ml_workplace_violence_coverage"
click at [722, 329] on li "cvg_wpv1_ml_workplace_violence_coverage" at bounding box center [744, 332] width 178 height 29
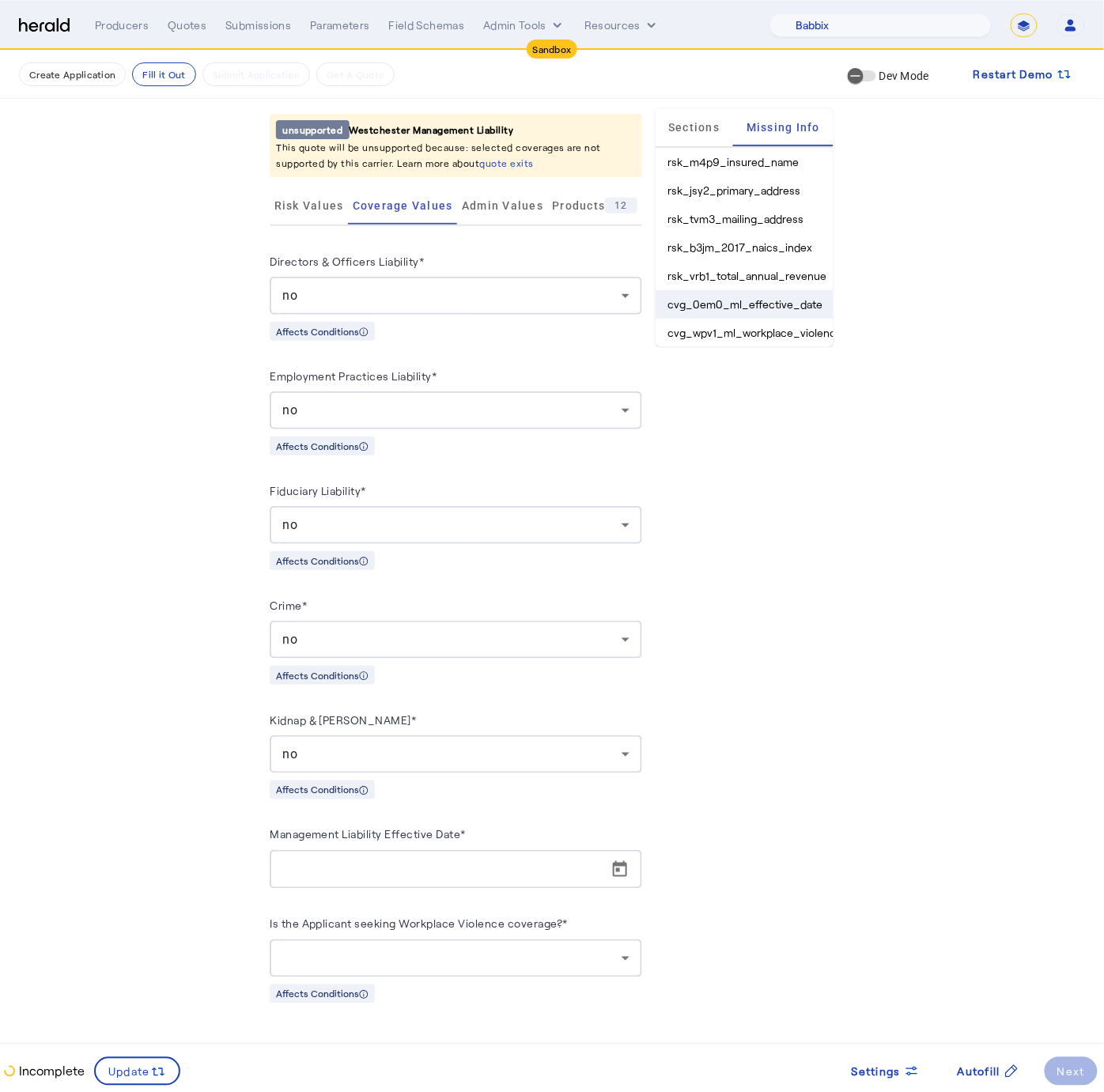
click at [739, 299] on li "cvg_0em0_ml_effective_date" at bounding box center [744, 304] width 178 height 29
click at [731, 299] on li "cvg_0em0_ml_effective_date" at bounding box center [744, 304] width 178 height 29
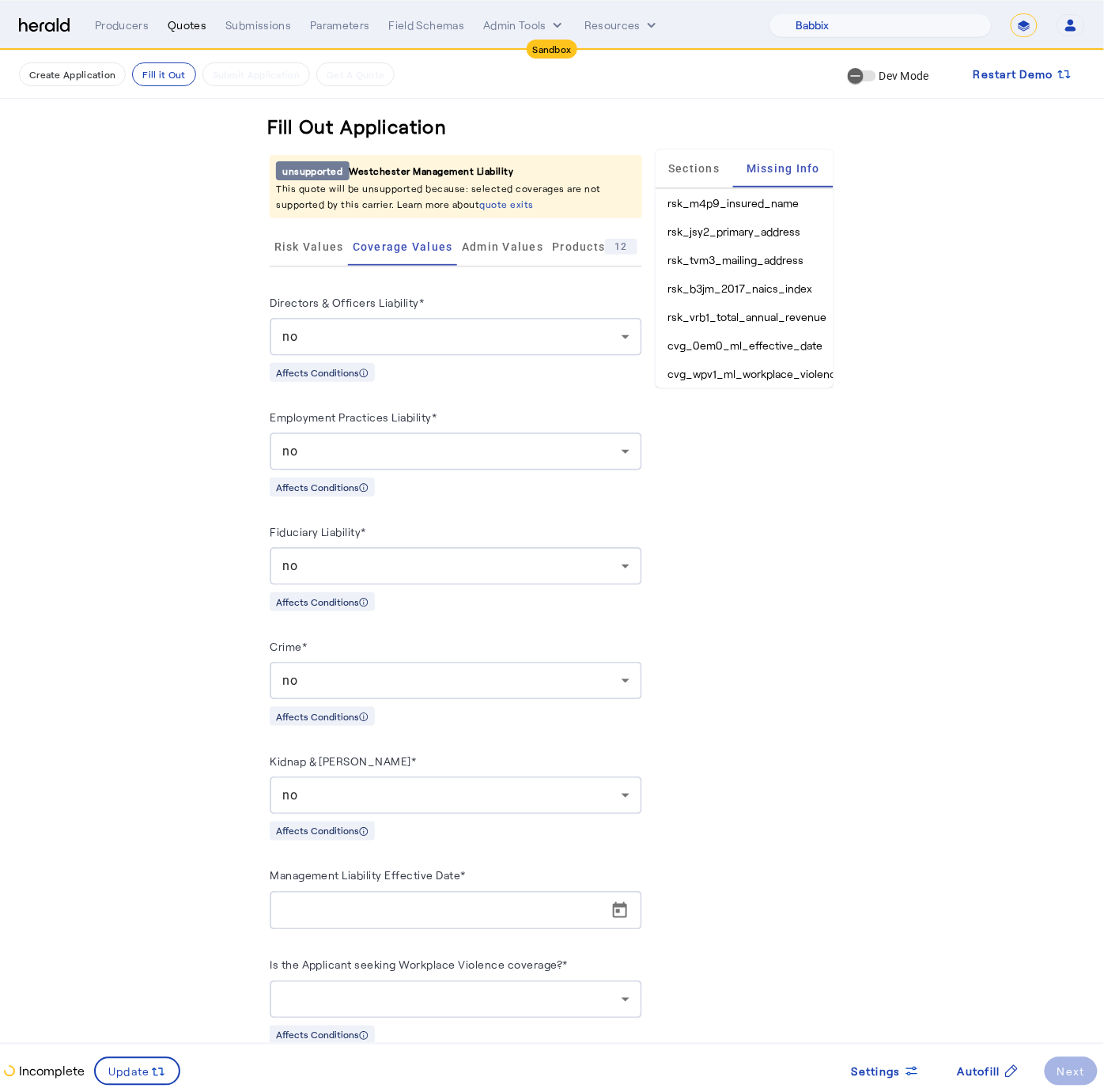
click at [182, 22] on div "Quotes" at bounding box center [186, 25] width 39 height 16
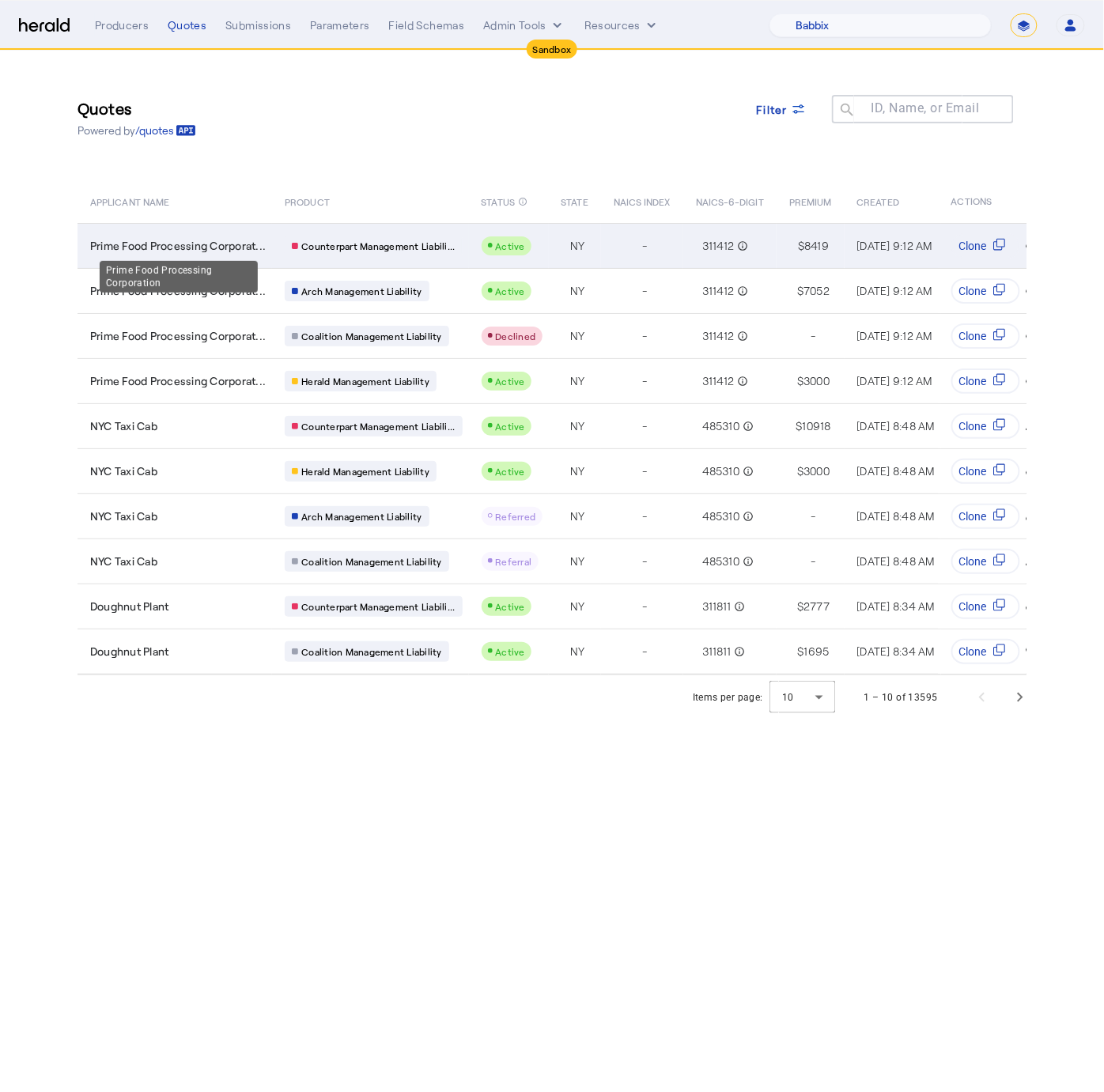
click at [240, 248] on span "Prime Food Processing Corporat..." at bounding box center [178, 246] width 176 height 16
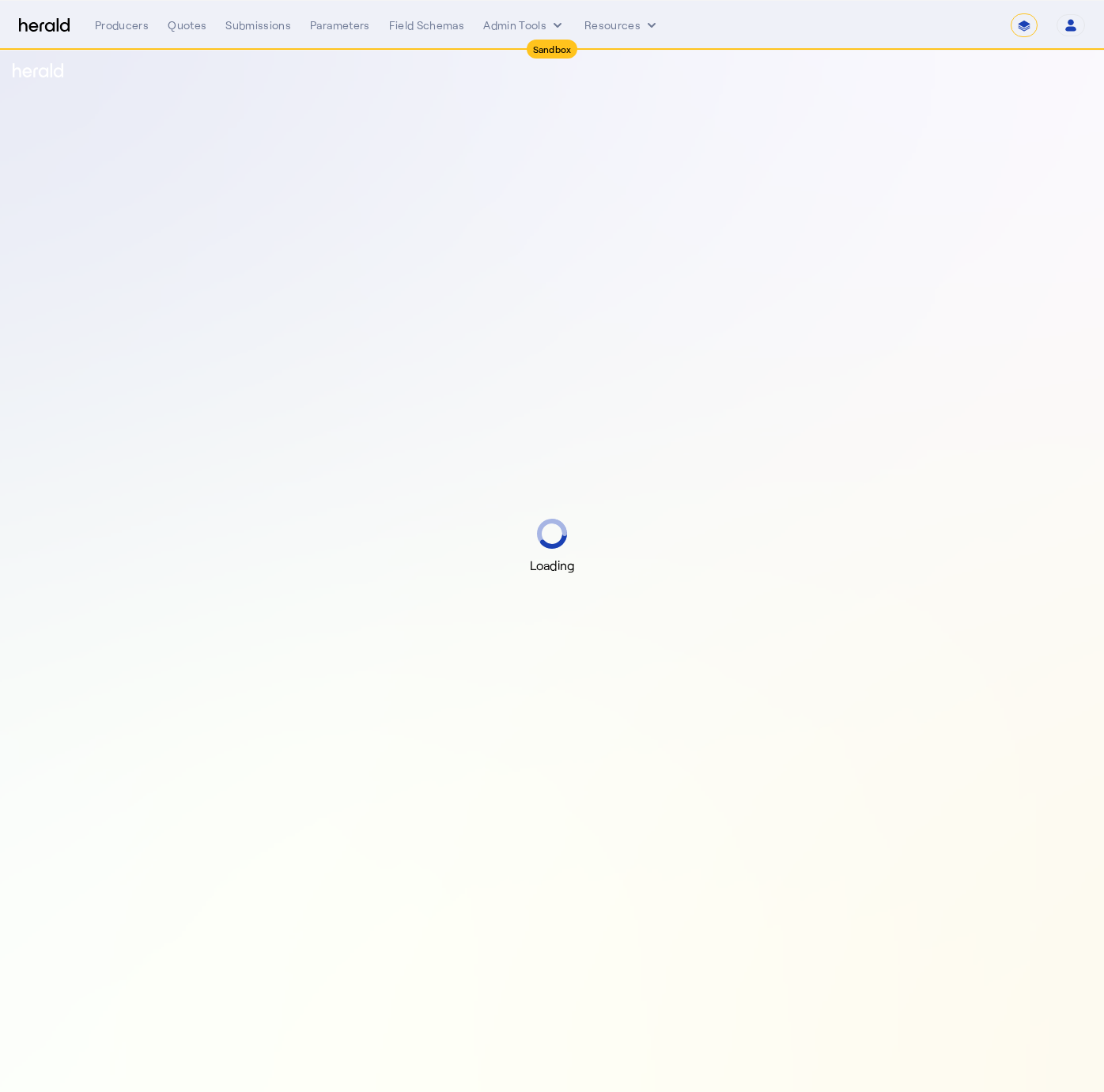
select select "*******"
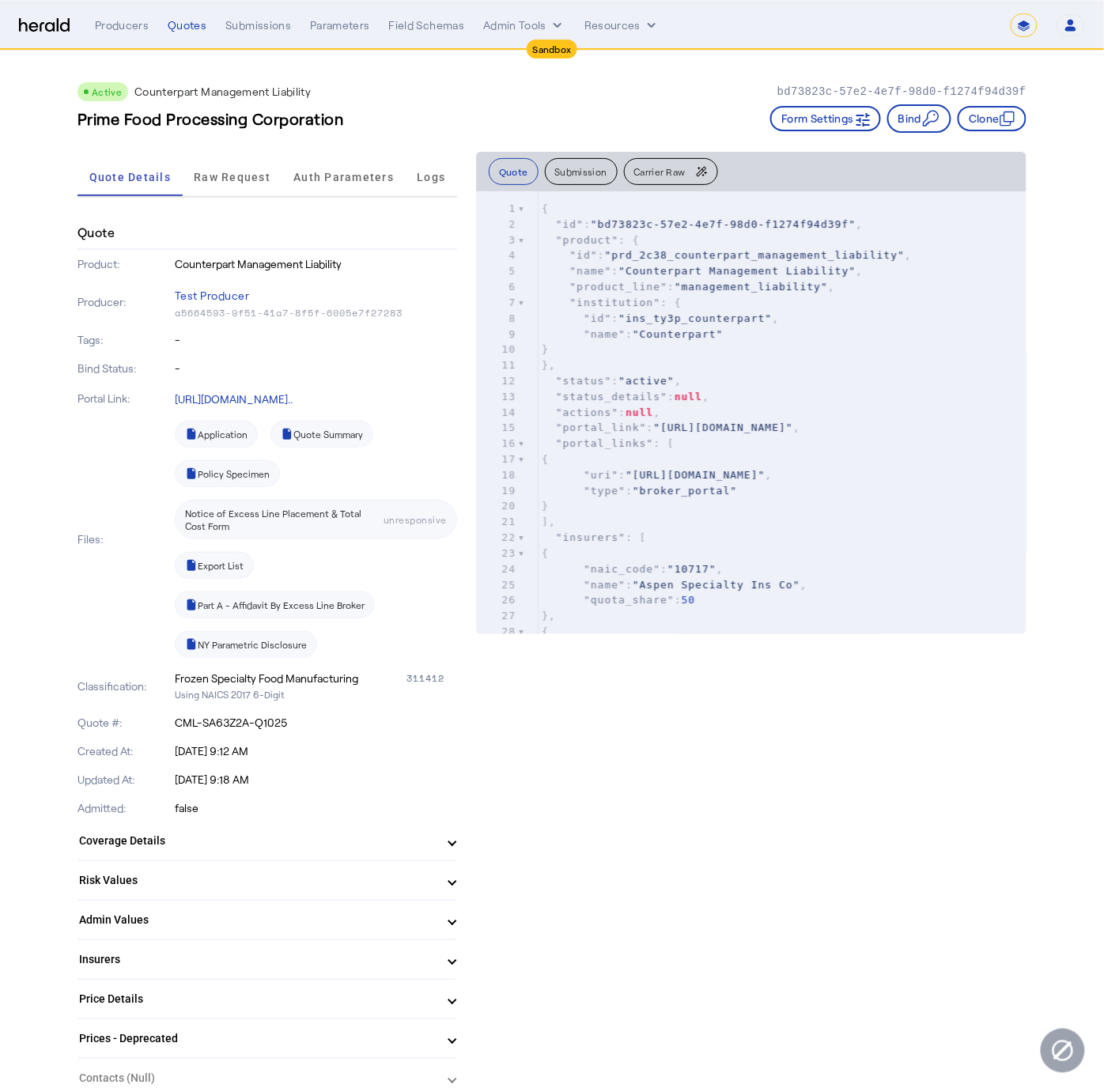
scroll to position [60, 0]
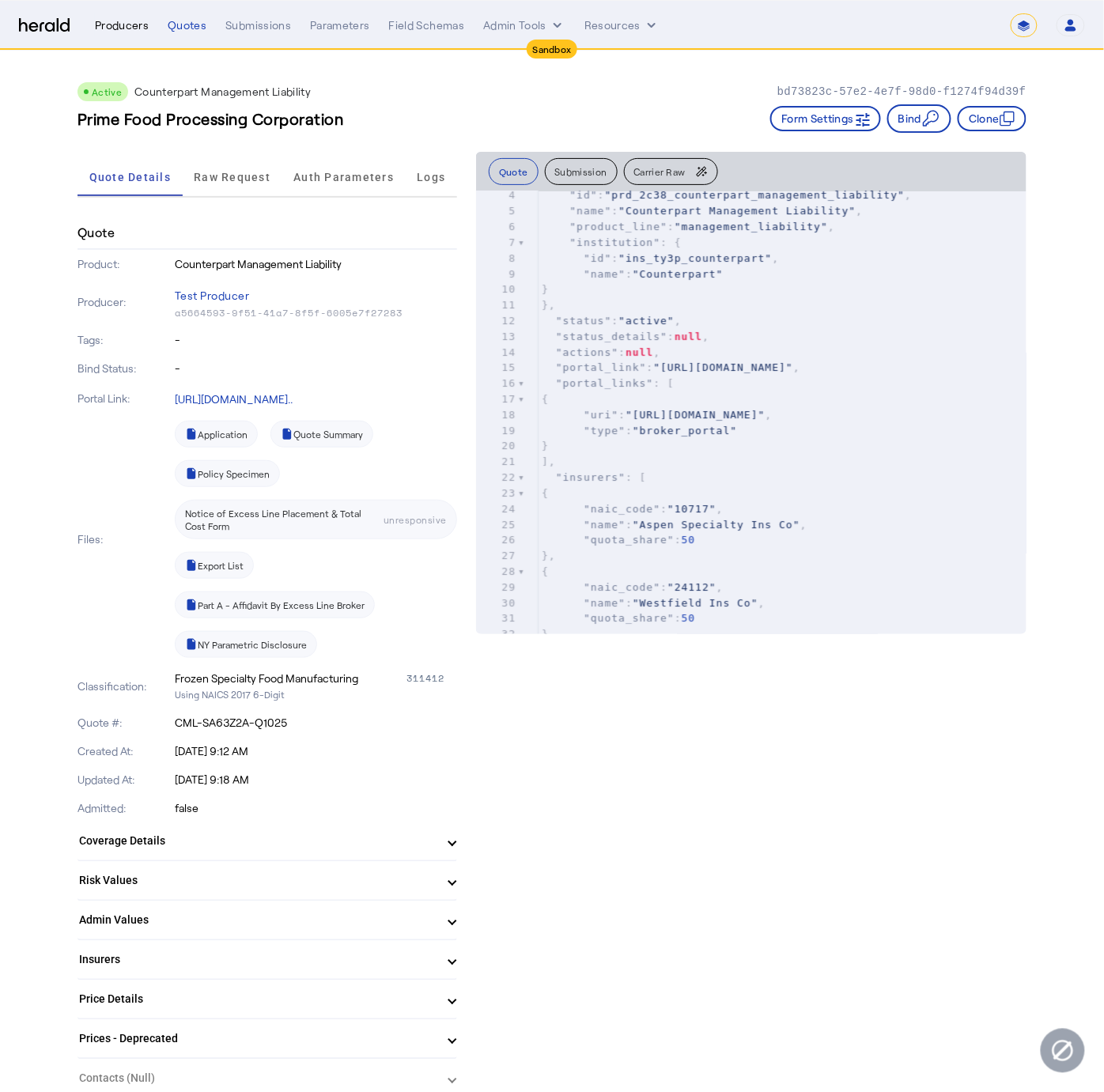
click at [113, 23] on div "Producers" at bounding box center [122, 25] width 54 height 16
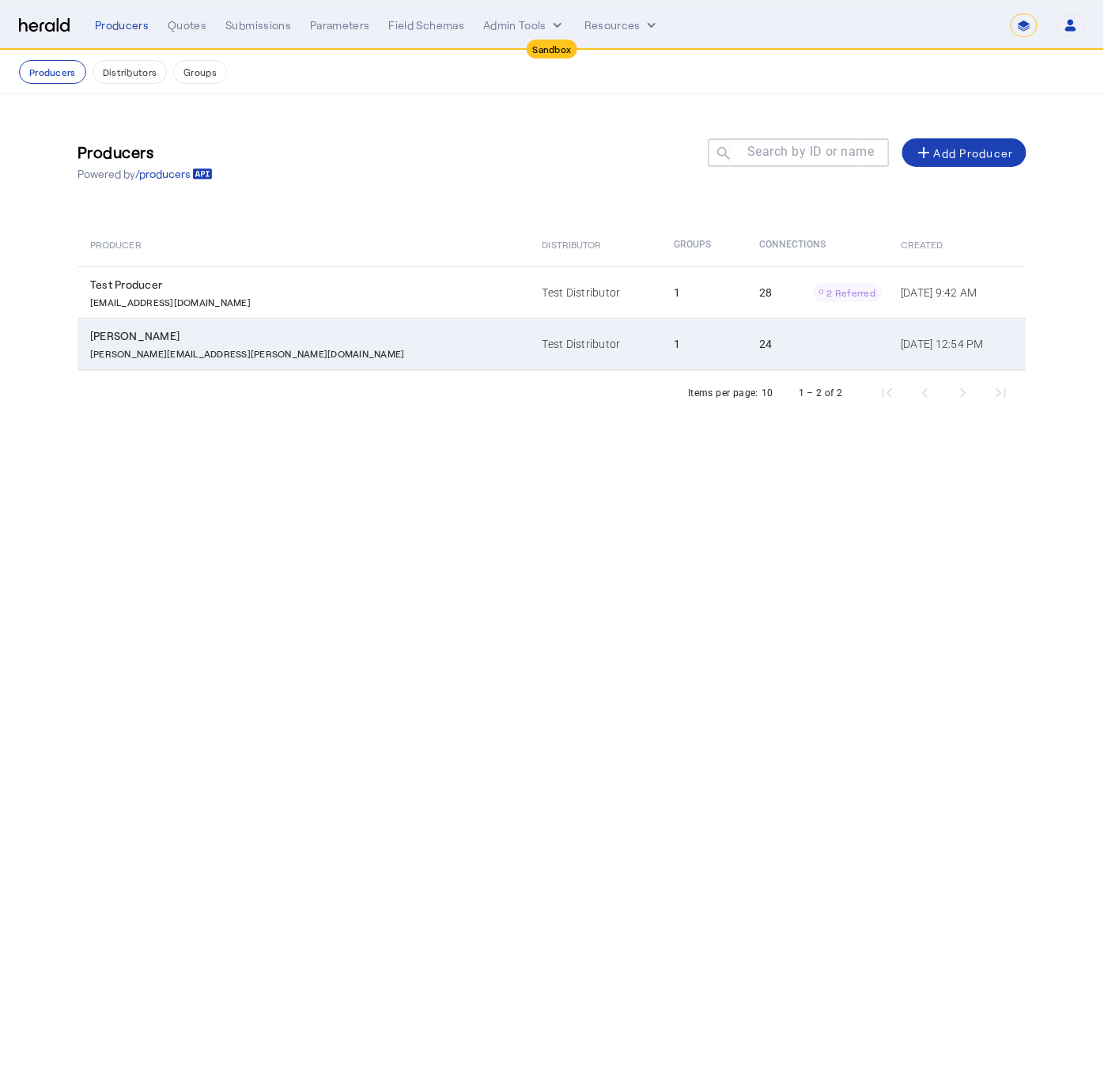
click at [218, 353] on p "charles.babbage@heraldapi.com" at bounding box center [246, 352] width 314 height 16
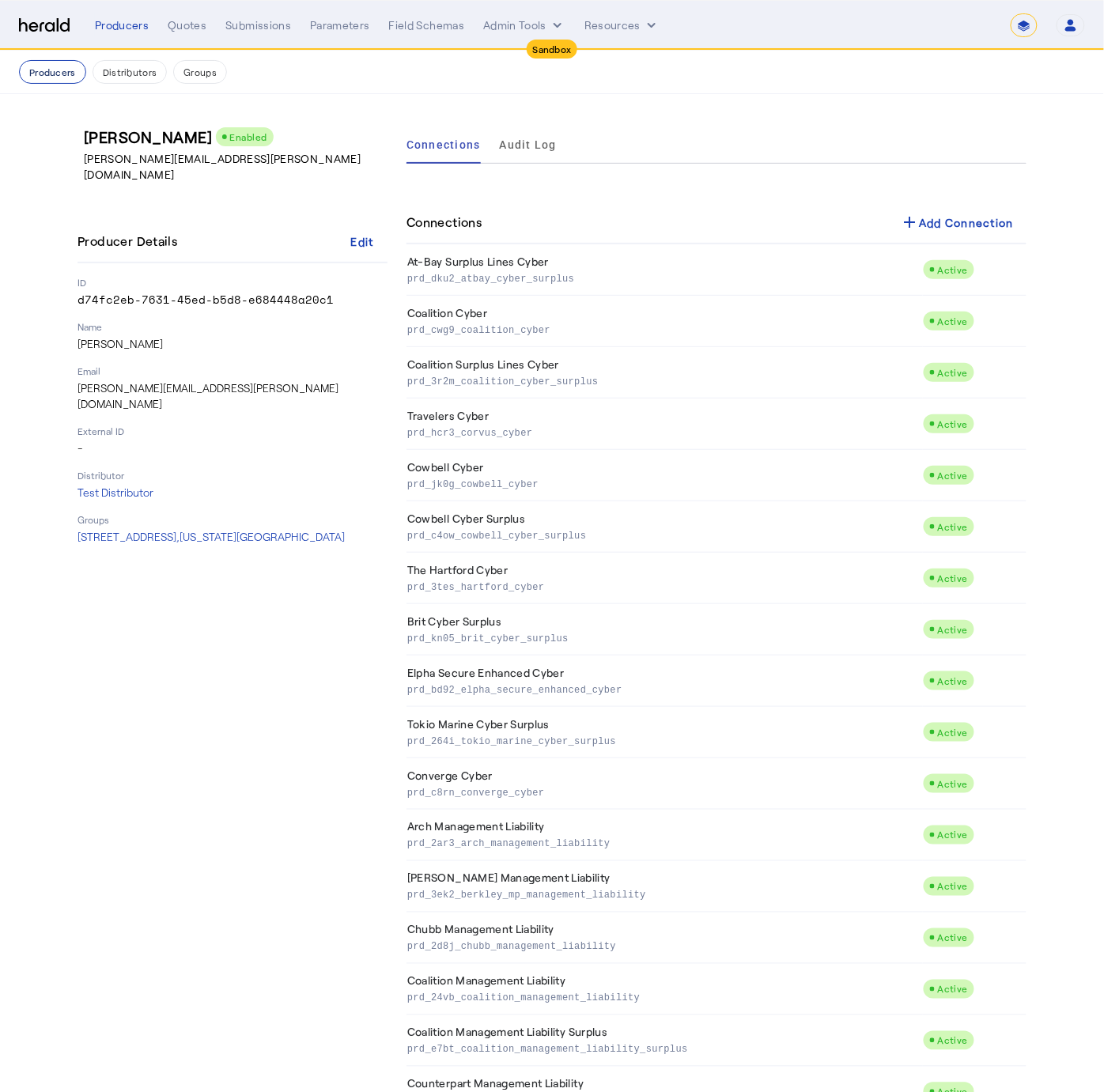
click at [60, 69] on button "Producers" at bounding box center [52, 72] width 67 height 24
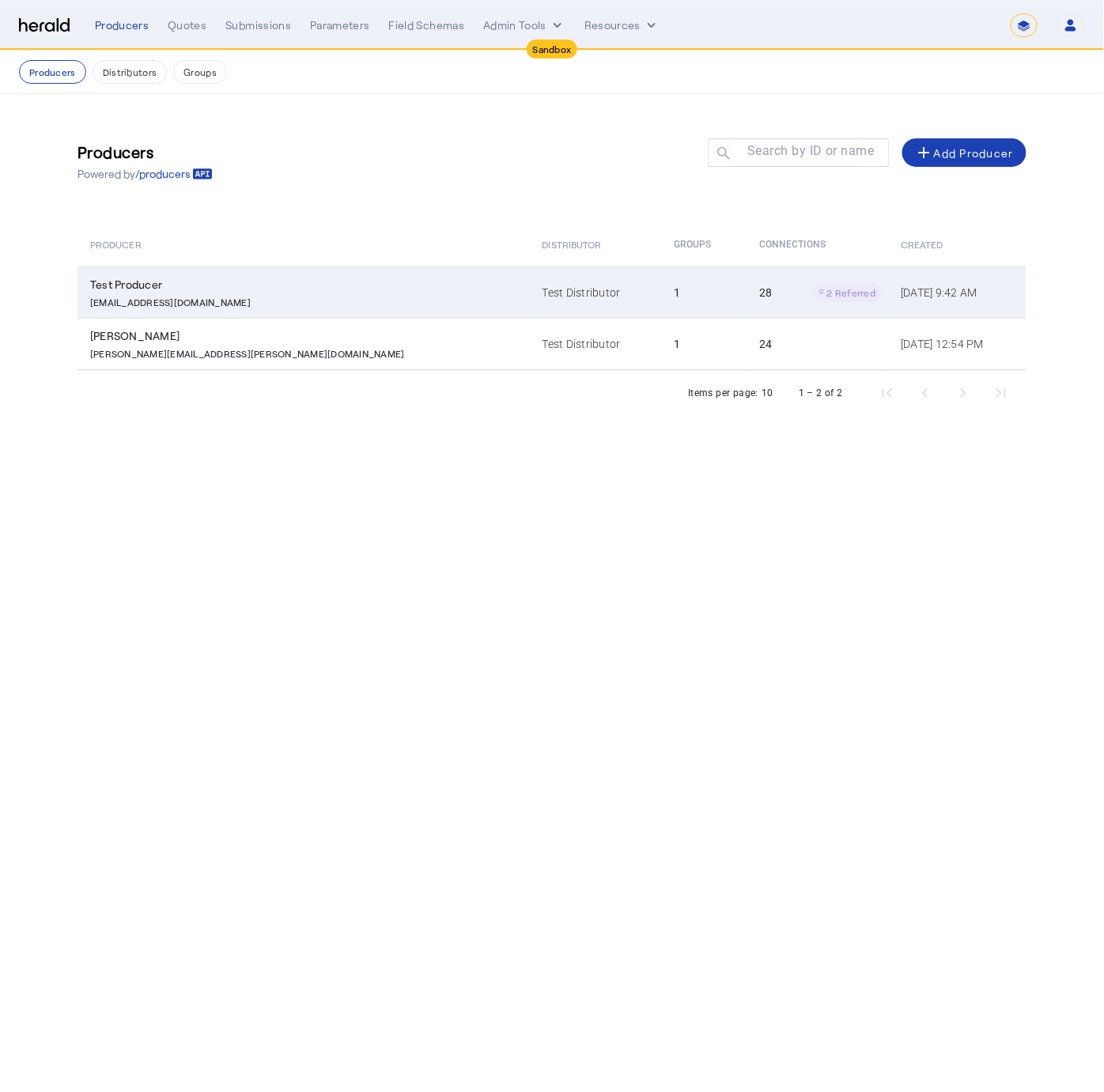
click at [337, 291] on div "Test Producer" at bounding box center [306, 284] width 433 height 16
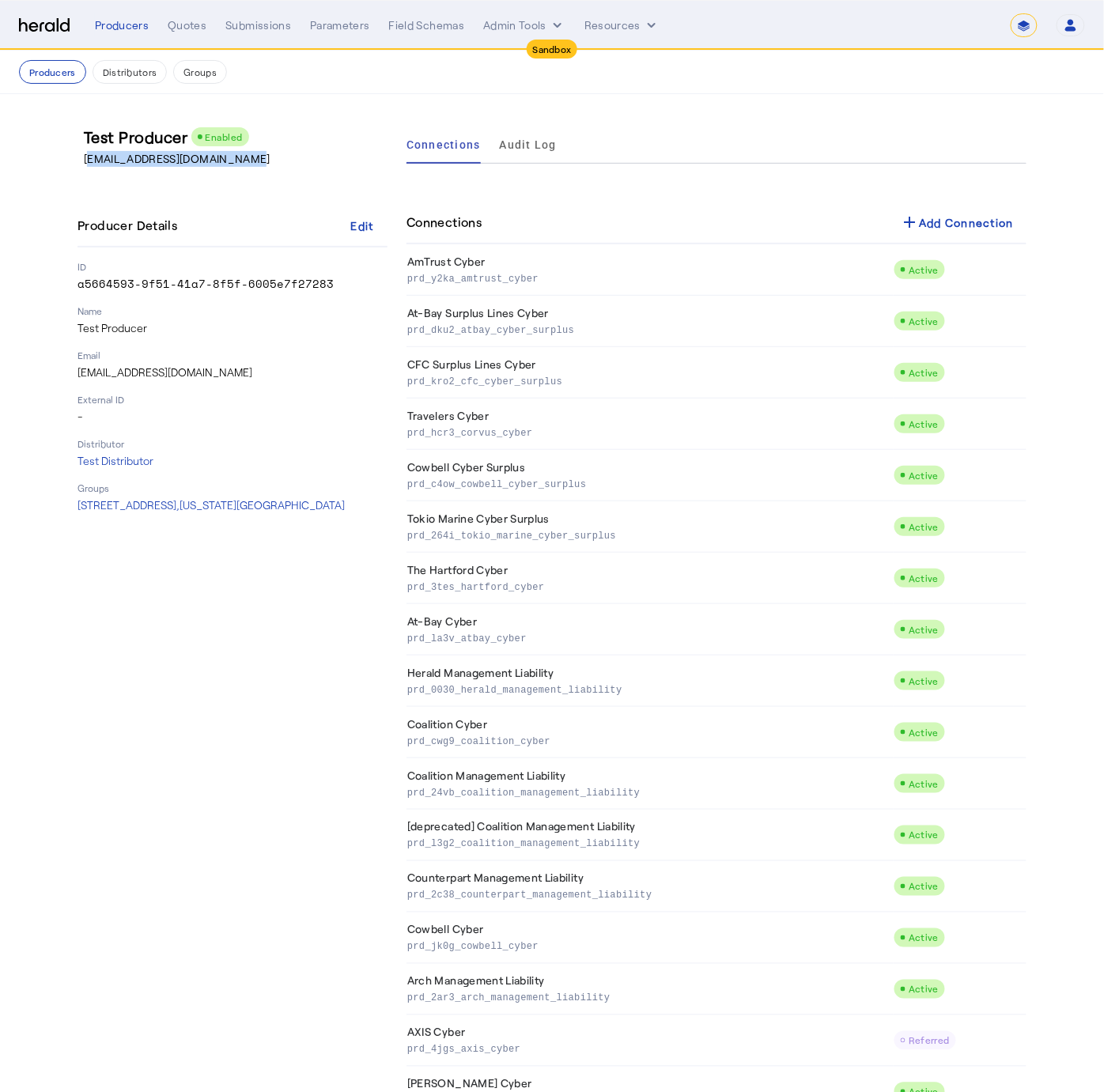
drag, startPoint x: 256, startPoint y: 166, endPoint x: 70, endPoint y: 163, distance: 186.0
click at [70, 163] on div "Test Producer Enabled testproducer@heraldapi.com Producer Details Edit ID a5664…" at bounding box center [552, 904] width 1012 height 1621
copy p "testproducer@heraldapi.com"
click at [56, 72] on button "Producers" at bounding box center [52, 72] width 67 height 24
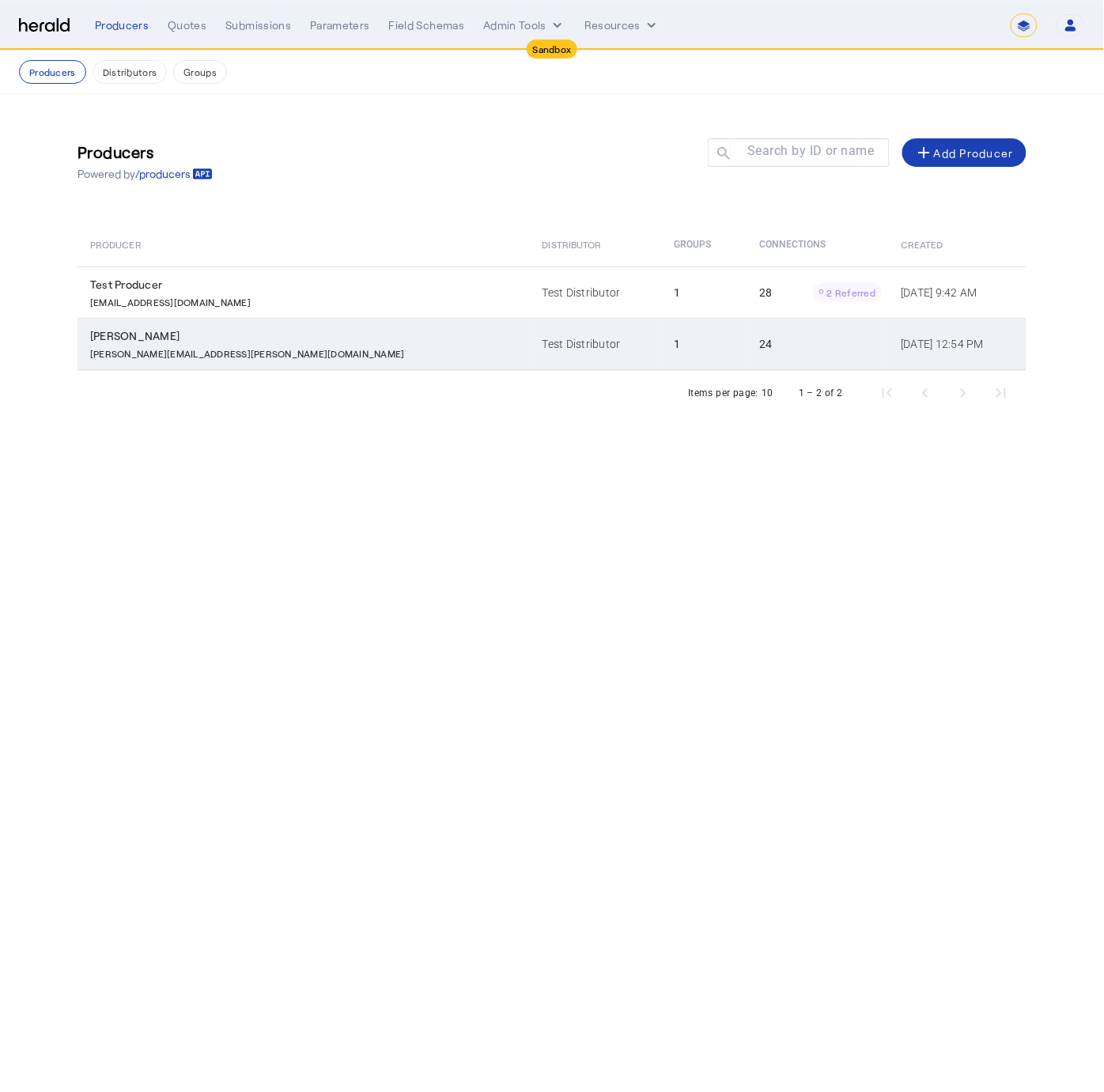
click at [225, 332] on div "Charles Babbage" at bounding box center [306, 336] width 433 height 16
